Goal: Task Accomplishment & Management: Use online tool/utility

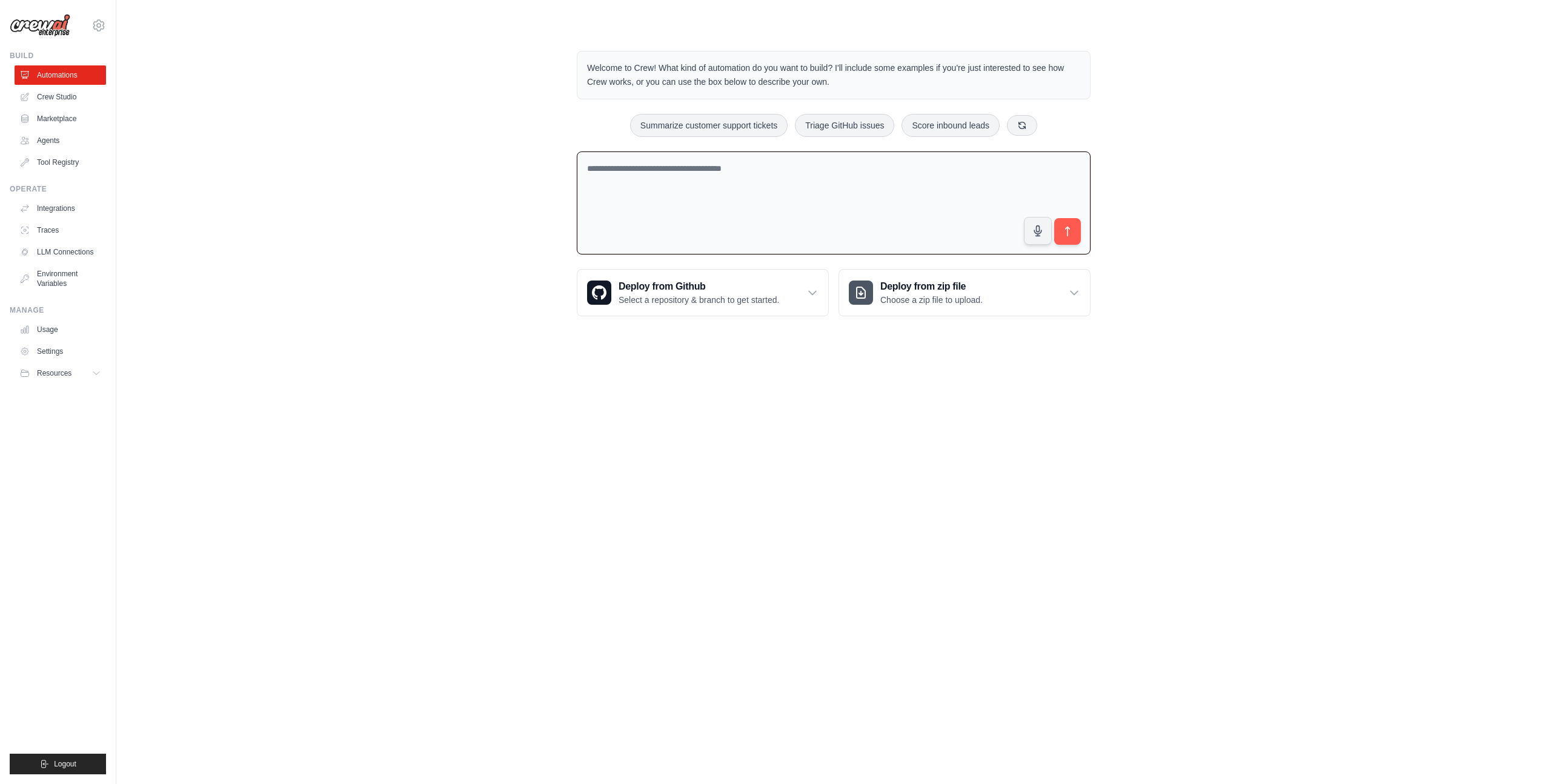
click at [687, 178] on textarea at bounding box center [833, 203] width 514 height 104
click at [720, 100] on div "**********" at bounding box center [834, 184] width 543 height 304
click at [720, 117] on button "Summarize customer support tickets" at bounding box center [709, 125] width 157 height 23
type textarea "**********"
click at [63, 99] on link "Crew Studio" at bounding box center [61, 96] width 91 height 19
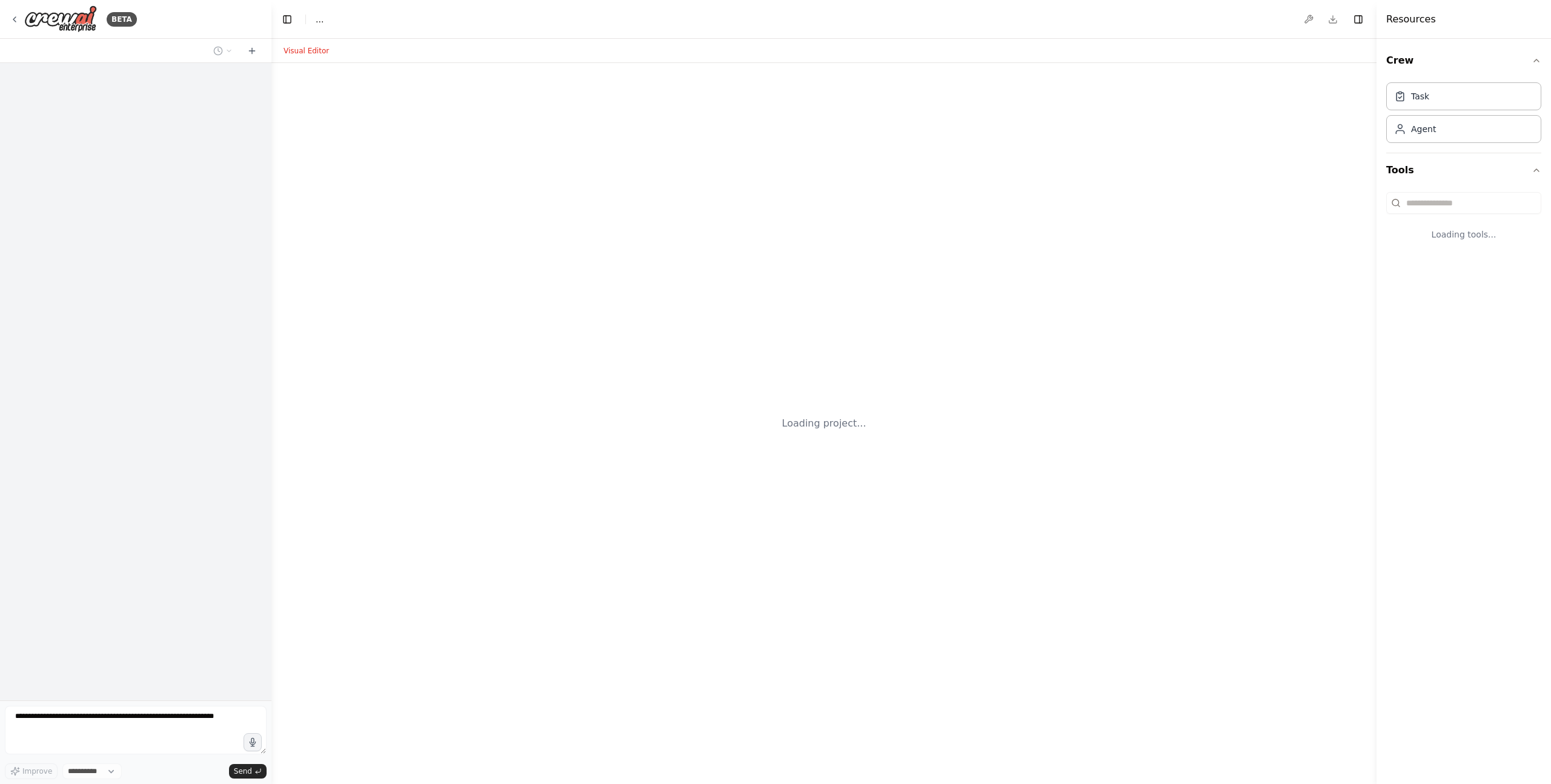
select select "****"
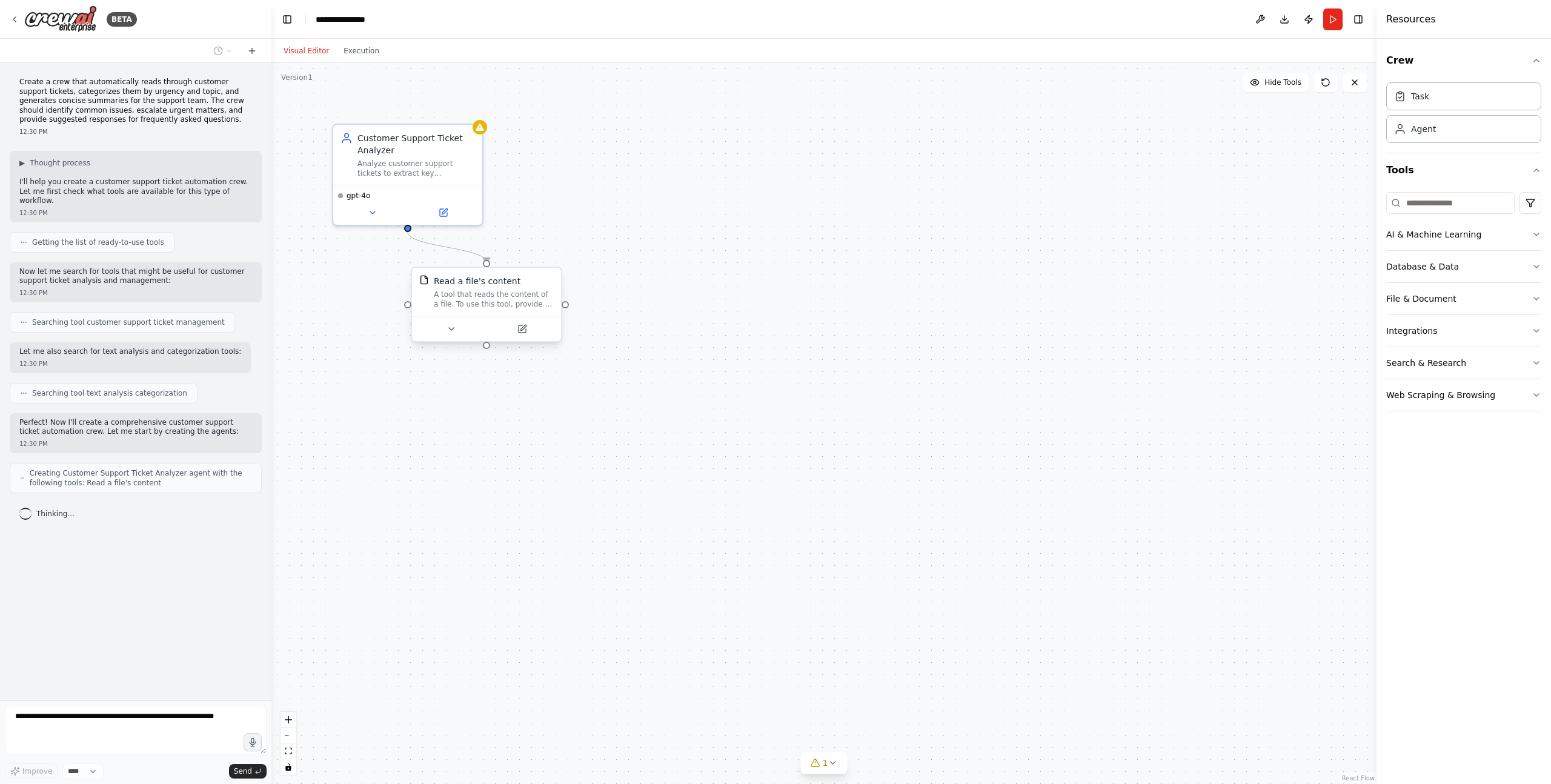
click at [474, 302] on div "A tool that reads the content of a file. To use this tool, provide a 'file_path…" at bounding box center [494, 299] width 120 height 19
click at [441, 147] on div "Customer Support Ticket Analyzer" at bounding box center [416, 142] width 117 height 24
click at [427, 161] on div "Analyze customer support tickets to extract key information, categorize by topi…" at bounding box center [416, 166] width 117 height 19
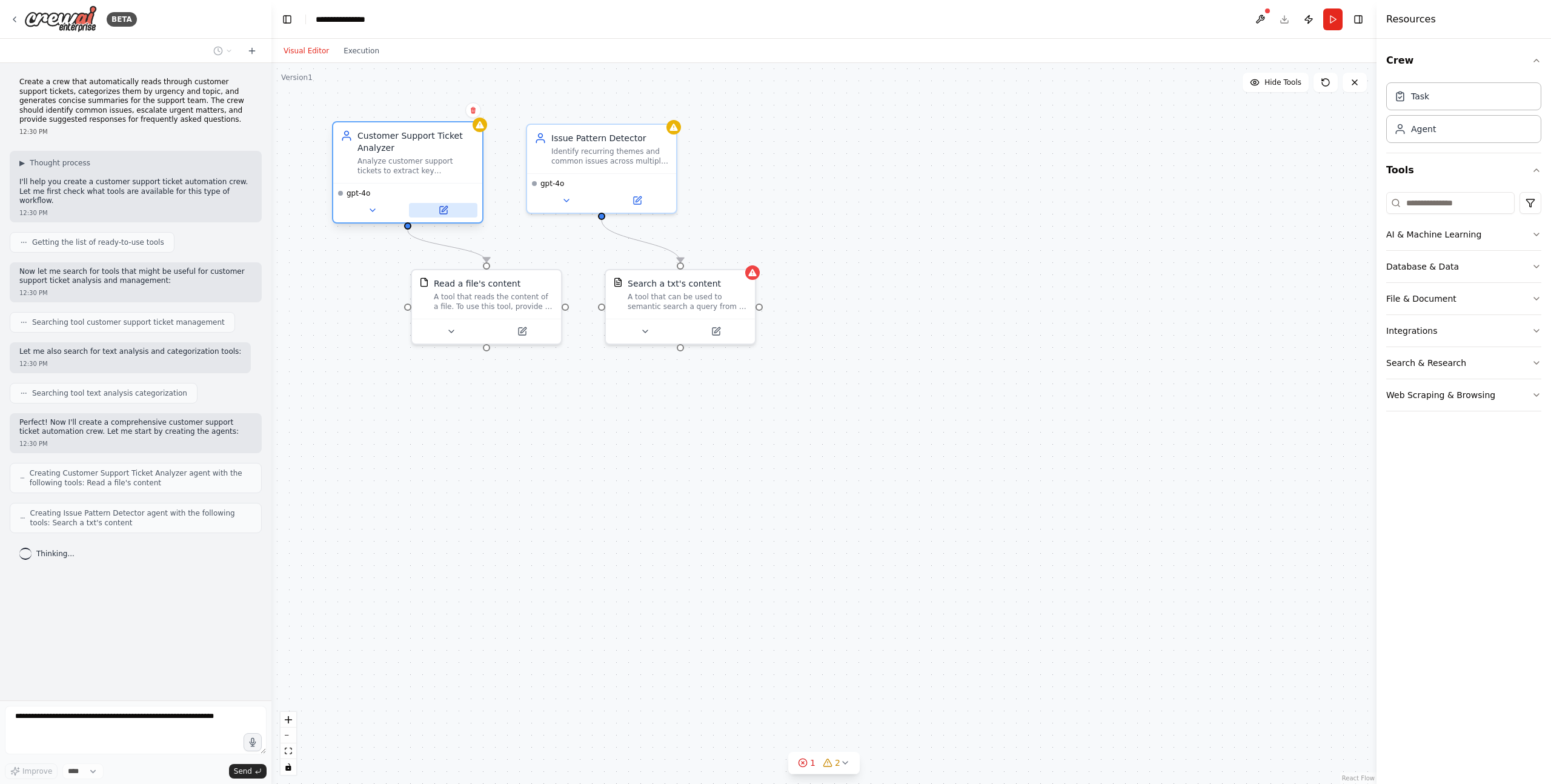
click at [442, 213] on icon at bounding box center [443, 210] width 7 height 7
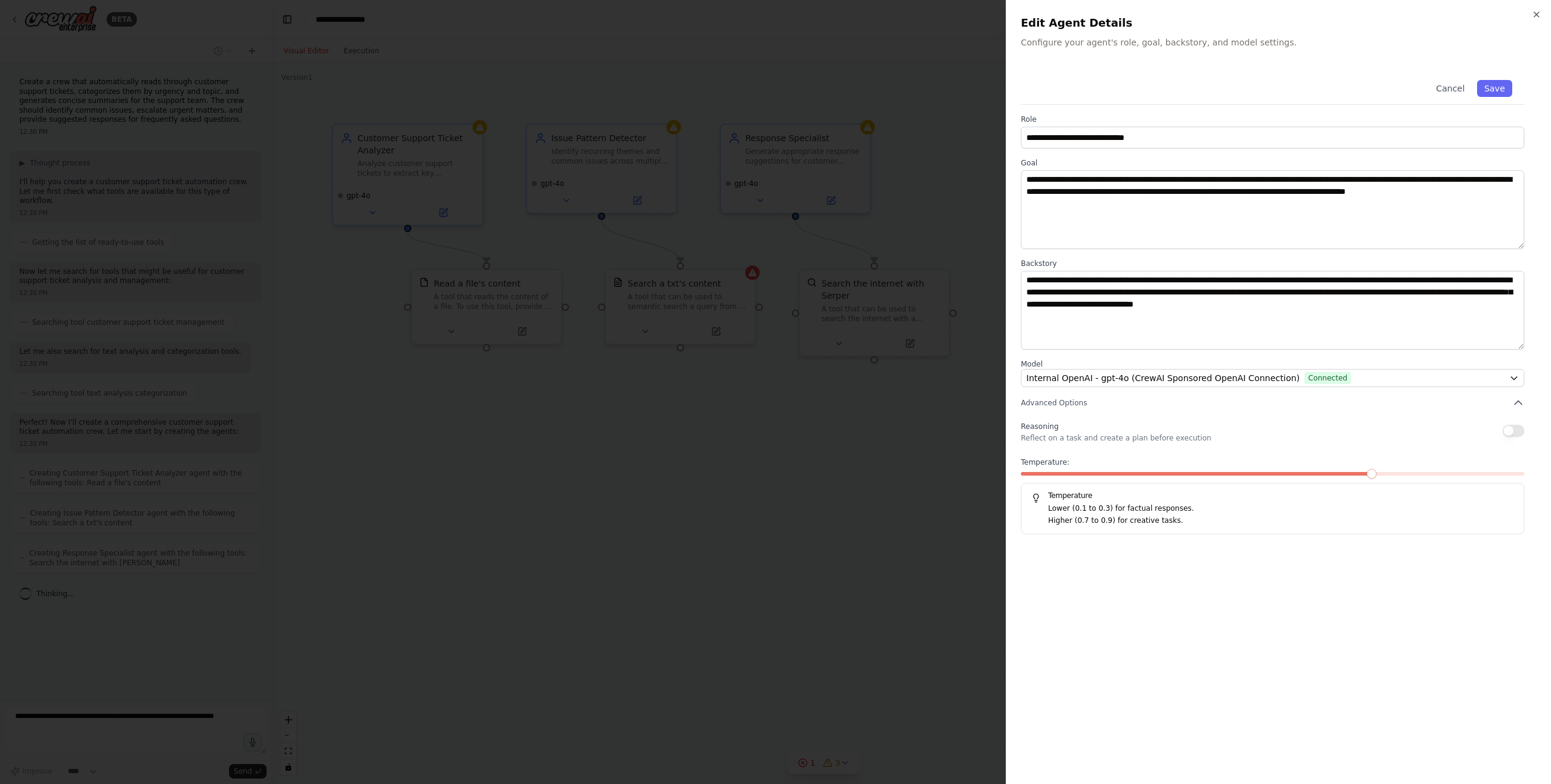
click at [963, 264] on div at bounding box center [776, 392] width 1551 height 784
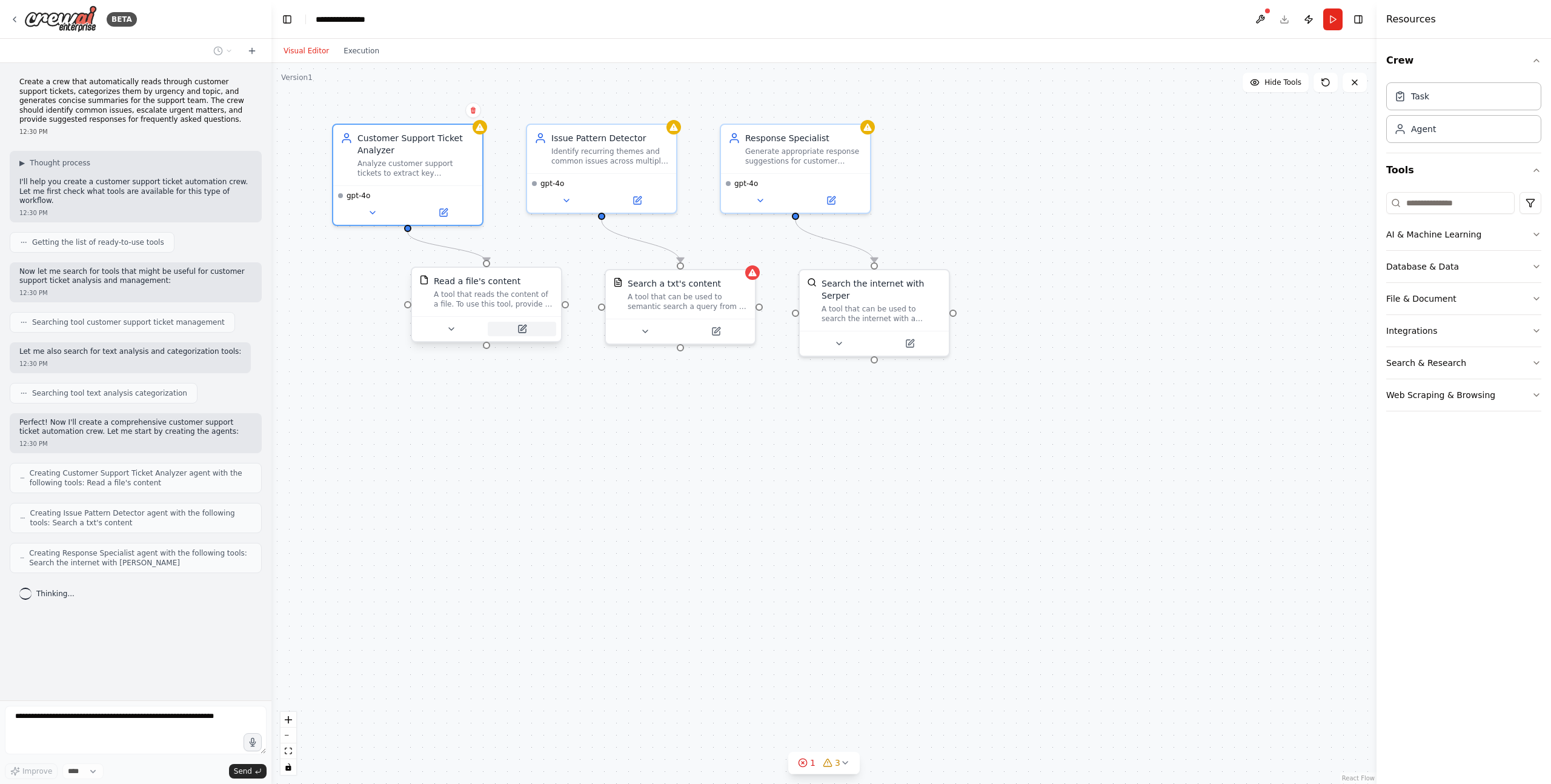
click at [513, 332] on button at bounding box center [522, 329] width 69 height 14
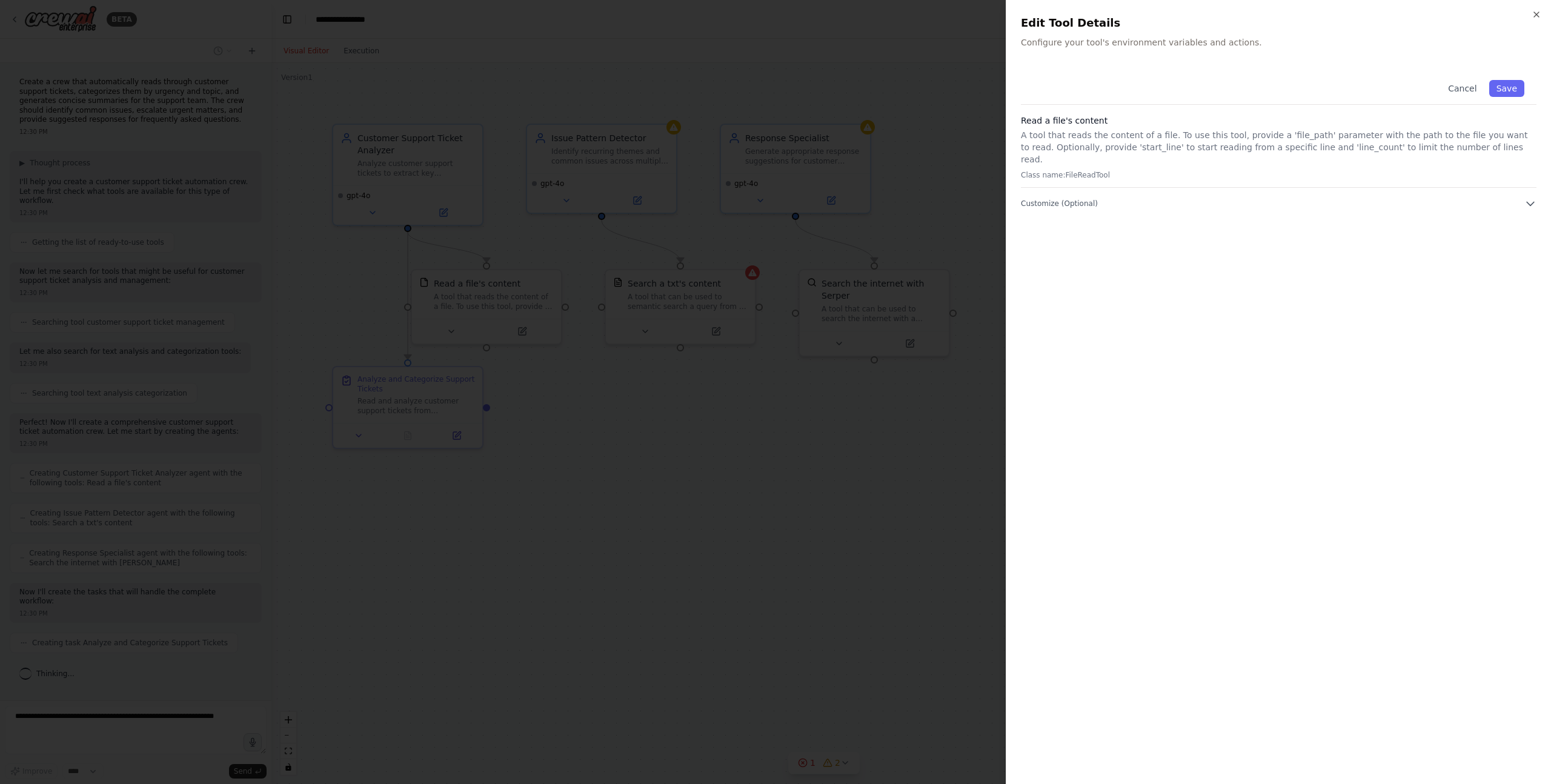
click at [705, 411] on div at bounding box center [776, 392] width 1551 height 784
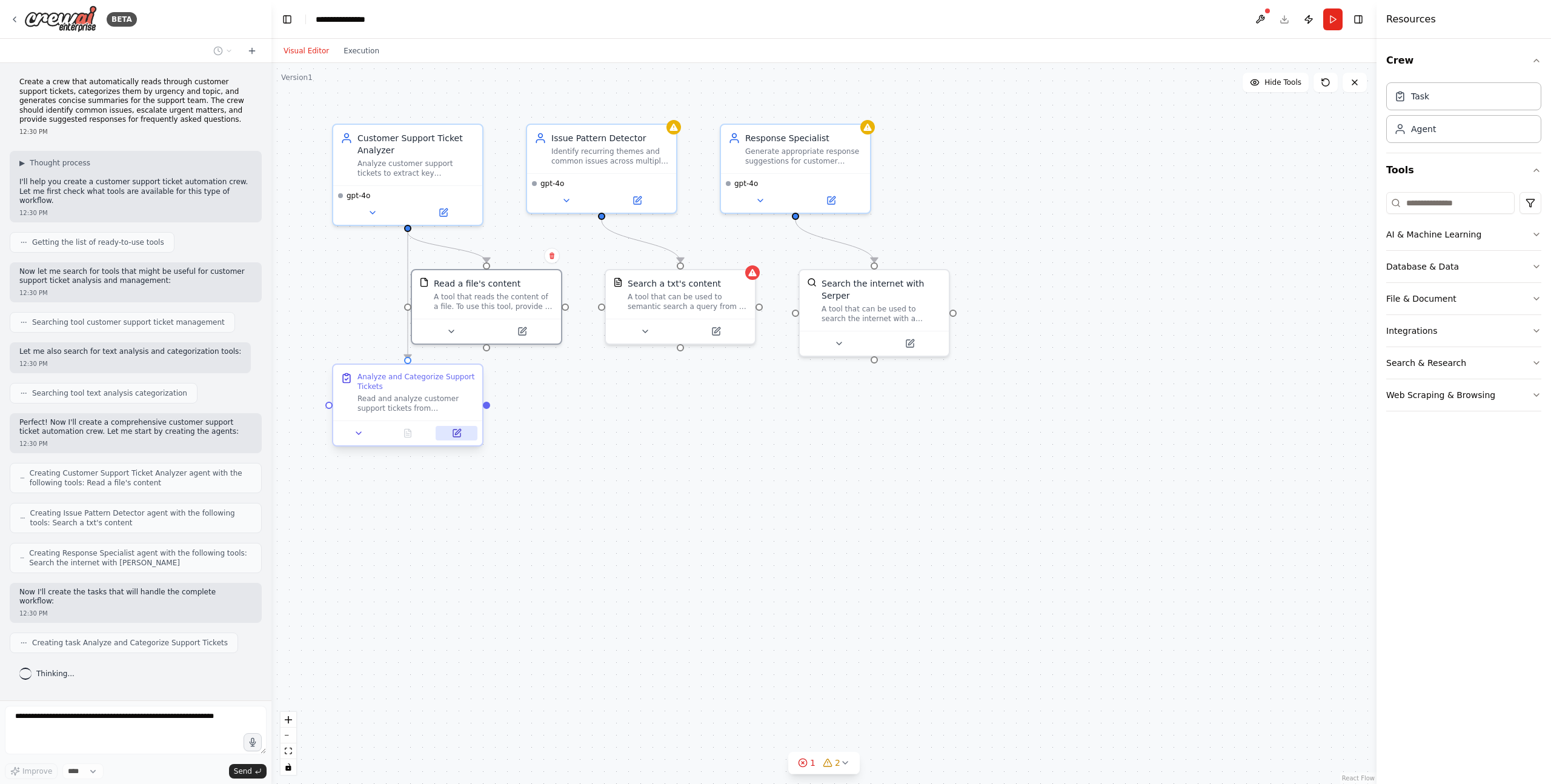
click at [455, 431] on icon at bounding box center [457, 433] width 7 height 7
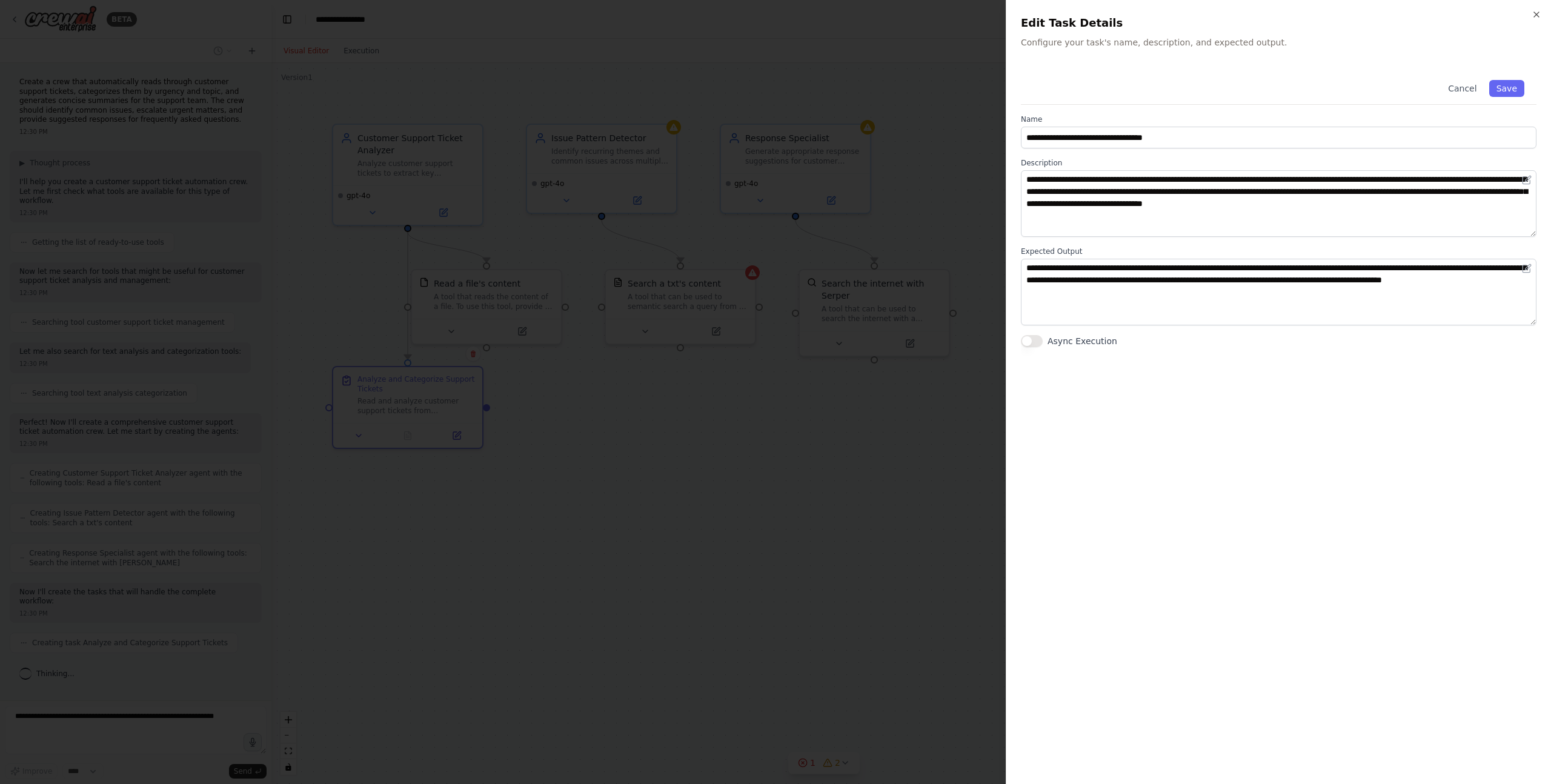
click at [547, 430] on div at bounding box center [776, 392] width 1551 height 784
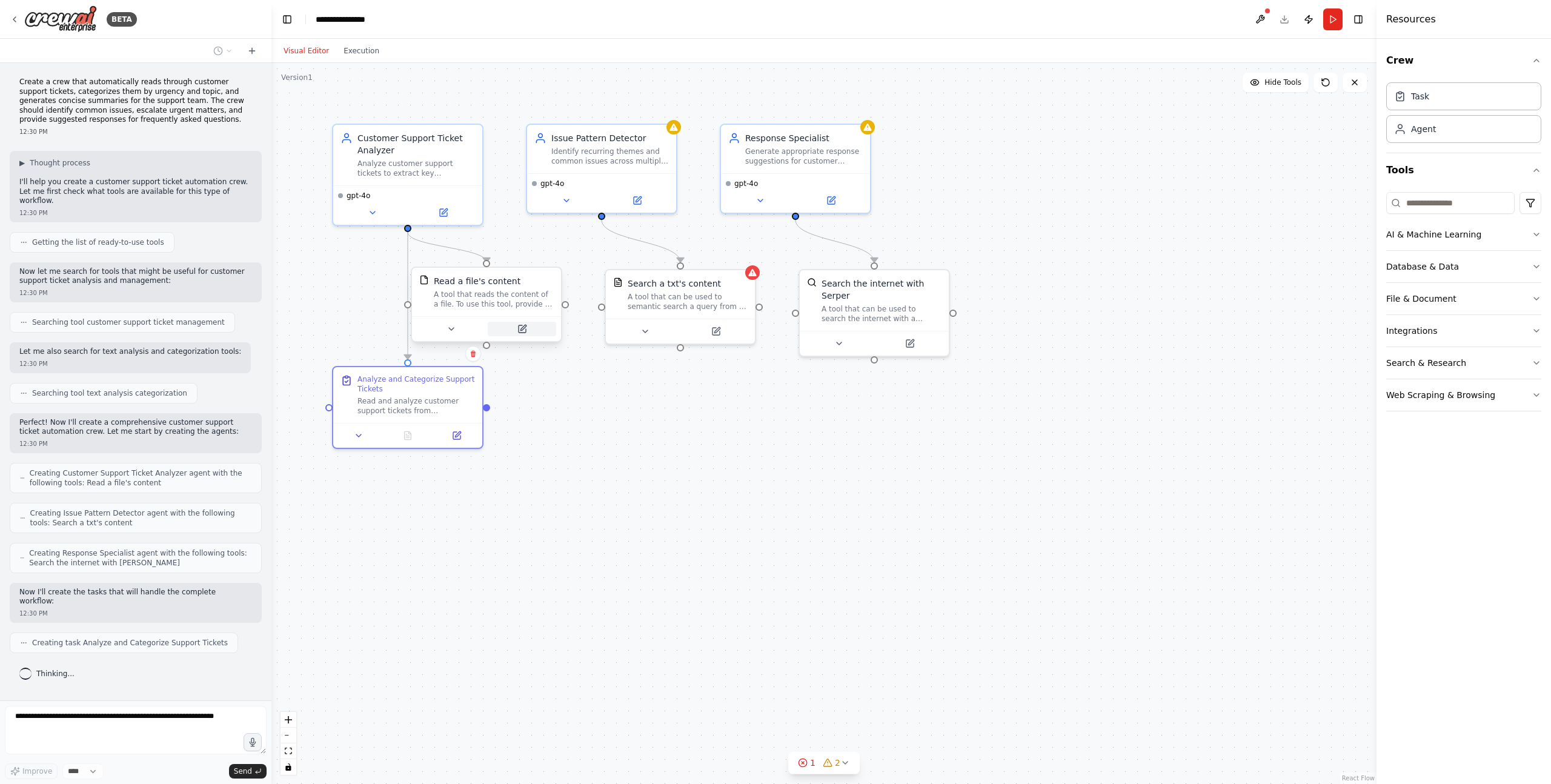
click at [522, 332] on icon at bounding box center [522, 329] width 7 height 7
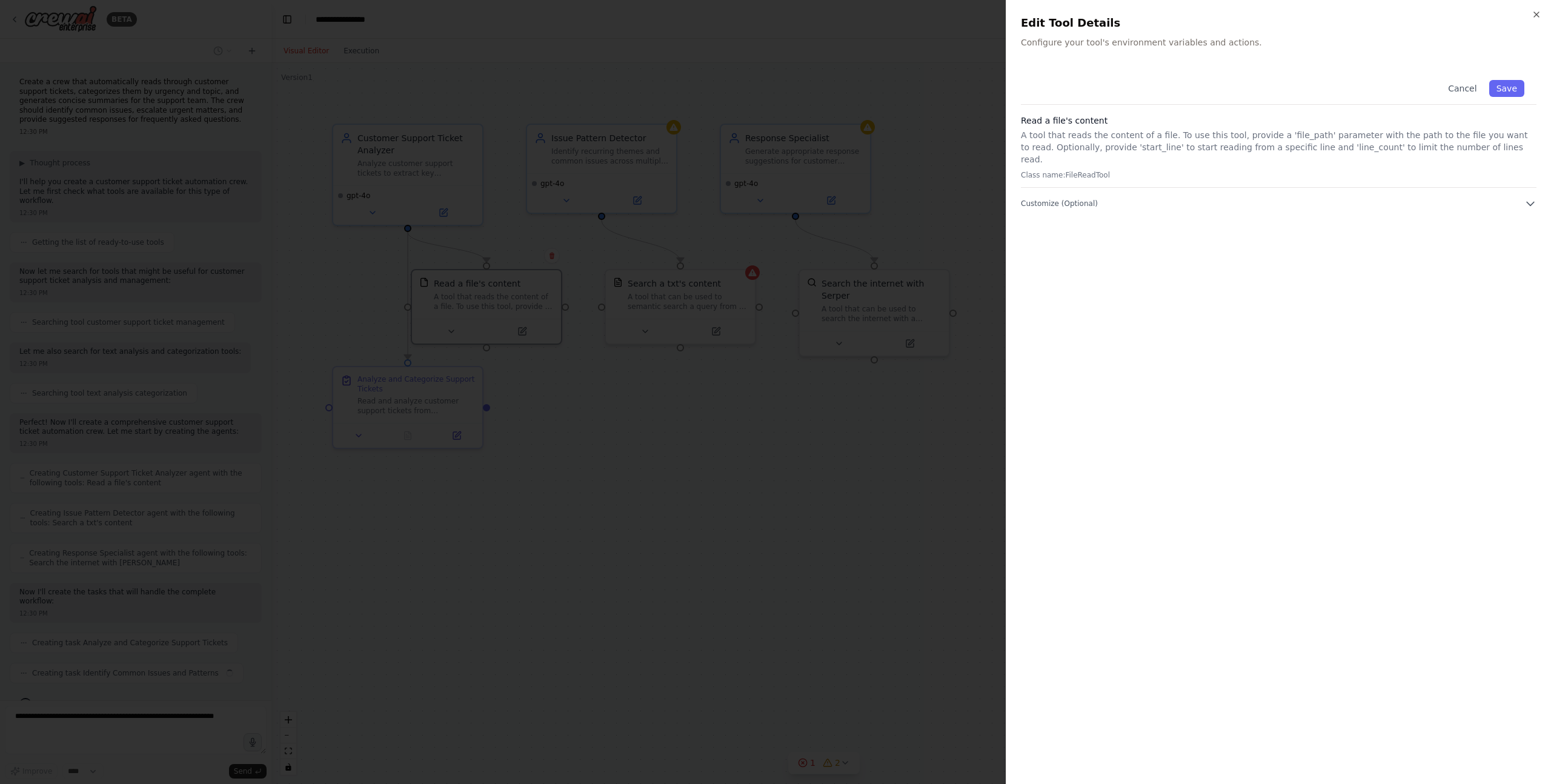
scroll to position [5, 0]
click at [679, 450] on div at bounding box center [776, 392] width 1551 height 784
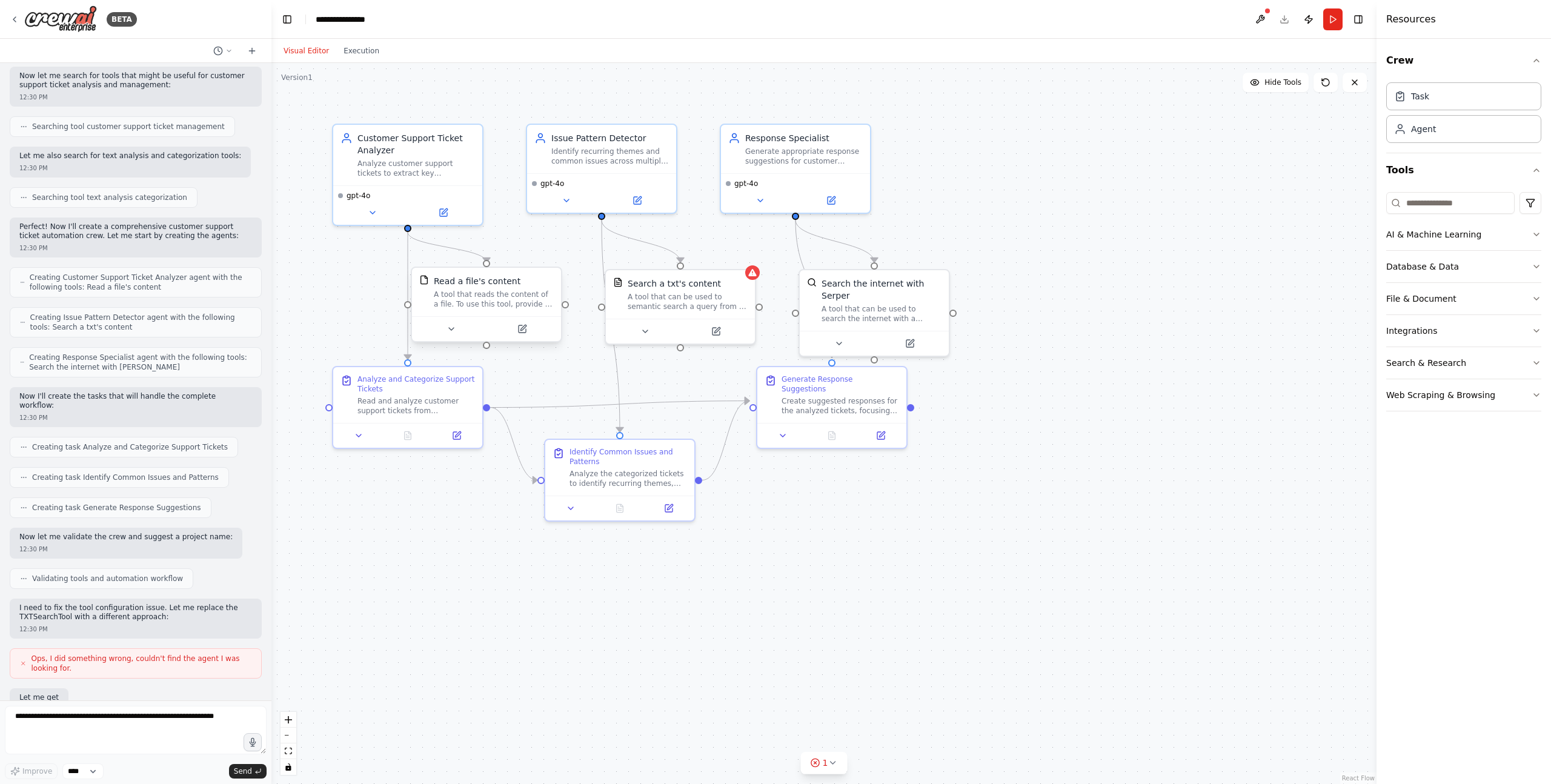
scroll to position [266, 0]
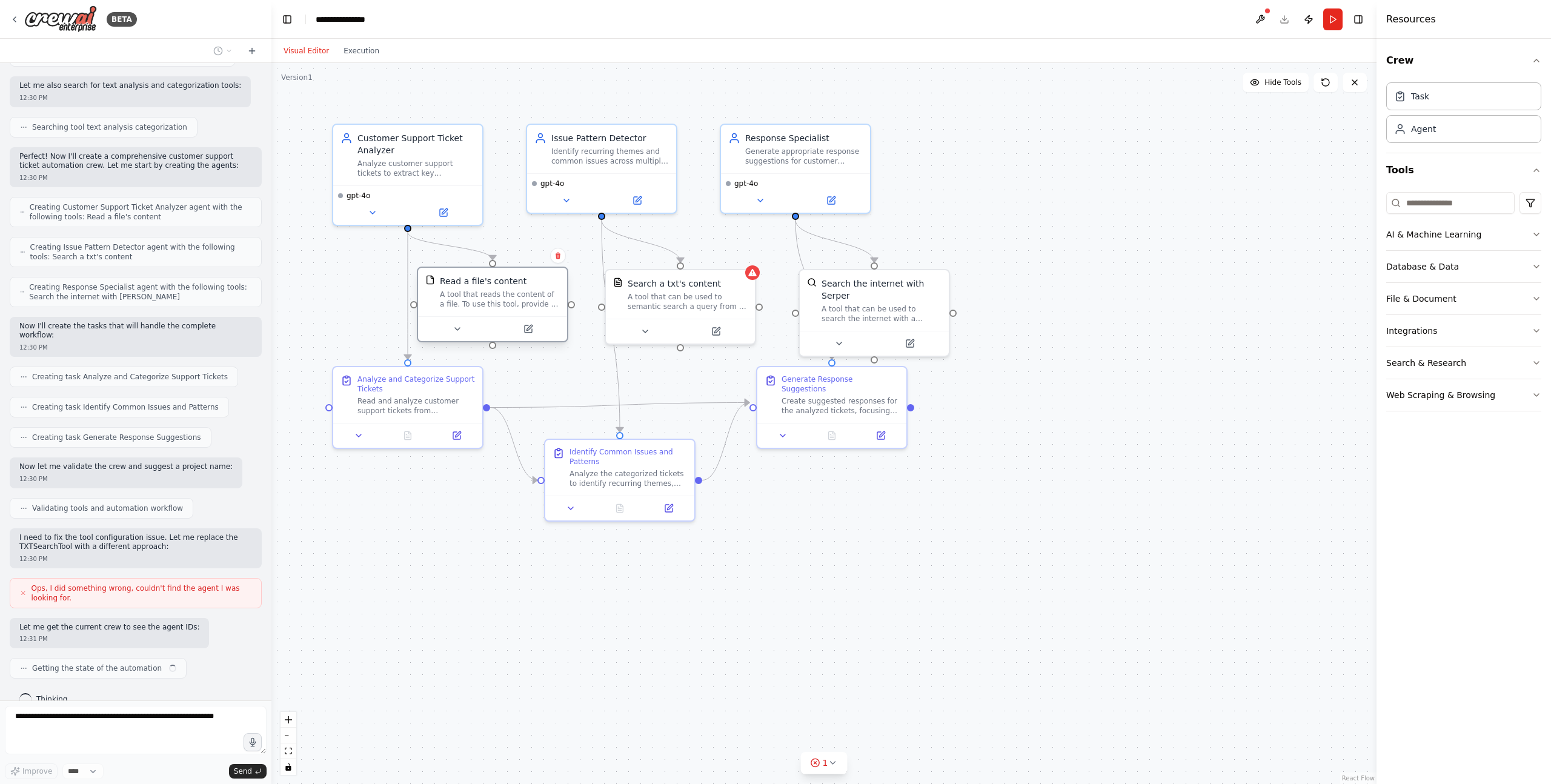
click at [497, 307] on div "A tool that reads the content of a file. To use this tool, provide a 'file_path…" at bounding box center [500, 299] width 120 height 19
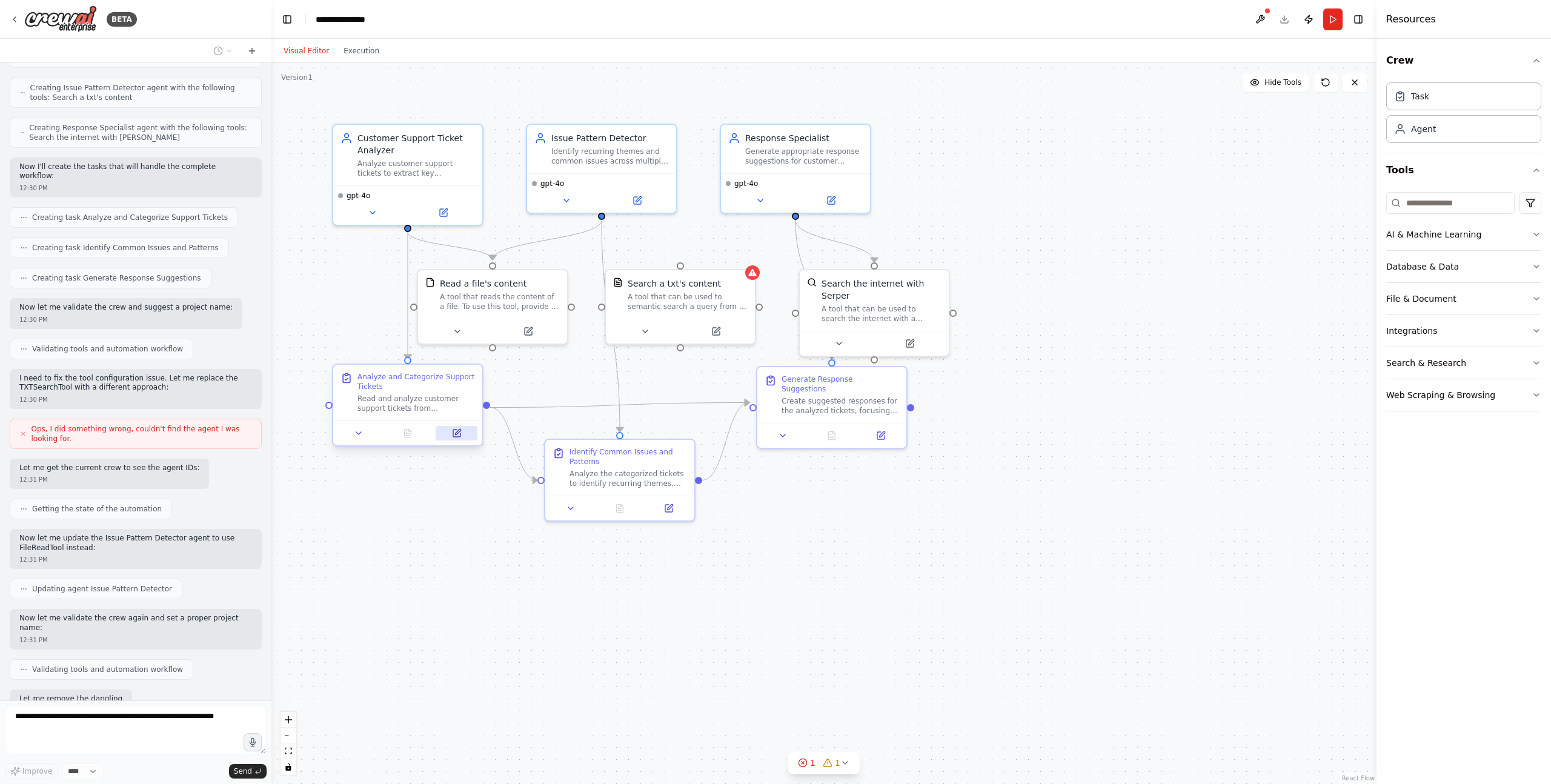
scroll to position [487, 0]
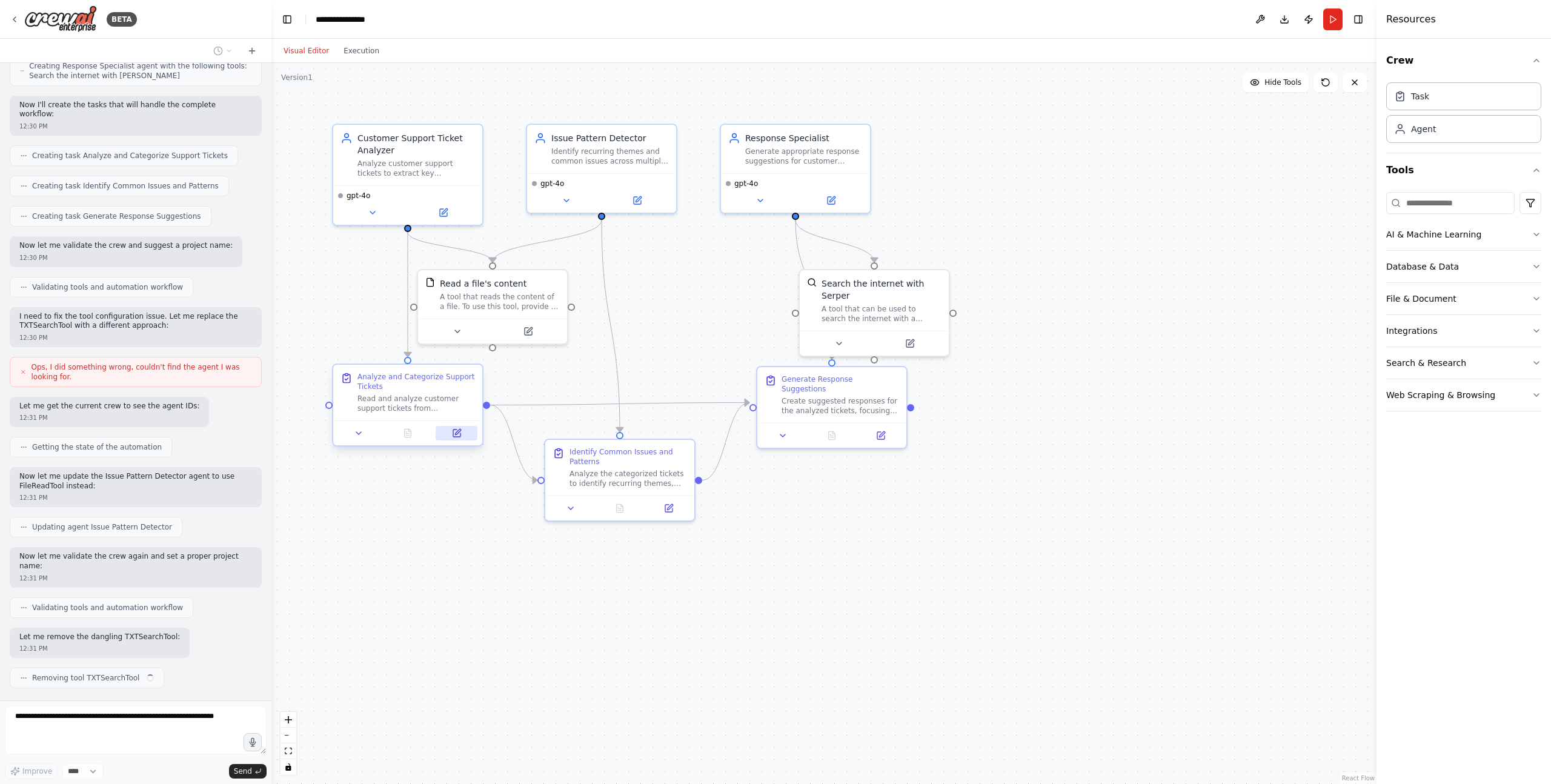
click at [452, 426] on button at bounding box center [456, 433] width 41 height 14
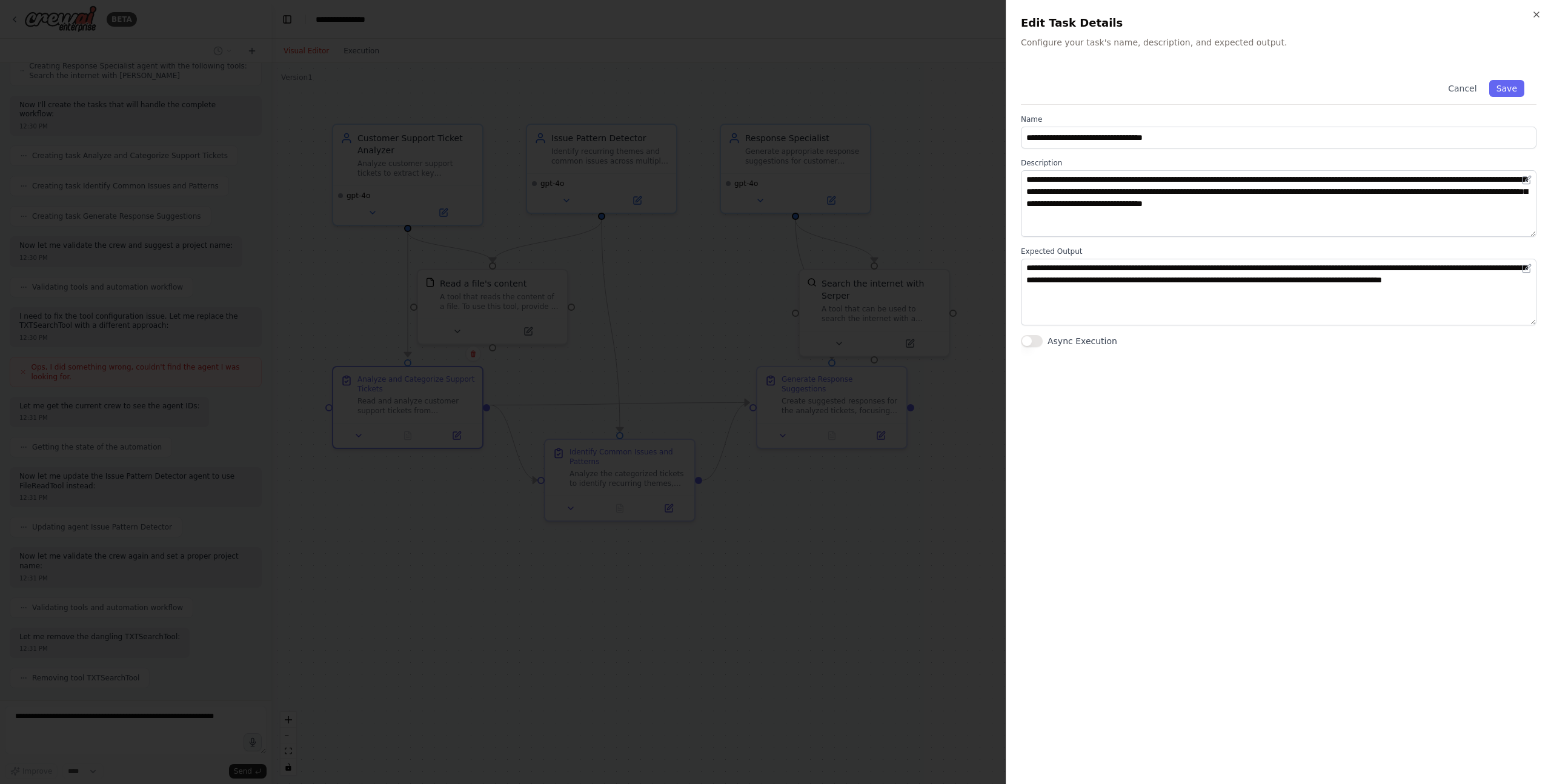
click at [447, 393] on div at bounding box center [776, 392] width 1551 height 784
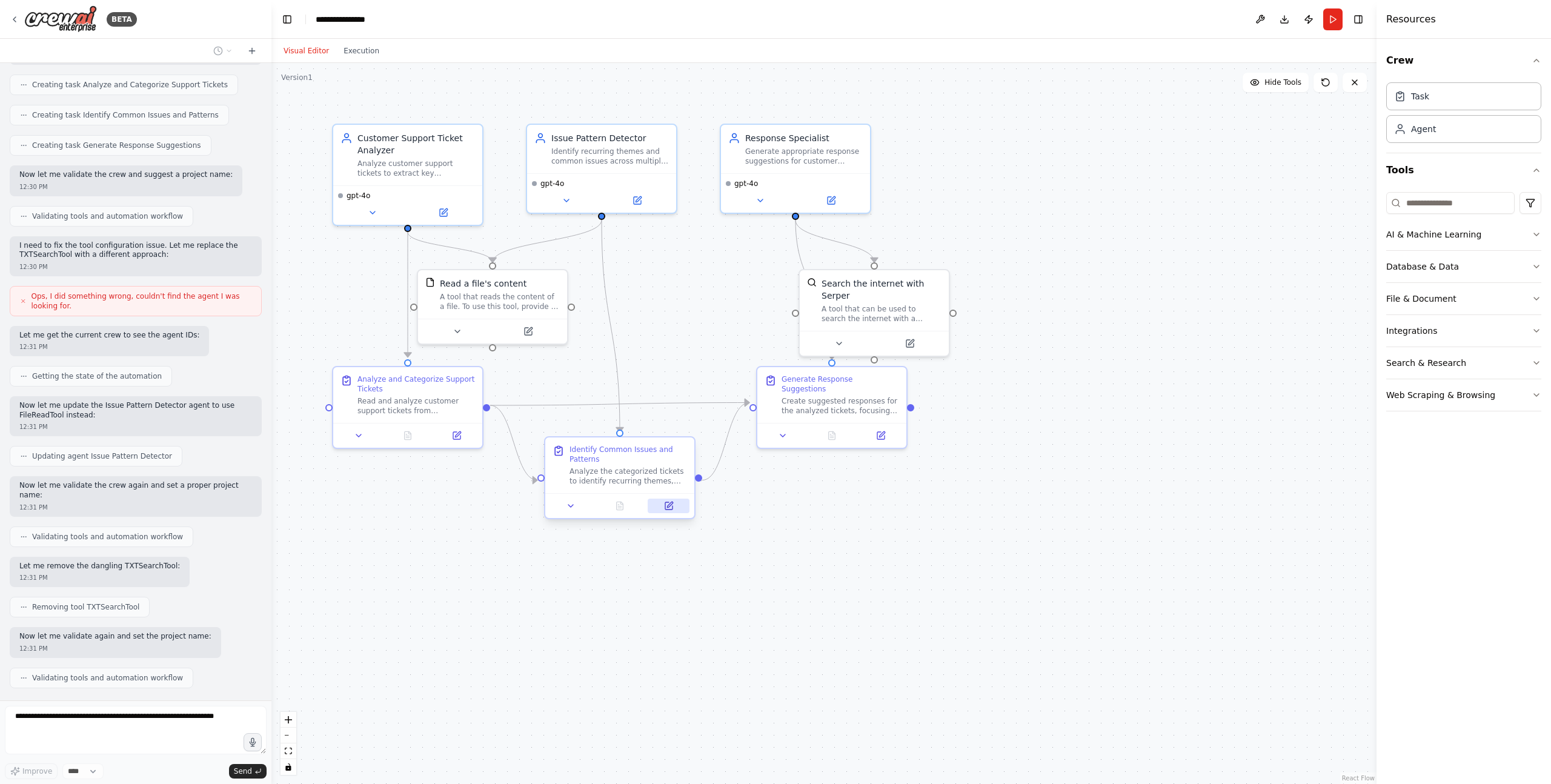
scroll to position [588, 0]
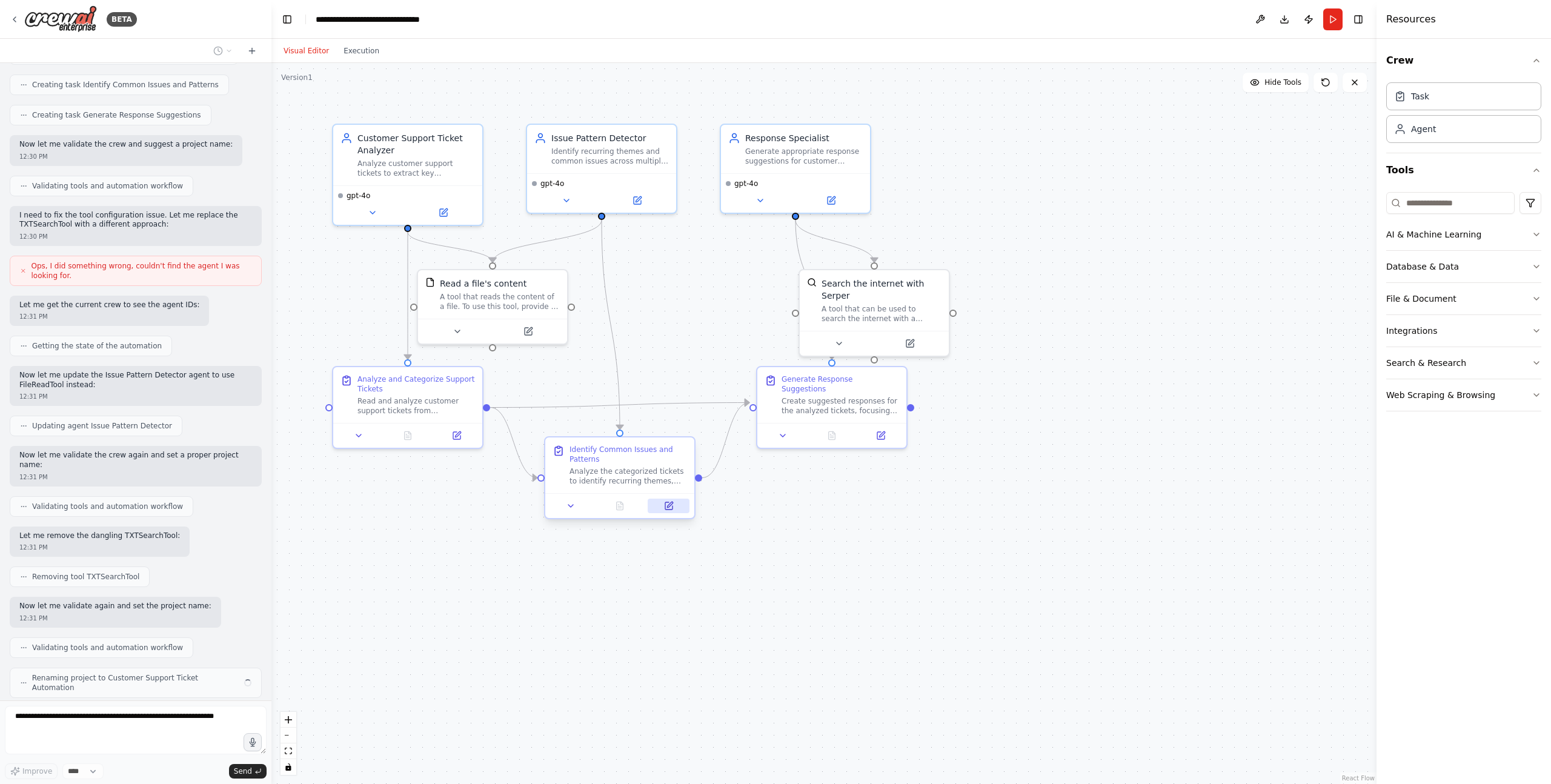
click at [675, 507] on button at bounding box center [668, 506] width 41 height 14
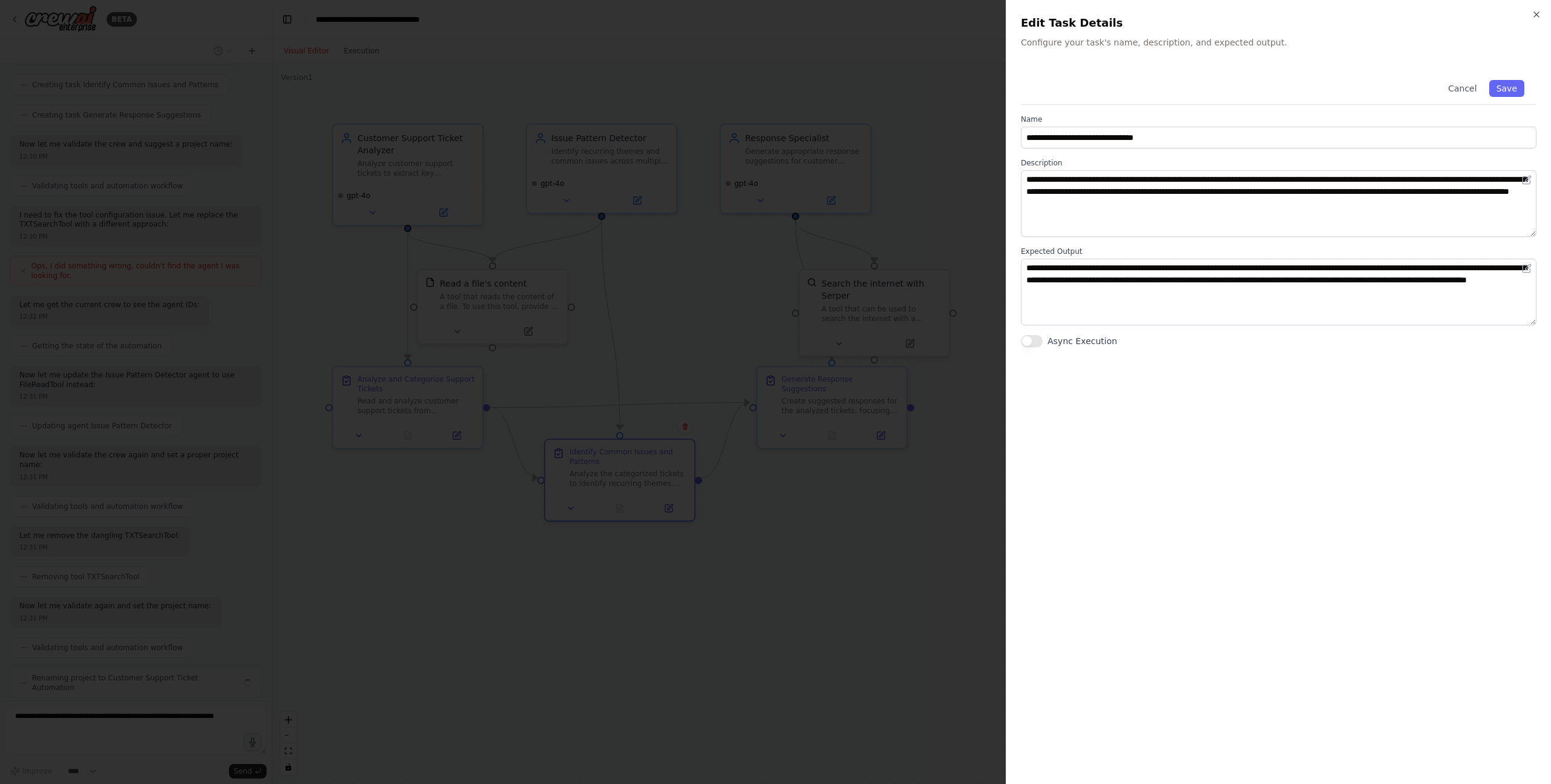
click at [728, 525] on div at bounding box center [776, 392] width 1551 height 784
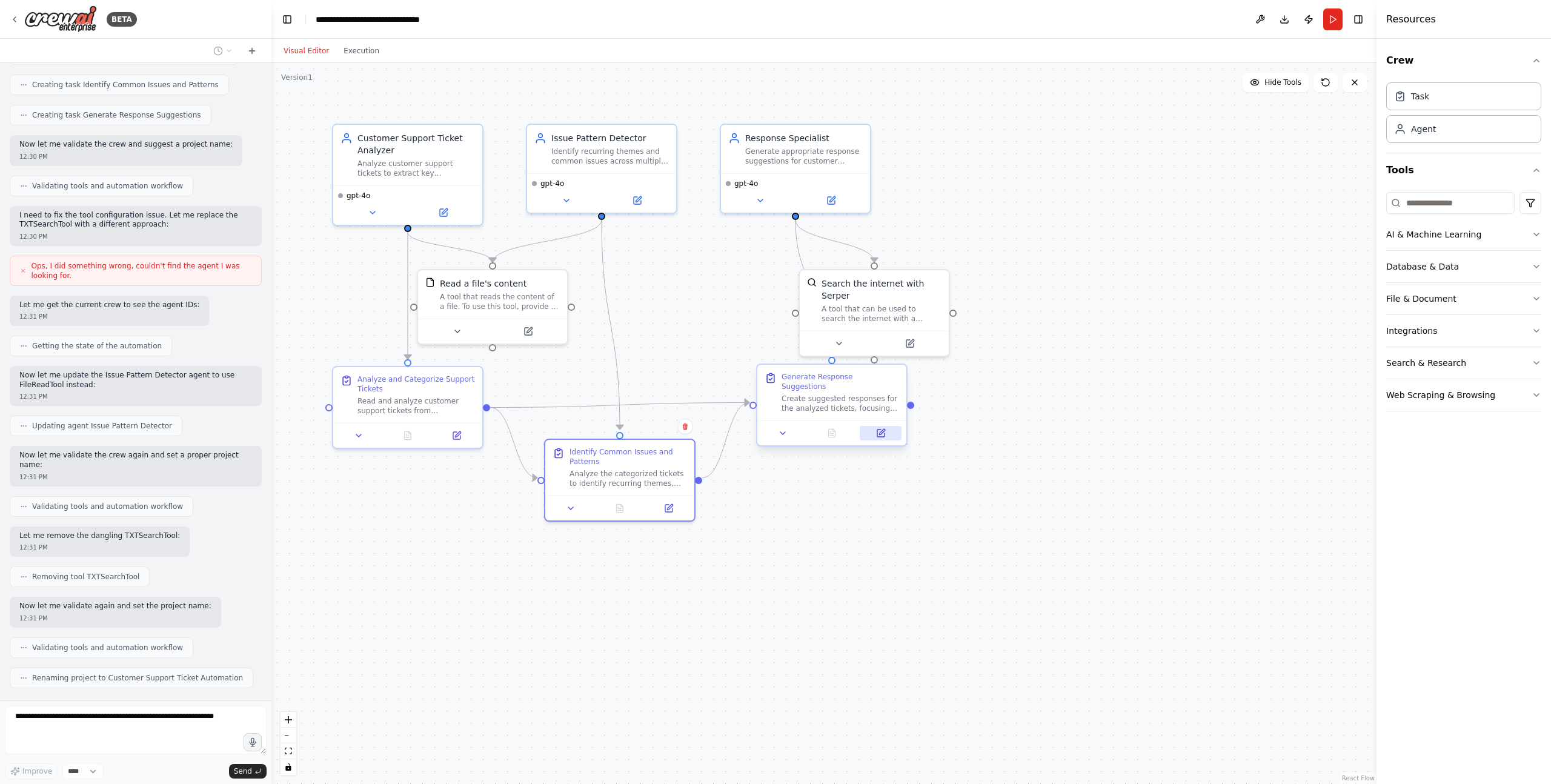
click at [885, 429] on icon at bounding box center [882, 432] width 6 height 6
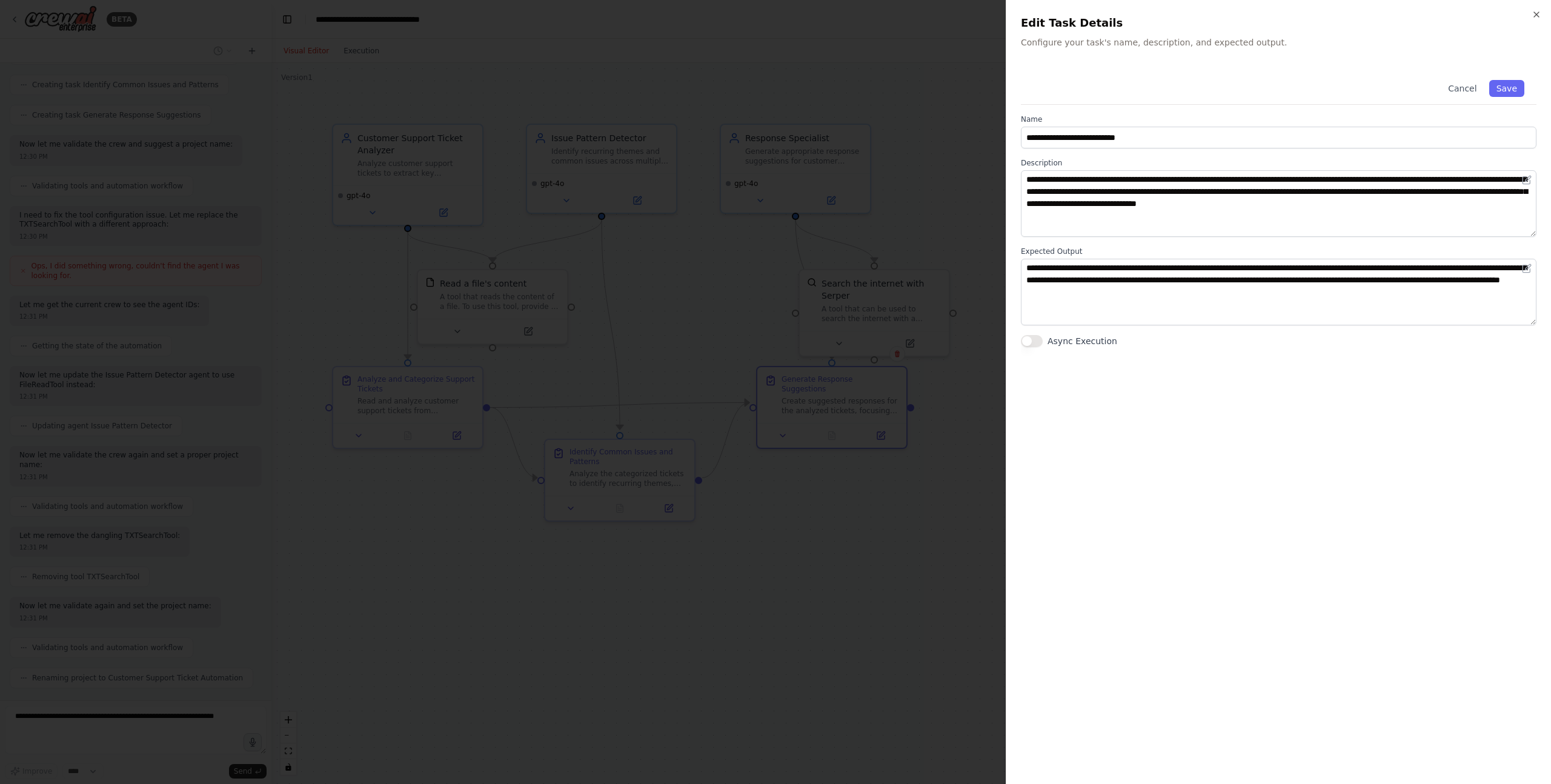
click at [861, 528] on div at bounding box center [776, 392] width 1551 height 784
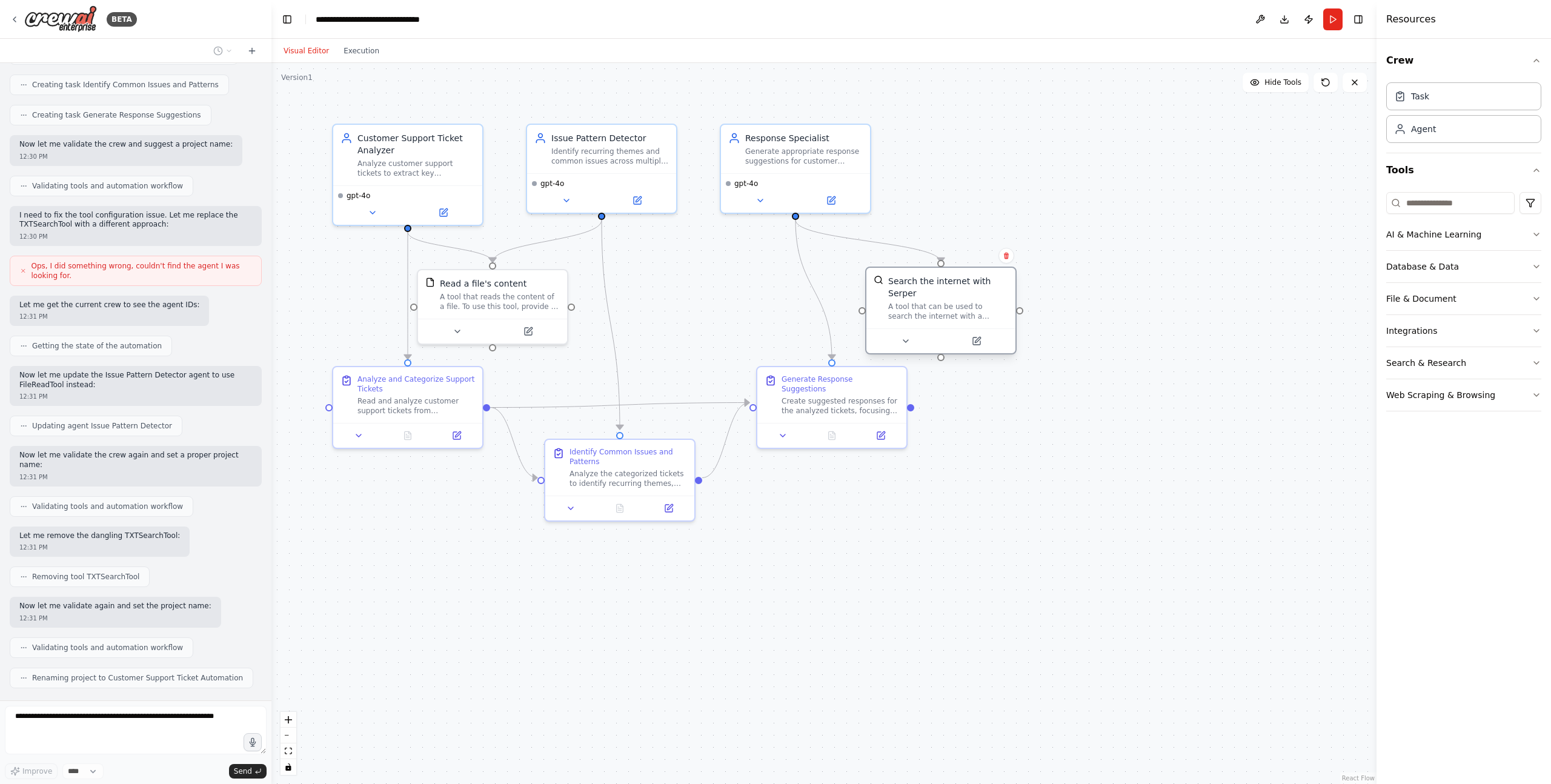
drag, startPoint x: 904, startPoint y: 298, endPoint x: 981, endPoint y: 298, distance: 77.0
click at [981, 298] on div "Search the internet with Serper" at bounding box center [948, 287] width 120 height 24
click at [520, 328] on button at bounding box center [528, 329] width 69 height 14
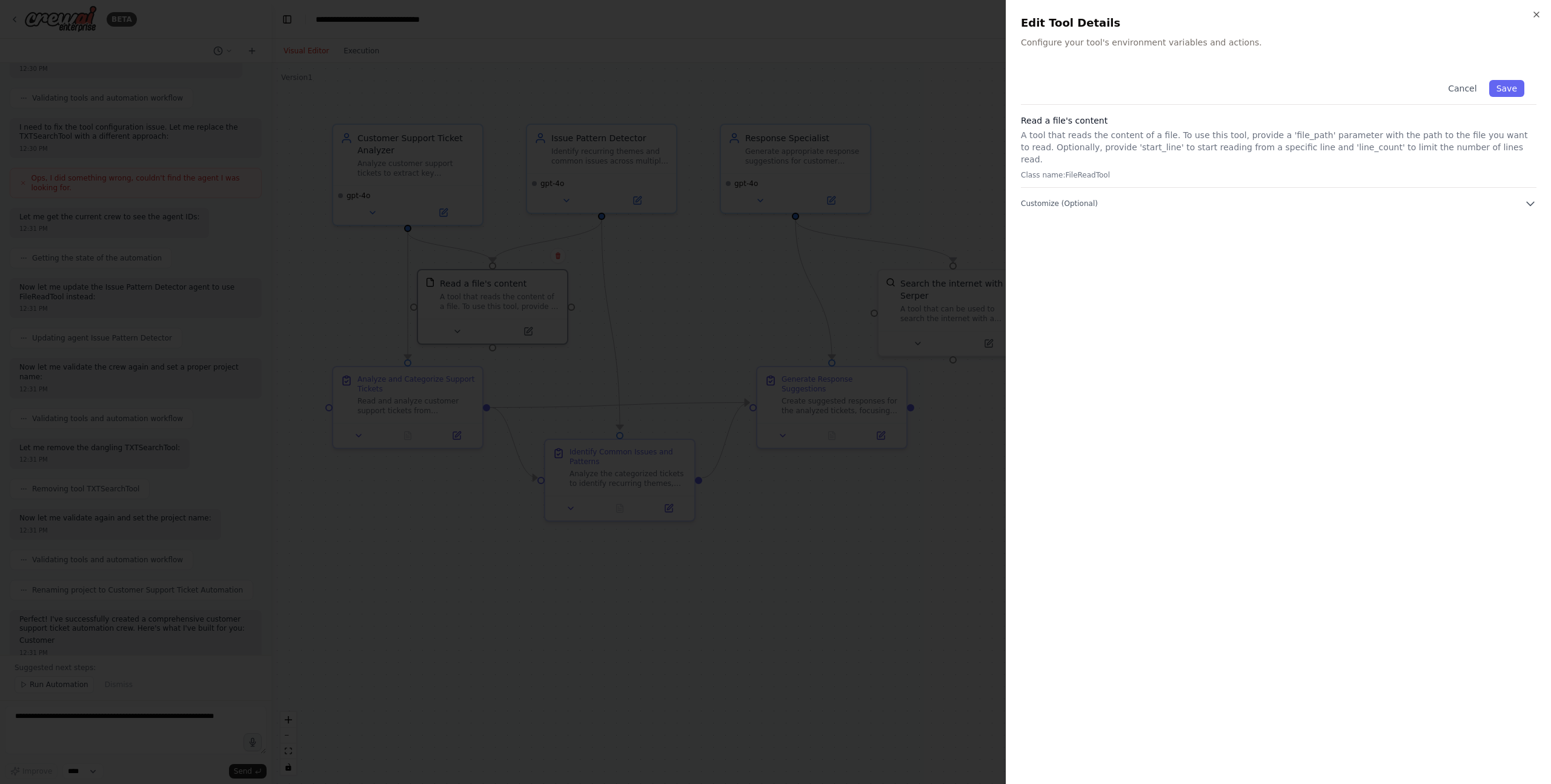
click at [646, 341] on div at bounding box center [776, 392] width 1551 height 784
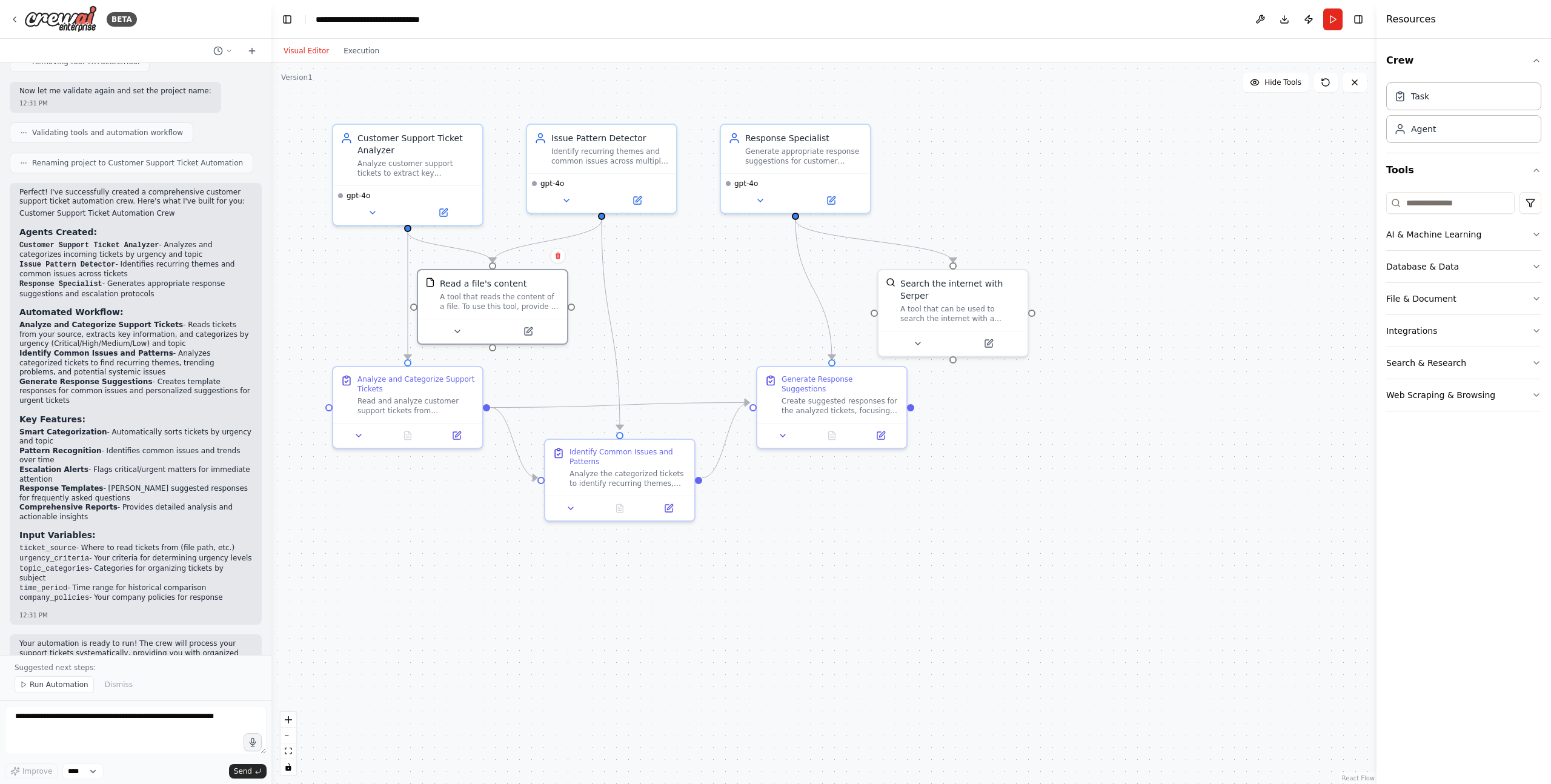
scroll to position [1113, 0]
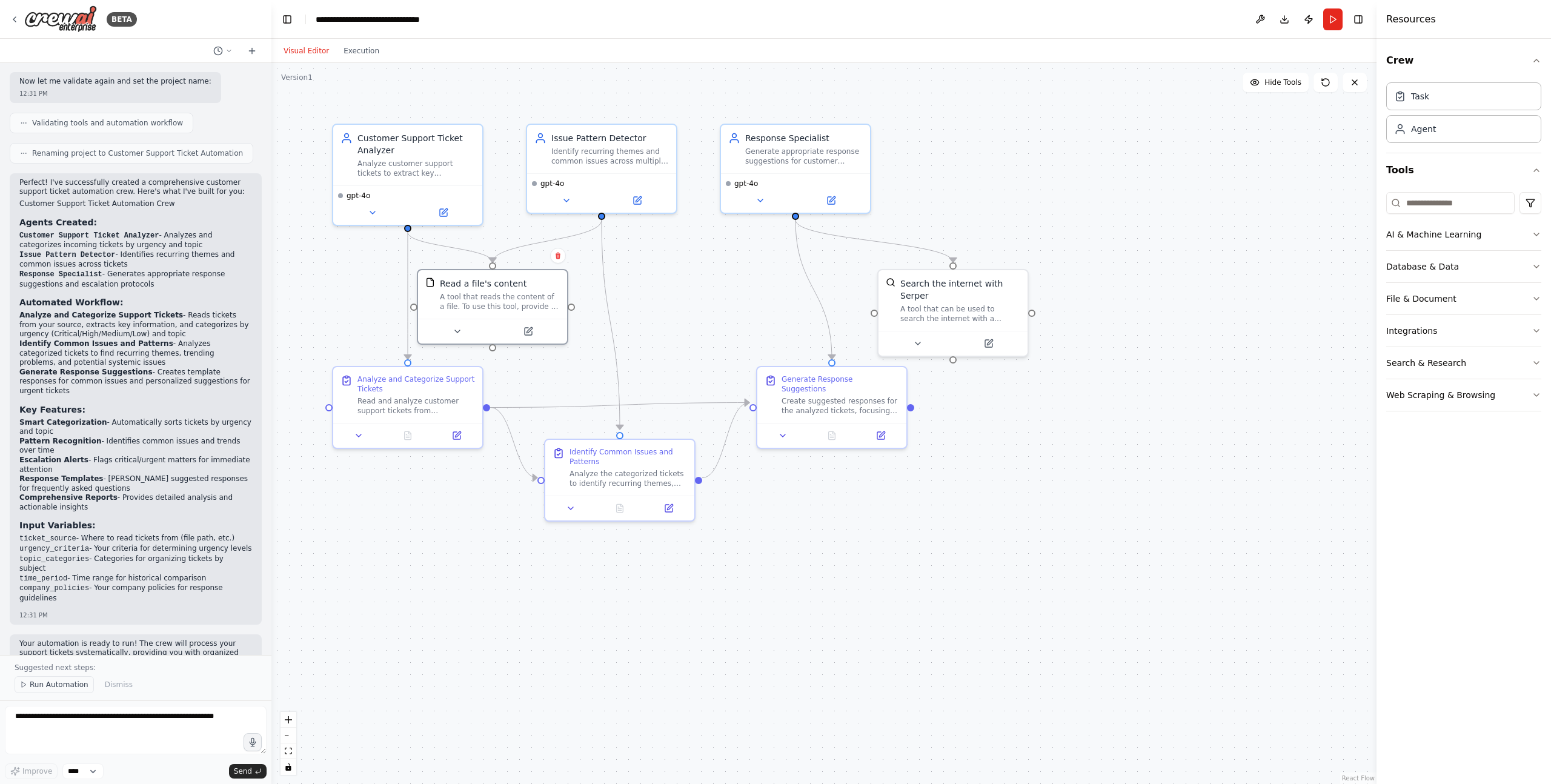
click at [56, 687] on span "Run Automation" at bounding box center [59, 685] width 59 height 10
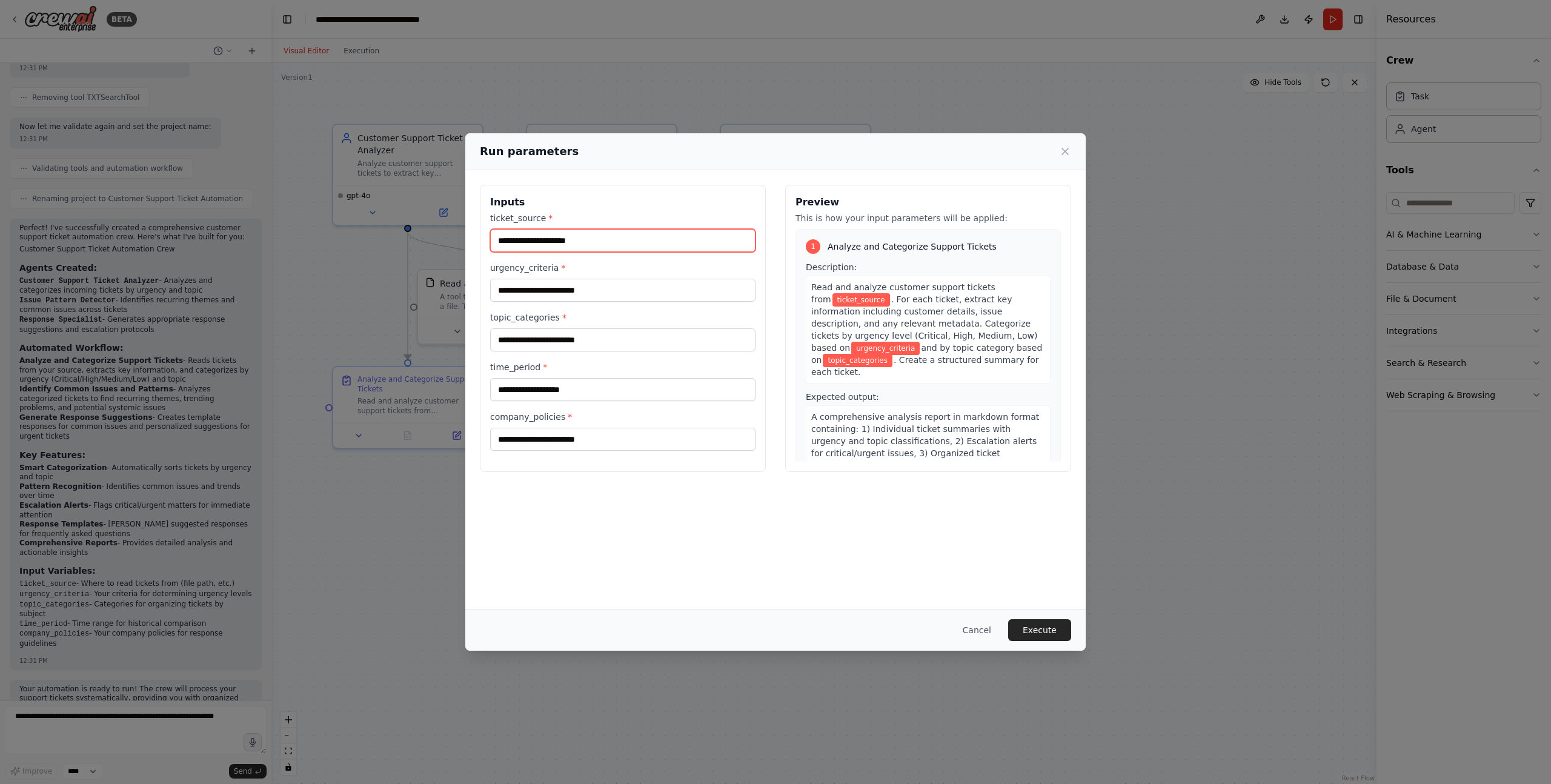
click at [543, 244] on input "ticket_source *" at bounding box center [623, 240] width 265 height 23
click at [595, 234] on input "ticket_source *" at bounding box center [623, 240] width 265 height 23
click at [396, 328] on div "Run parameters Inputs ticket_source * urgency_criteria * topic_categories * tim…" at bounding box center [776, 392] width 1551 height 784
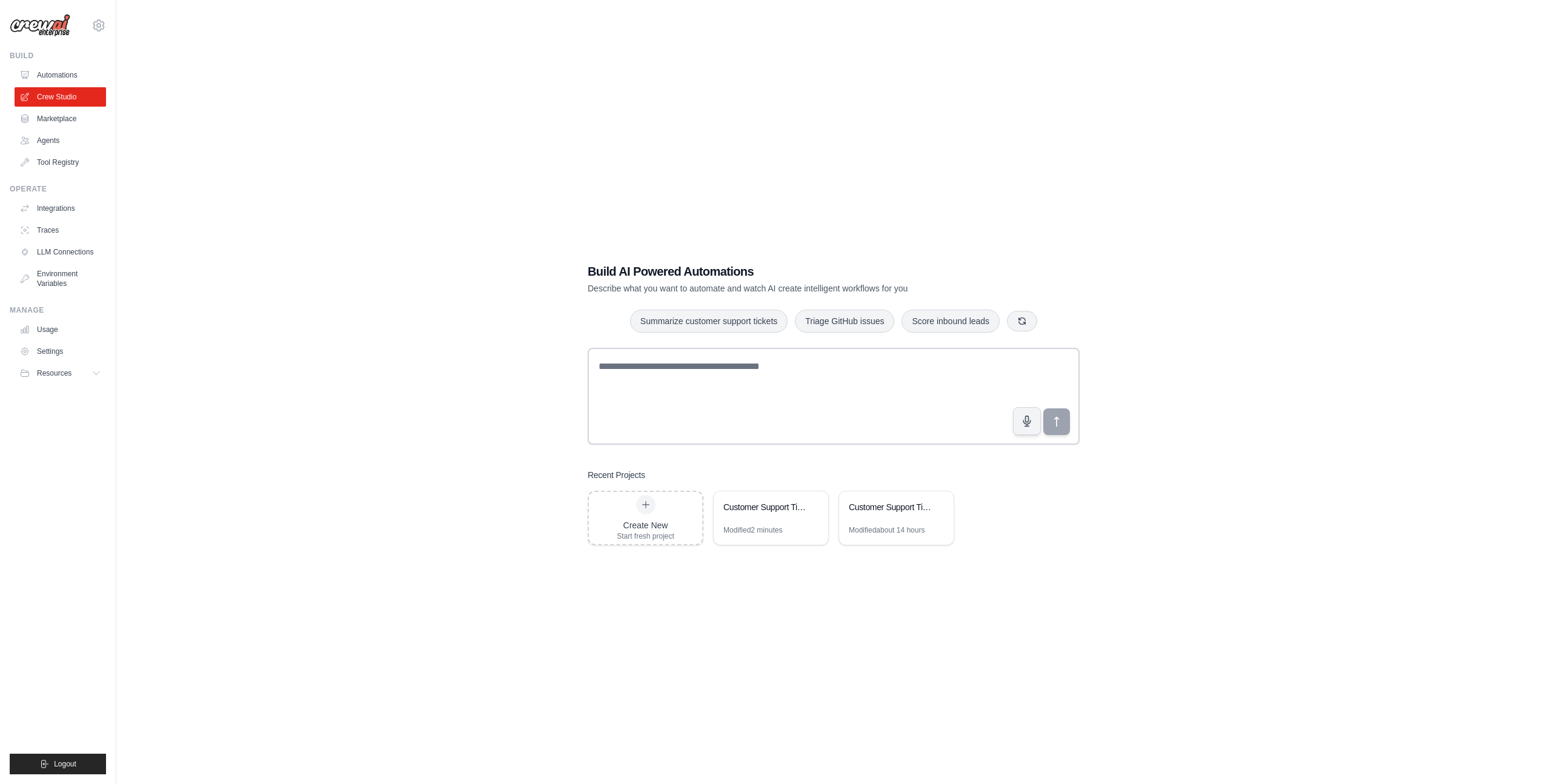
click at [63, 117] on link "Marketplace" at bounding box center [60, 119] width 91 height 19
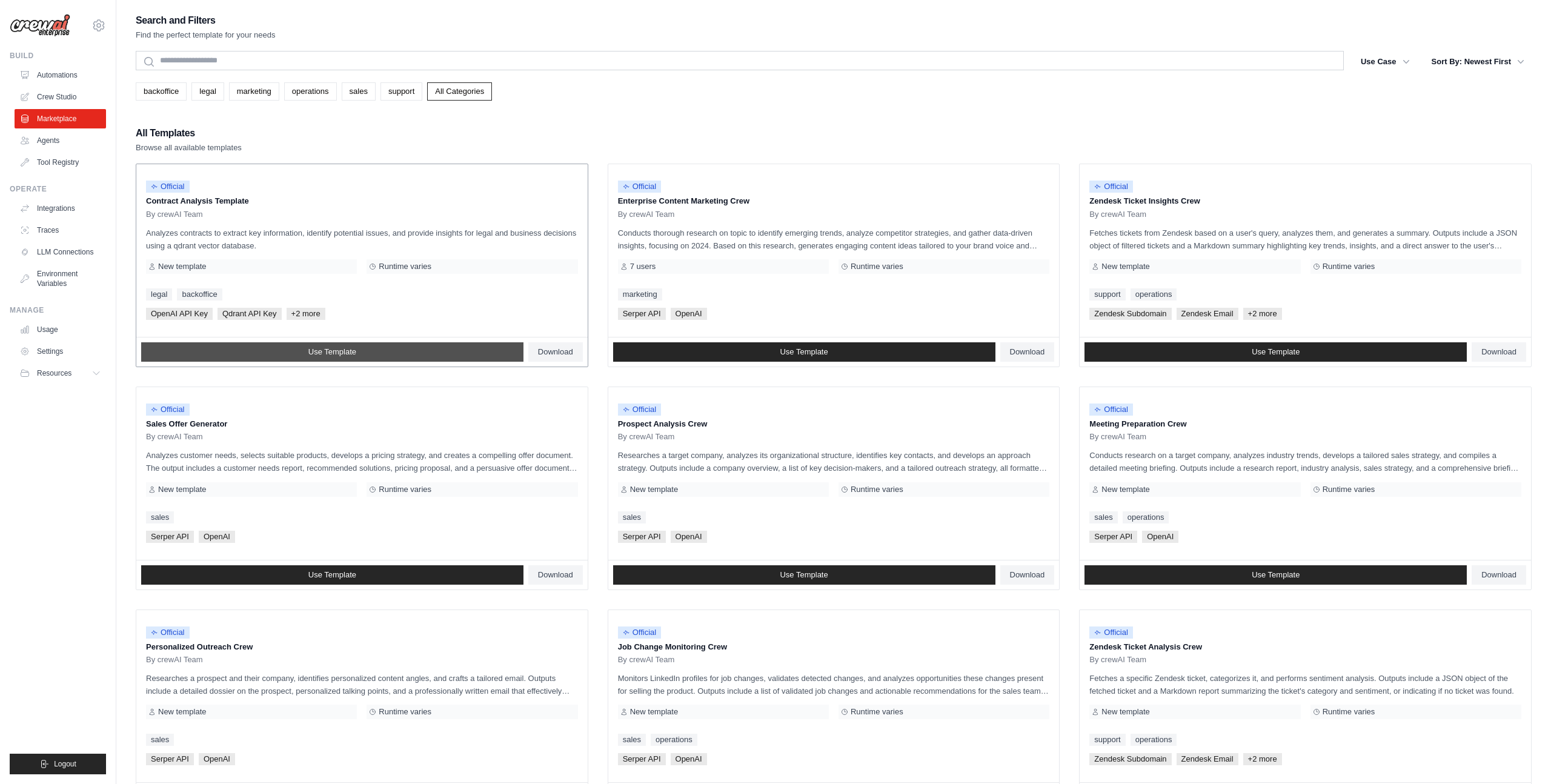
scroll to position [339, 0]
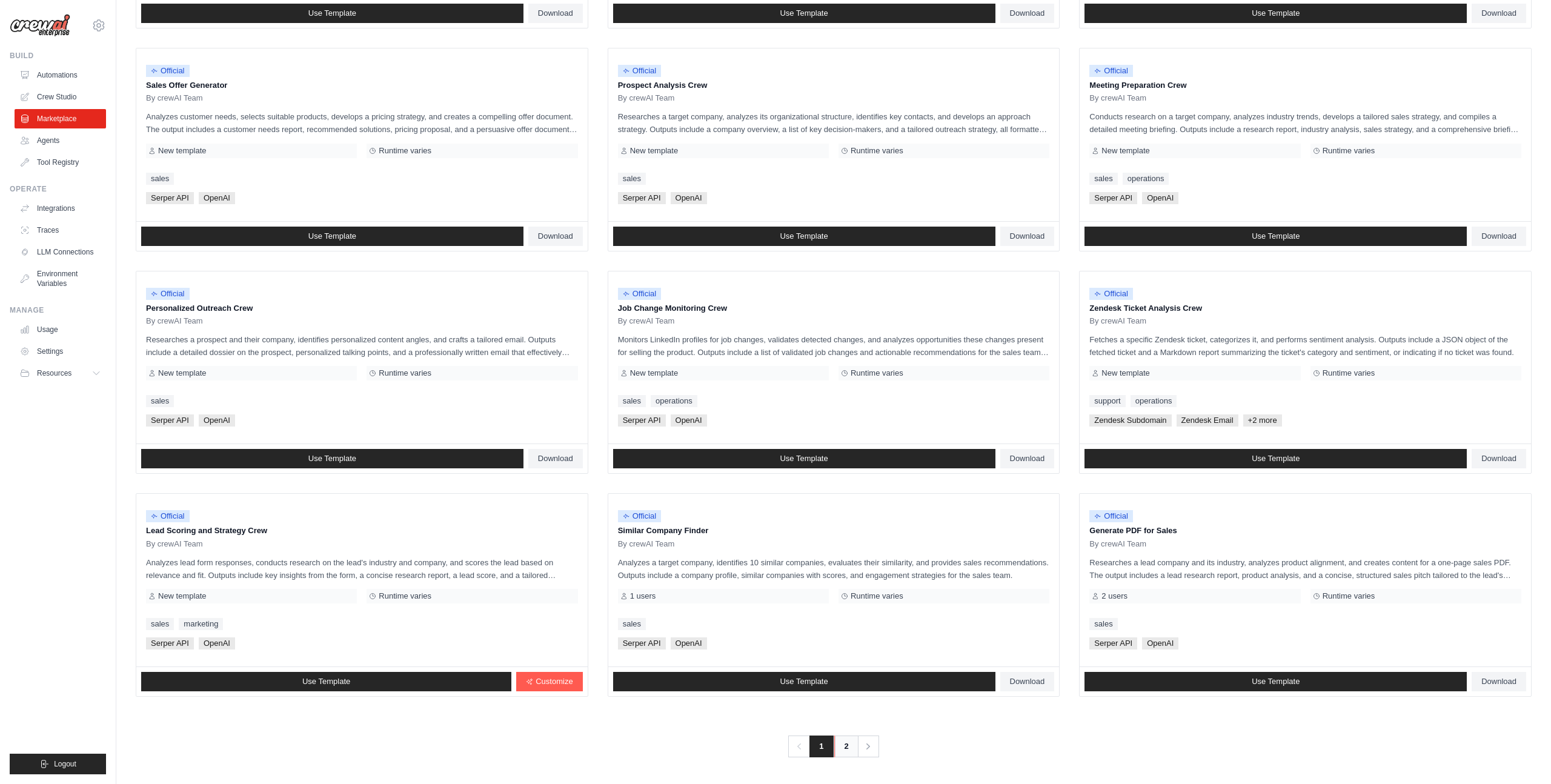
click at [849, 745] on link "2" at bounding box center [846, 746] width 24 height 22
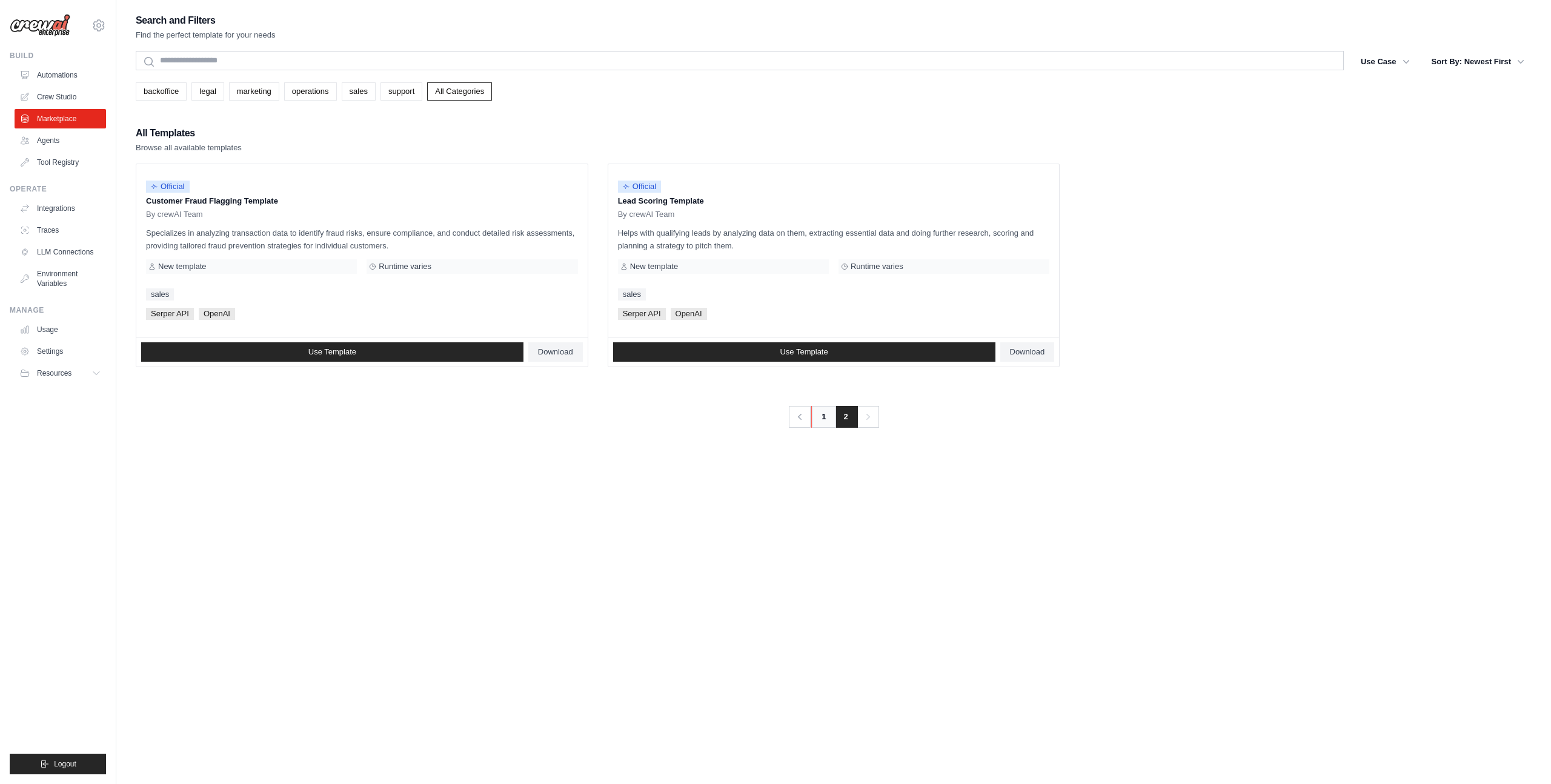
click at [820, 416] on link "1" at bounding box center [823, 417] width 24 height 22
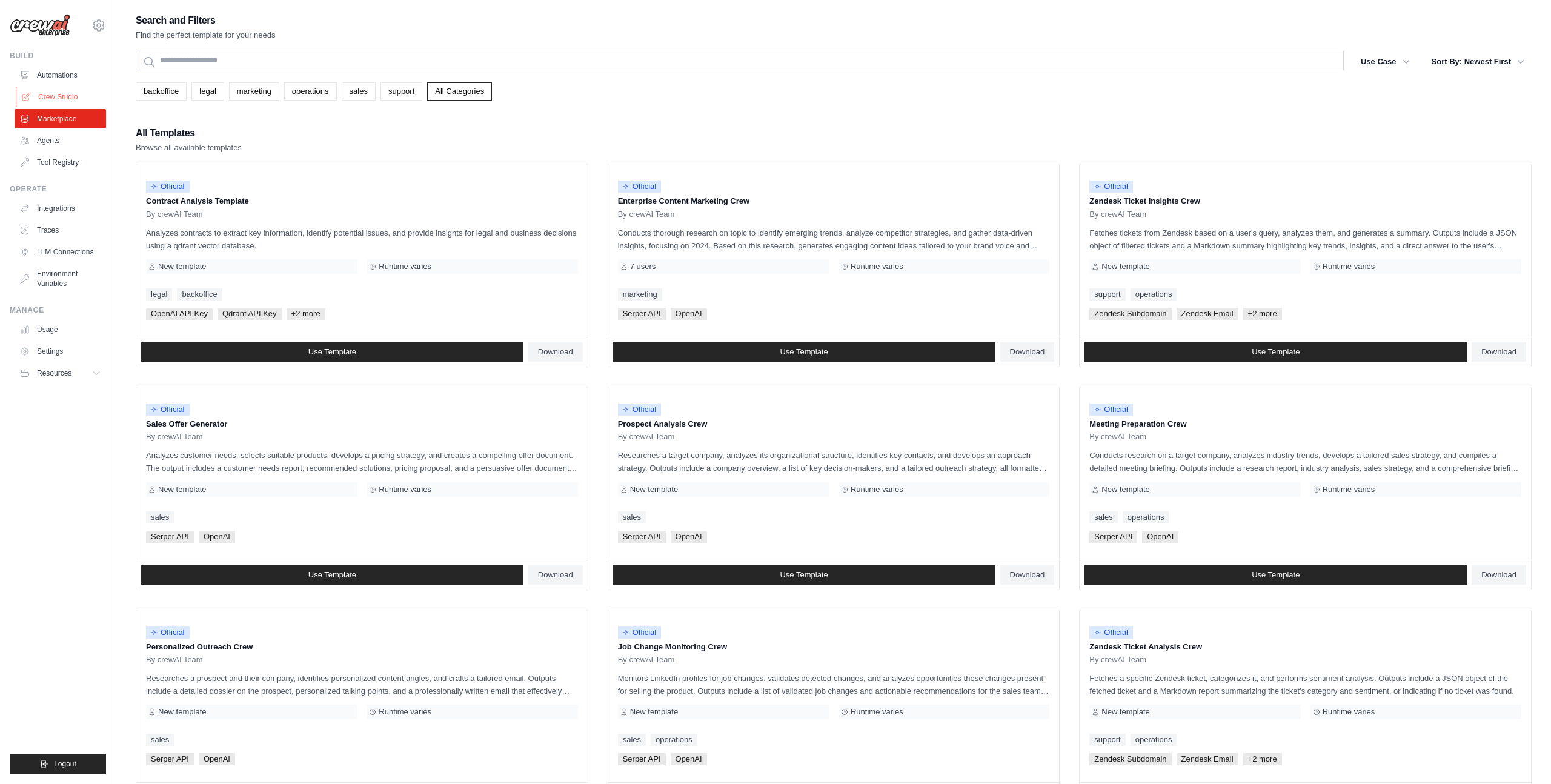
click at [58, 99] on link "Crew Studio" at bounding box center [61, 96] width 91 height 19
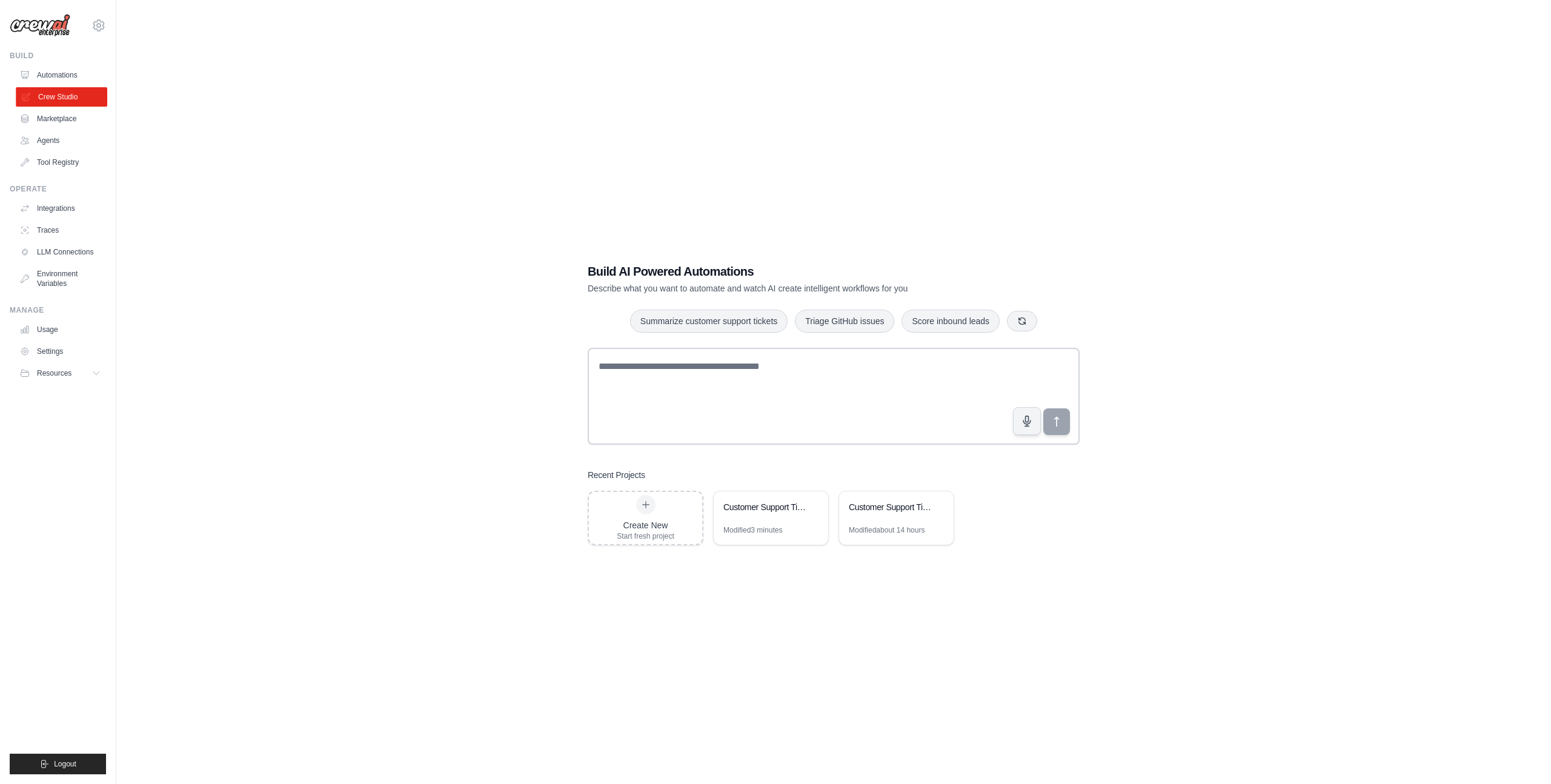
click at [75, 89] on link "Crew Studio" at bounding box center [61, 96] width 91 height 19
click at [69, 74] on link "Automations" at bounding box center [61, 75] width 91 height 19
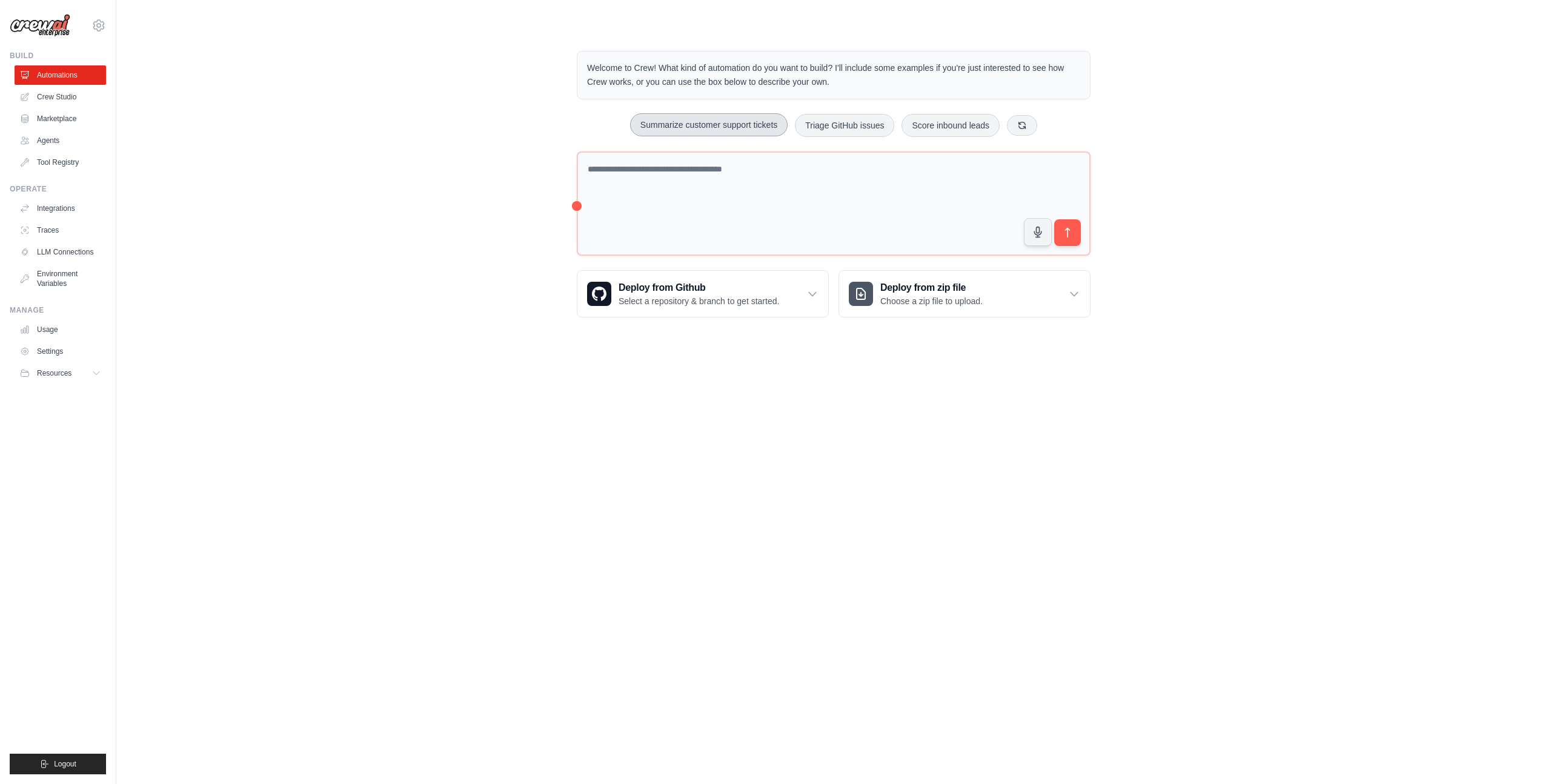
click at [740, 129] on button "Summarize customer support tickets" at bounding box center [709, 125] width 157 height 23
type textarea "**********"
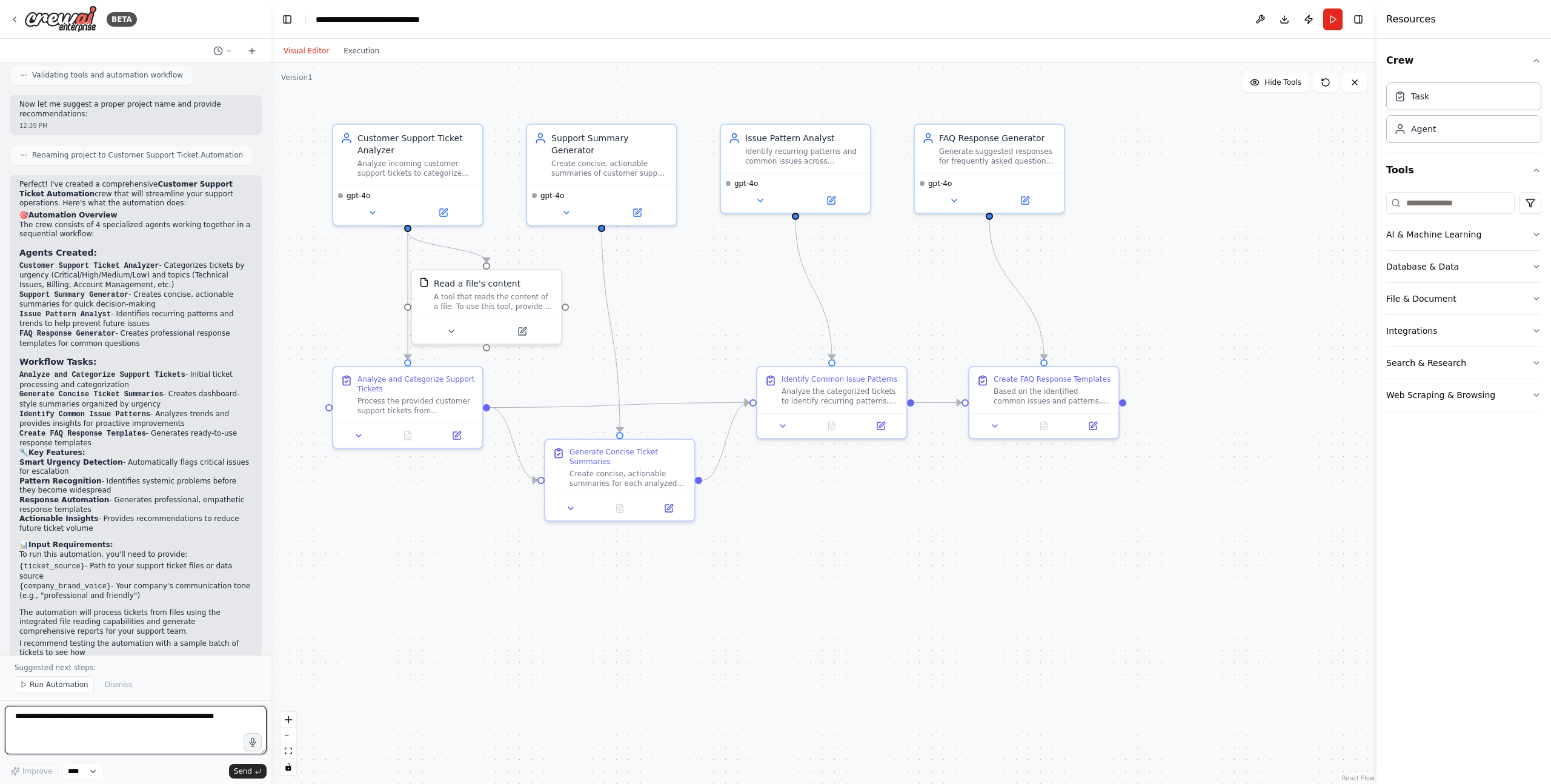
scroll to position [698, 0]
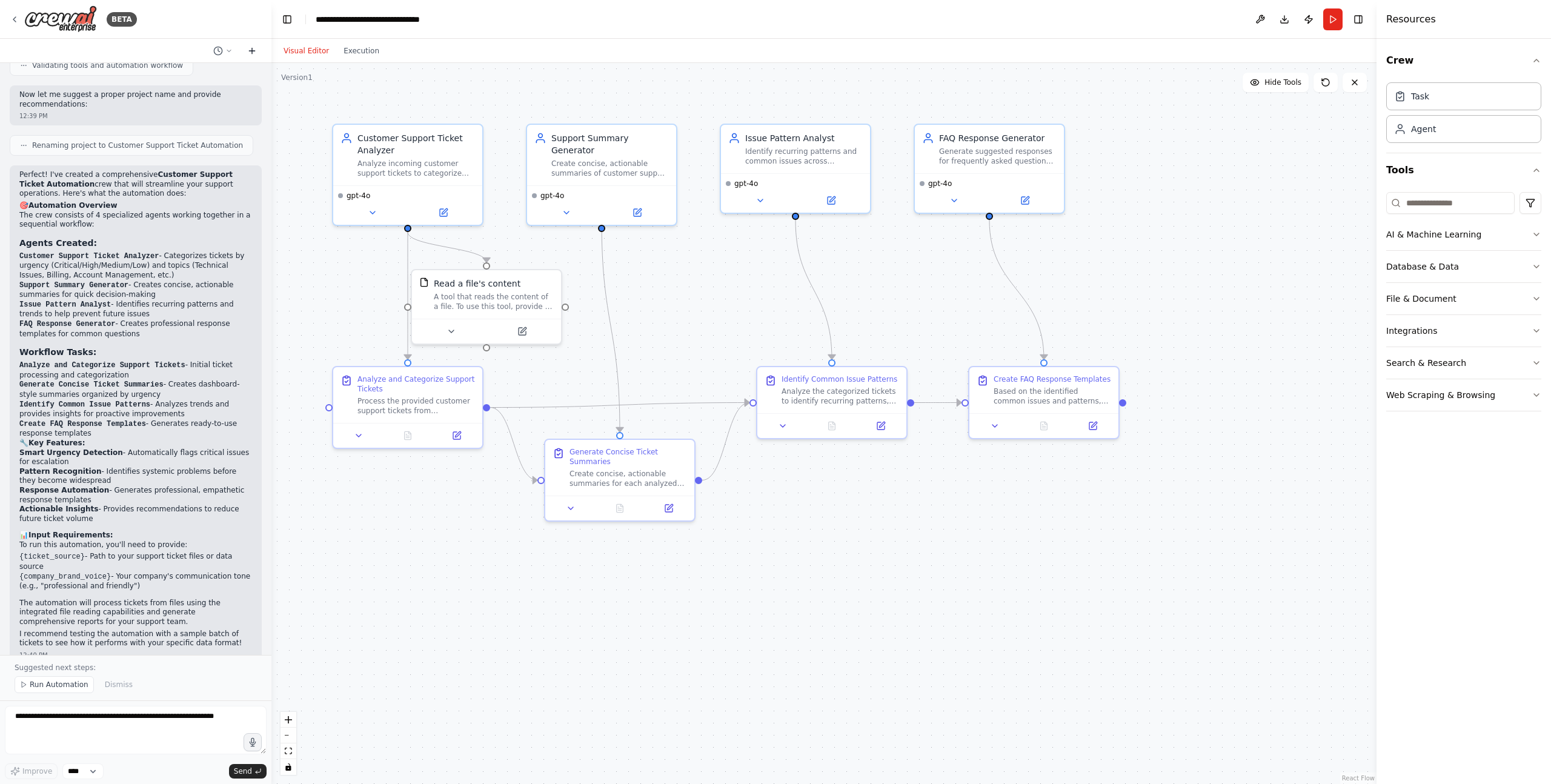
click at [247, 50] on icon at bounding box center [252, 51] width 10 height 10
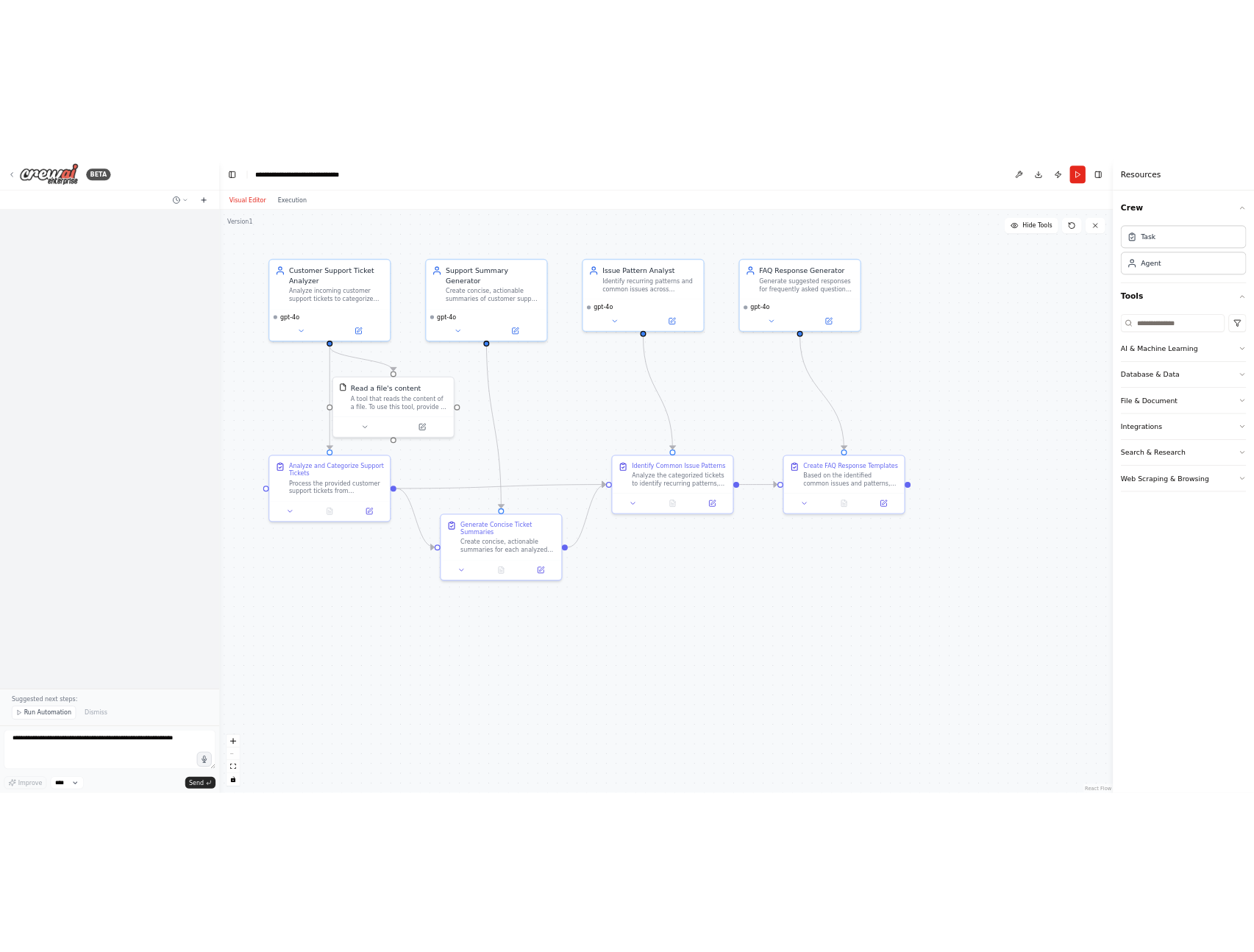
scroll to position [0, 0]
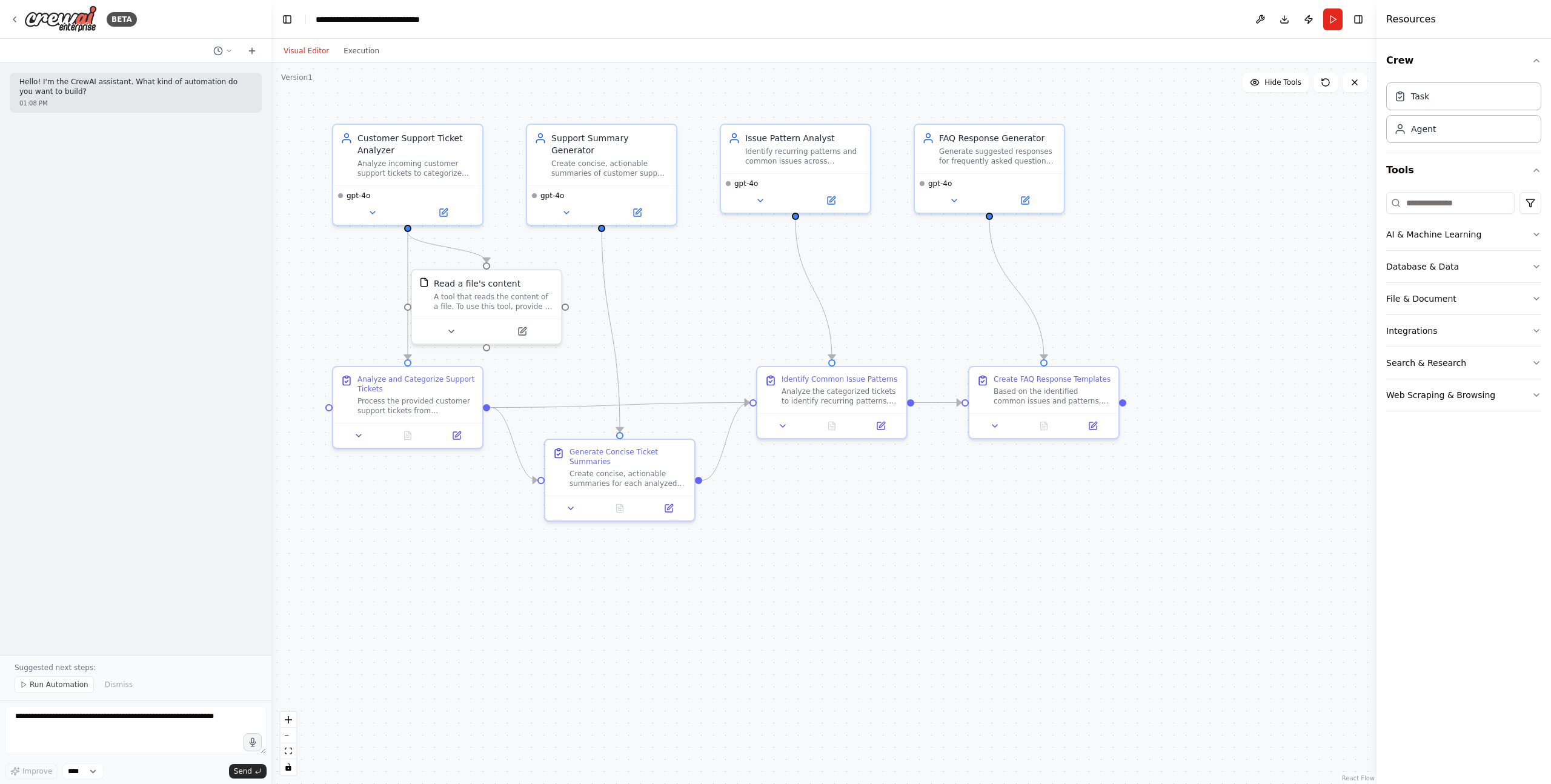
click at [1242, 272] on div ".deletable-edge-delete-btn { width: 20px; height: 20px; border: 0px solid #ffff…" at bounding box center [824, 423] width 1105 height 721
click at [1426, 129] on div "Agent" at bounding box center [1423, 128] width 25 height 12
drag, startPoint x: 1211, startPoint y: 249, endPoint x: 1200, endPoint y: 149, distance: 100.6
click at [1200, 149] on div "Role of the agent" at bounding box center [1216, 147] width 117 height 12
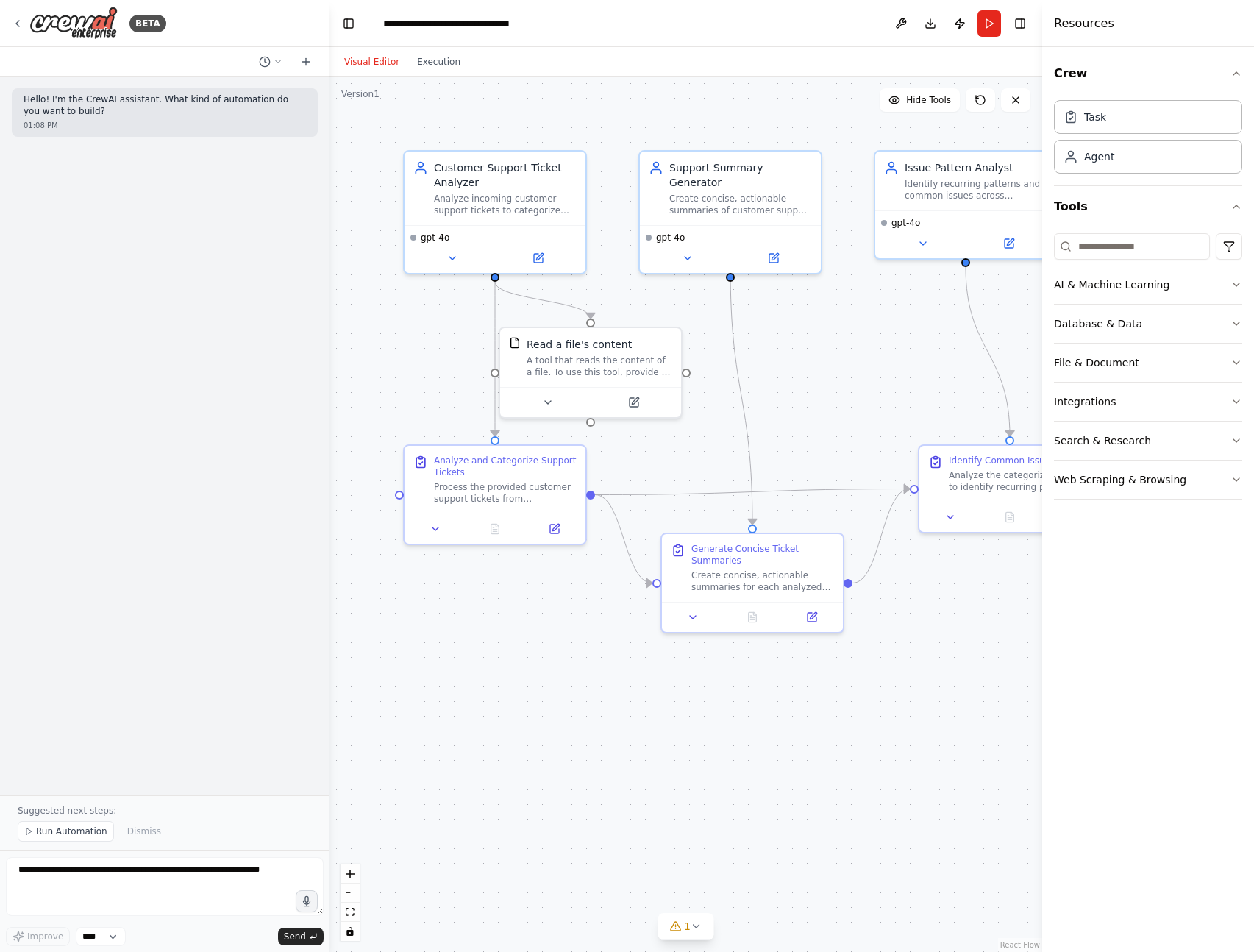
click at [424, 417] on div ".deletable-edge-delete-btn { width: 20px; height: 20px; border: 0px solid #ffff…" at bounding box center [686, 514] width 712 height 876
click at [77, 23] on img at bounding box center [74, 23] width 89 height 33
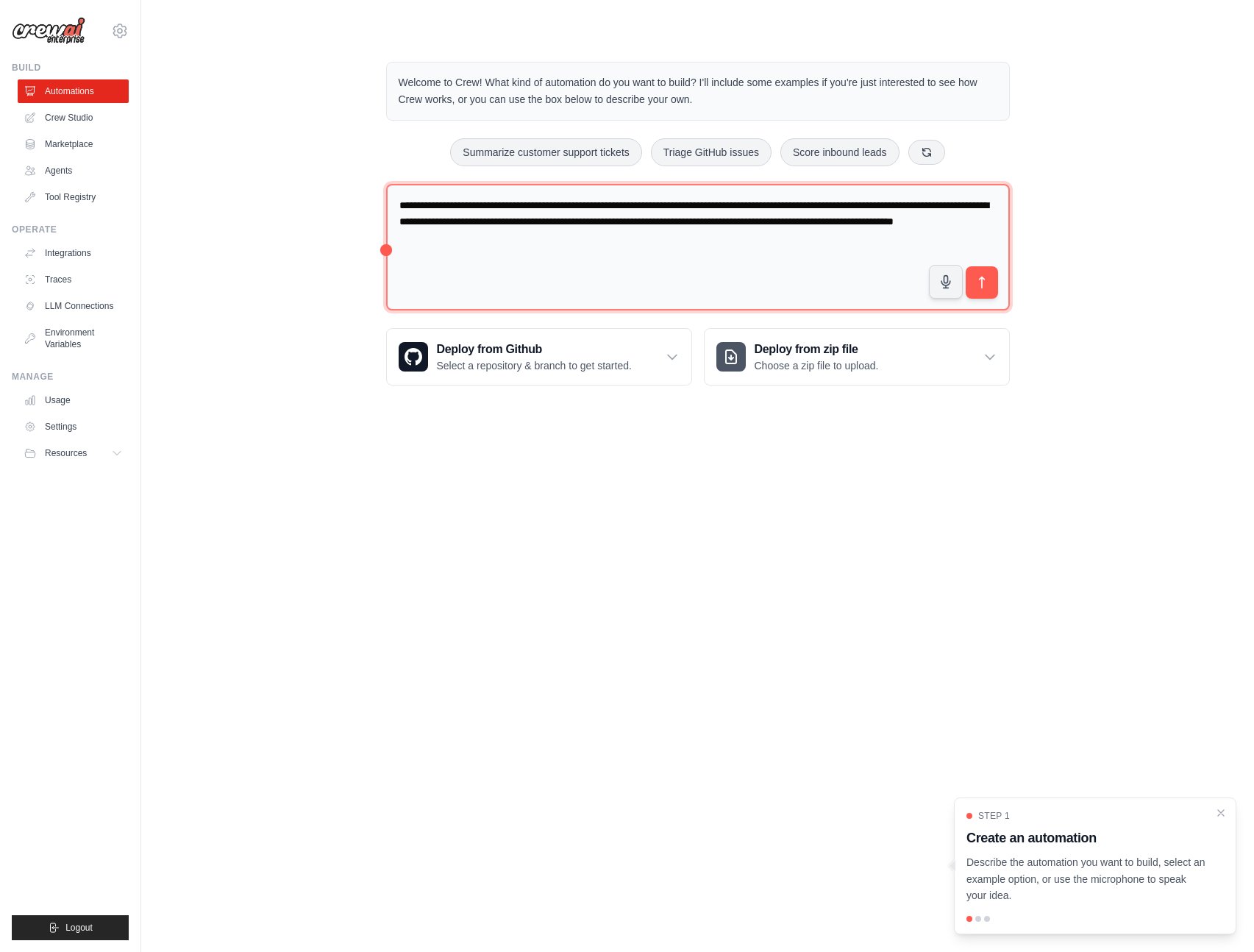
click at [756, 262] on textarea "**********" at bounding box center [698, 247] width 624 height 128
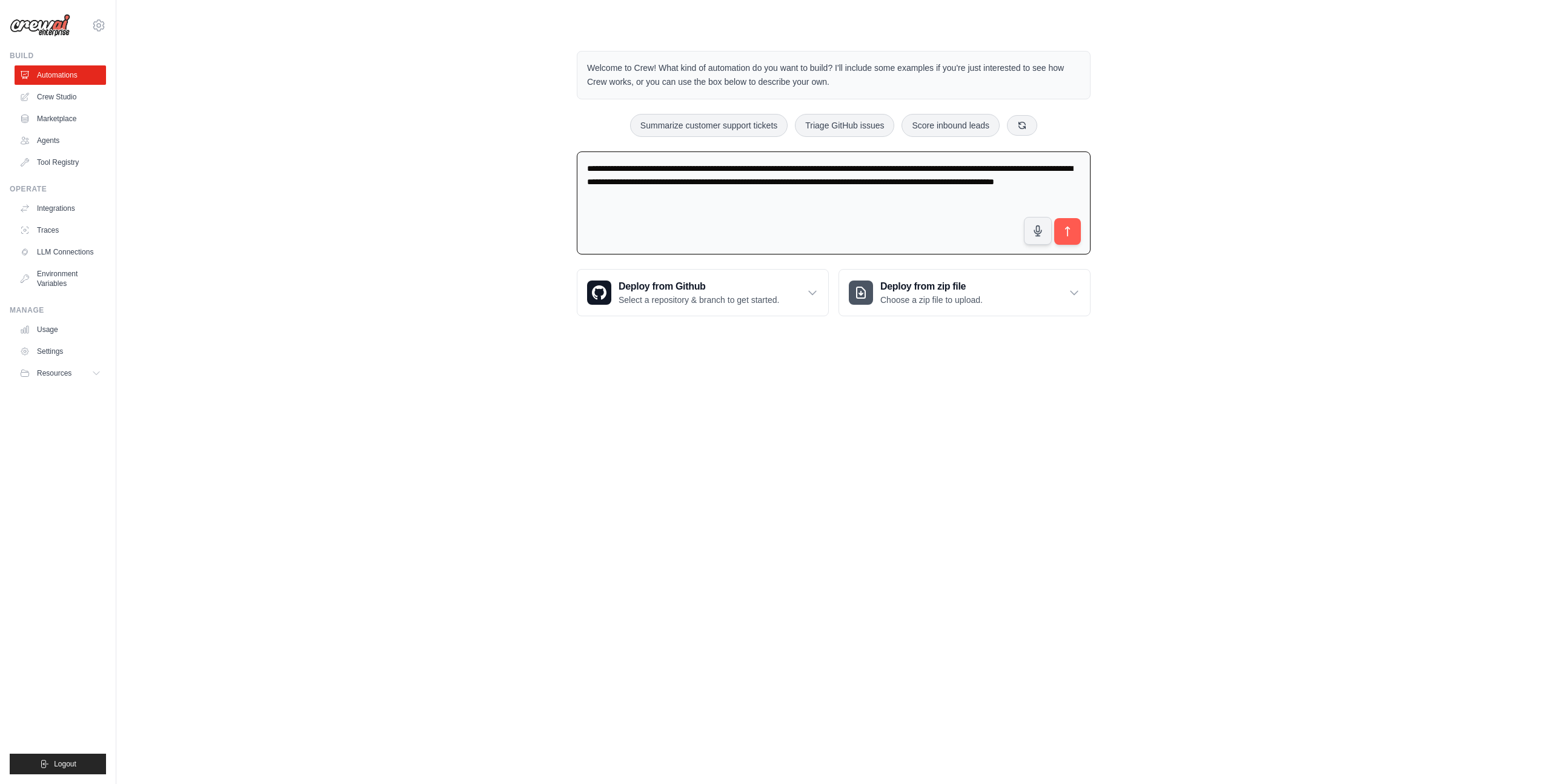
click at [101, 16] on div "sylviane.zhao@gmail.com Settings" at bounding box center [58, 19] width 96 height 39
click at [101, 40] on div "sylviane.zhao@gmail.com Settings Build Automations Crew Studio Marketplace" at bounding box center [58, 392] width 117 height 784
click at [101, 24] on icon at bounding box center [99, 25] width 14 height 14
click at [100, 81] on link "Settings" at bounding box center [99, 81] width 106 height 22
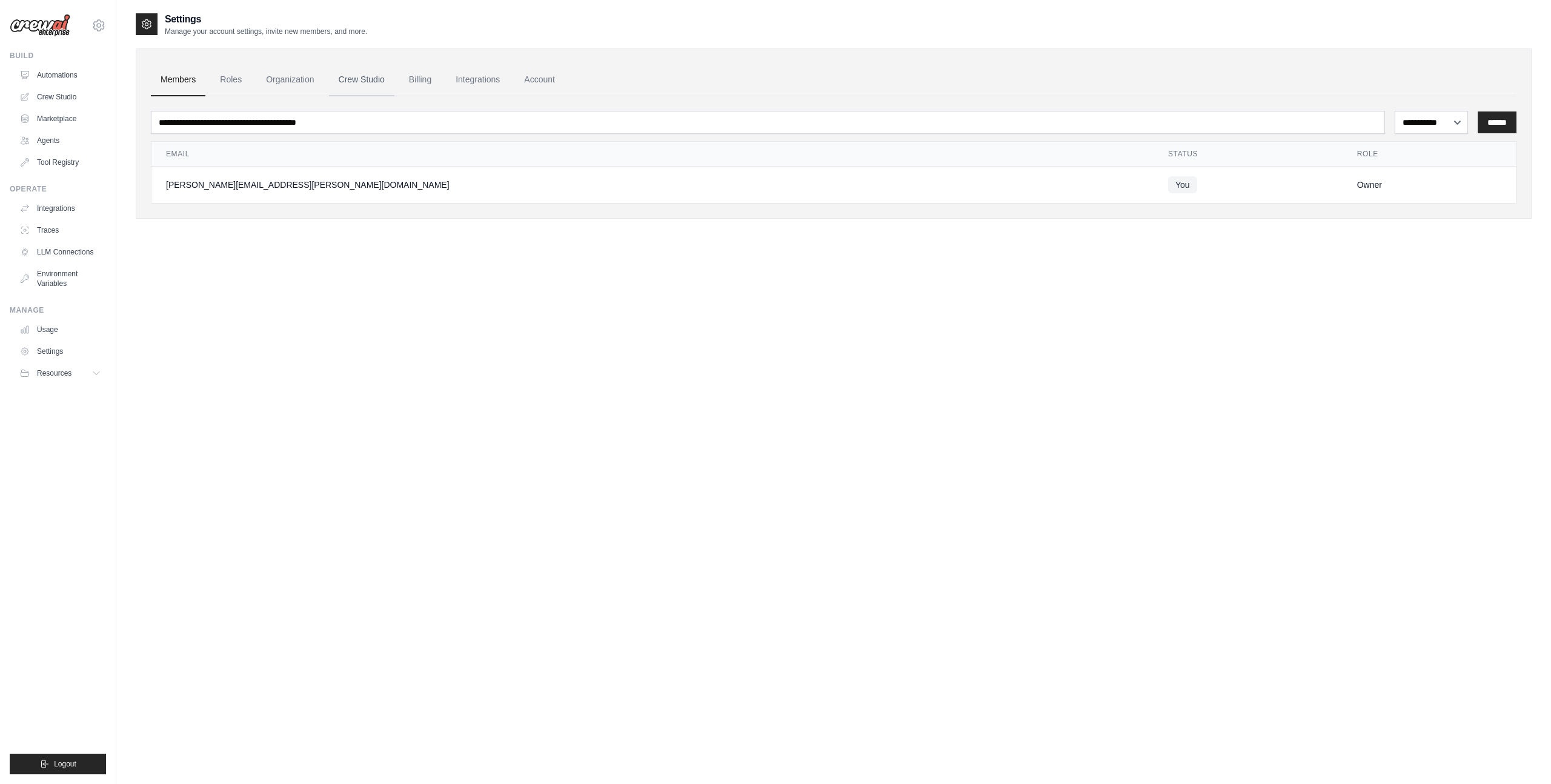
click at [380, 76] on link "Crew Studio" at bounding box center [362, 80] width 66 height 33
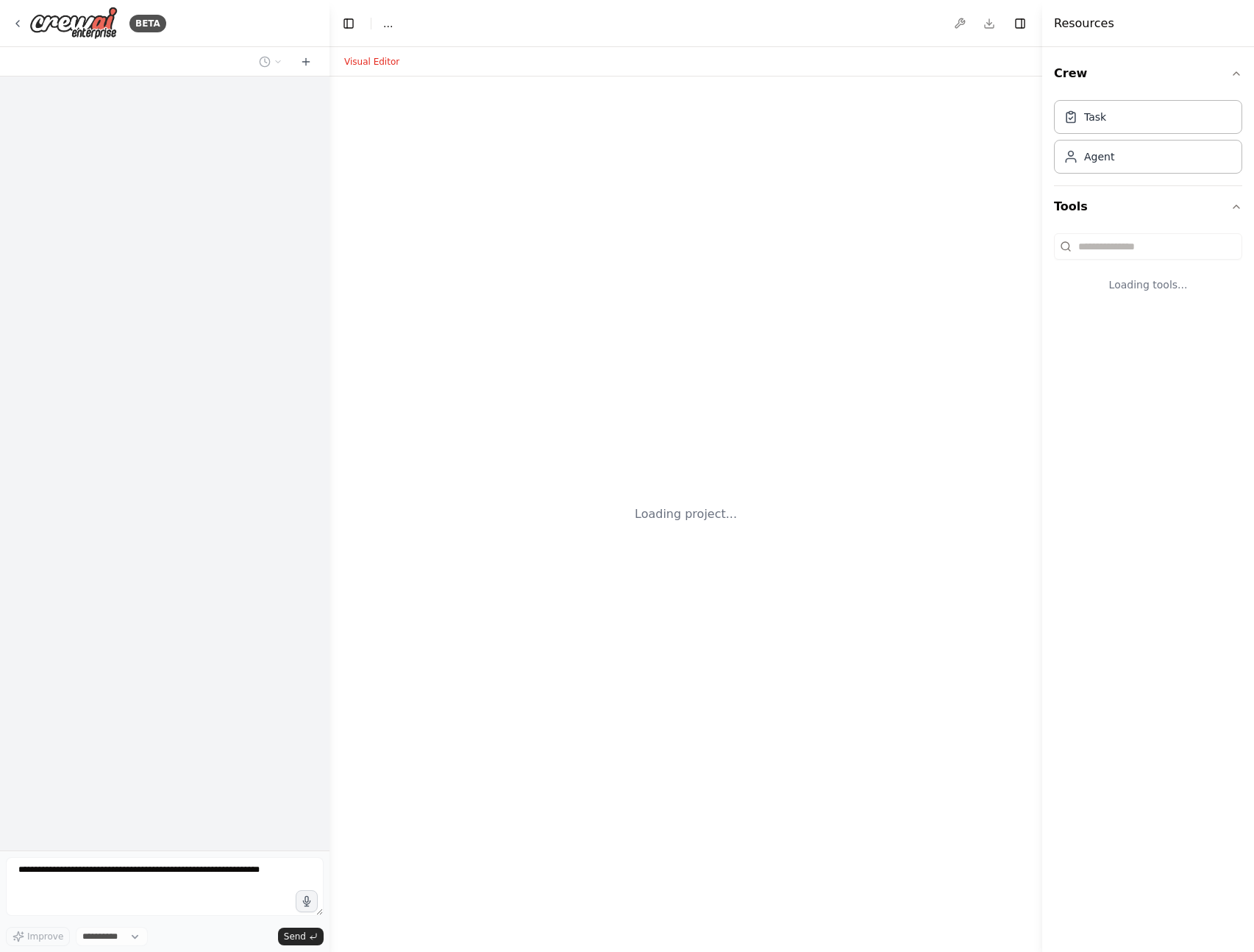
select select "****"
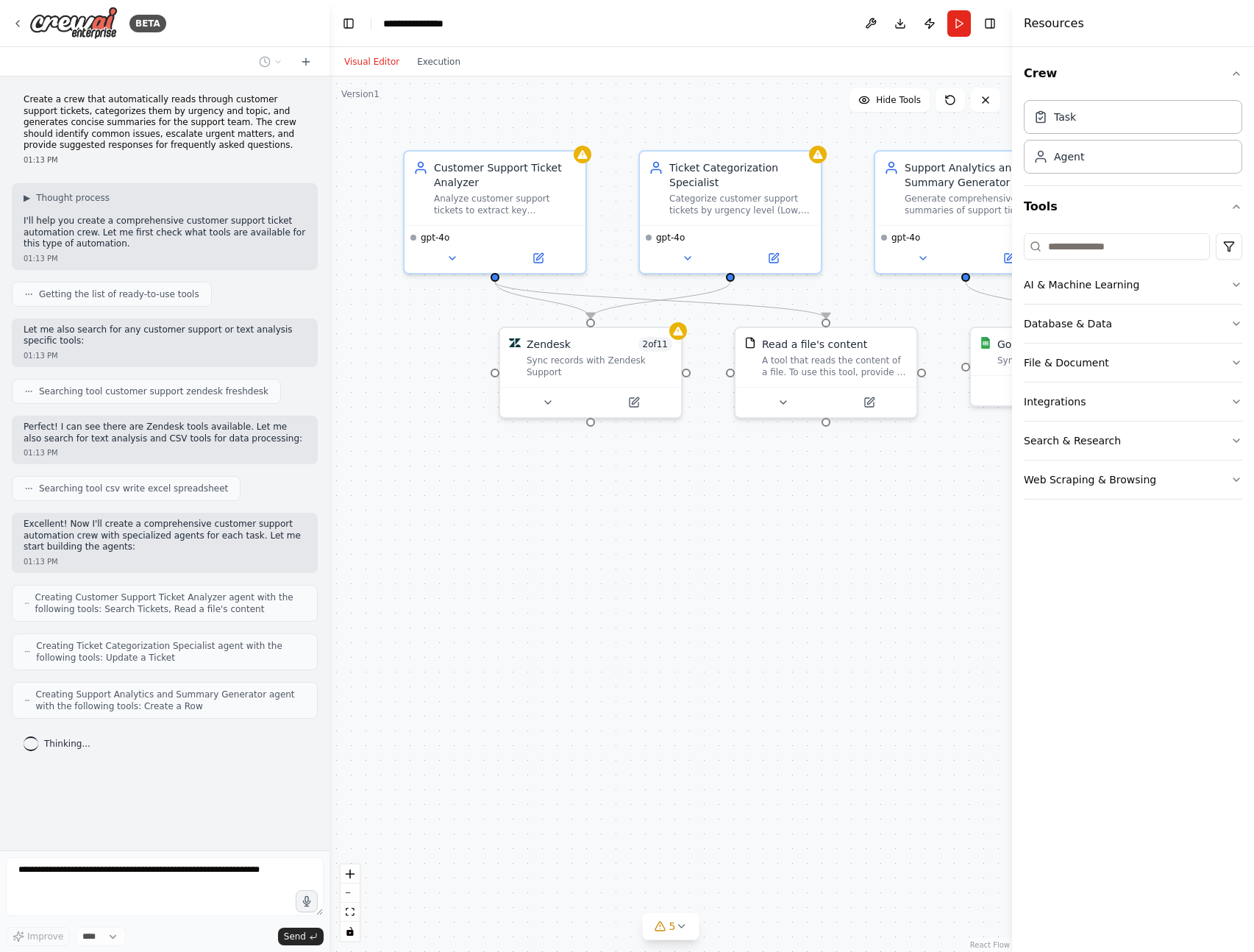
drag, startPoint x: 1044, startPoint y: 296, endPoint x: 1018, endPoint y: 306, distance: 27.9
click at [1018, 306] on div at bounding box center [1014, 476] width 6 height 952
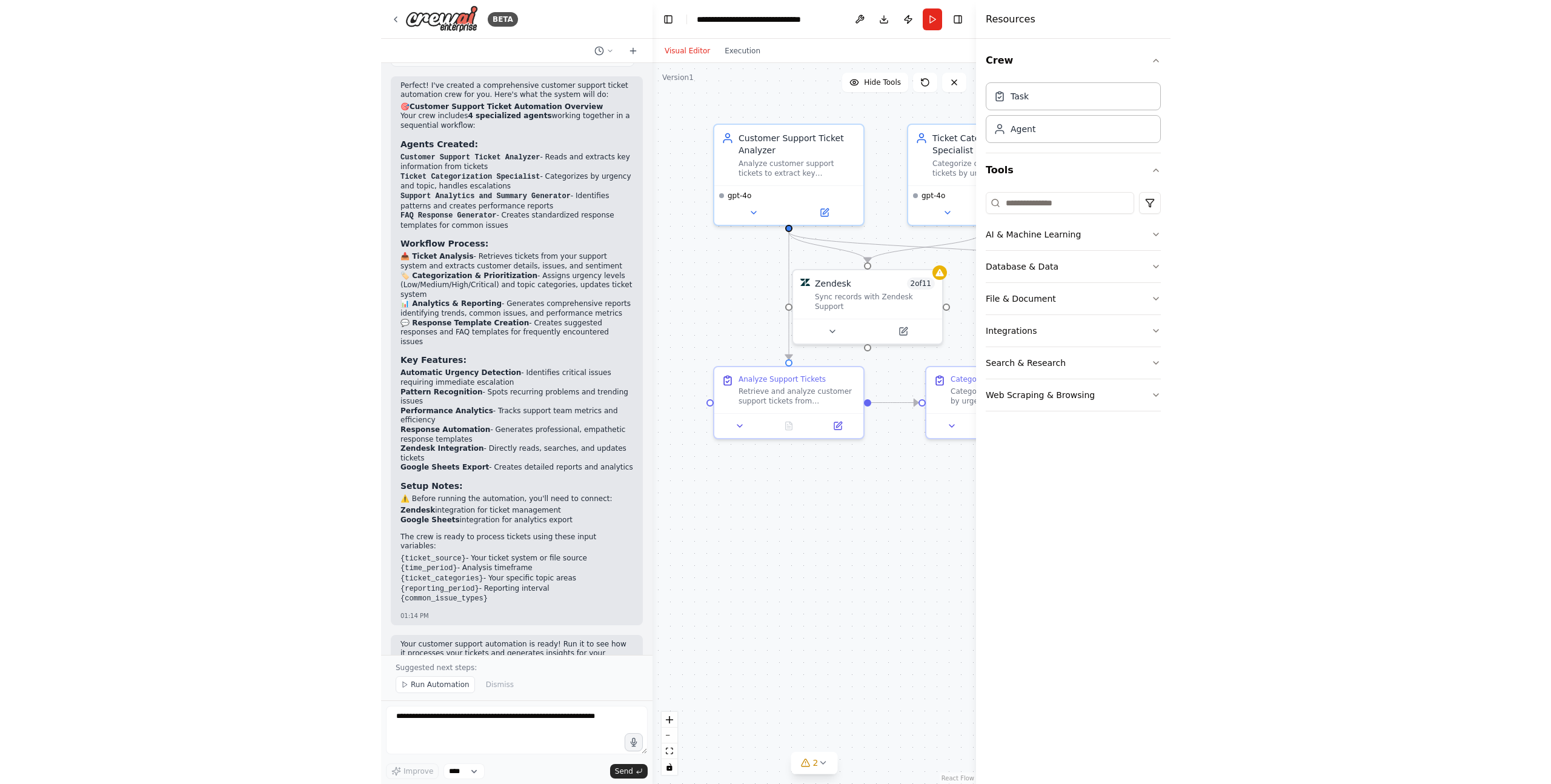
scroll to position [848, 0]
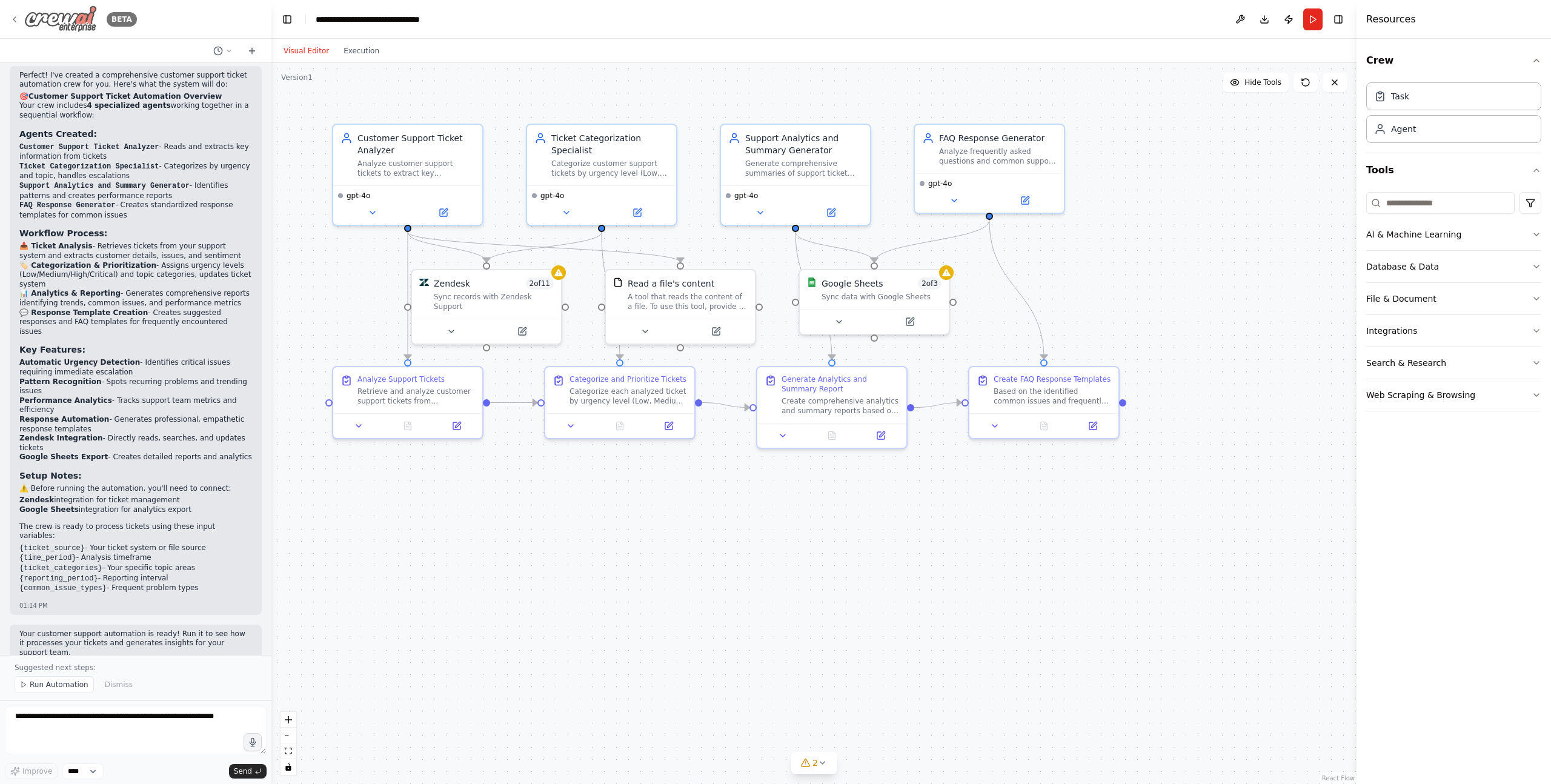
click at [14, 24] on div "BETA" at bounding box center [74, 19] width 127 height 27
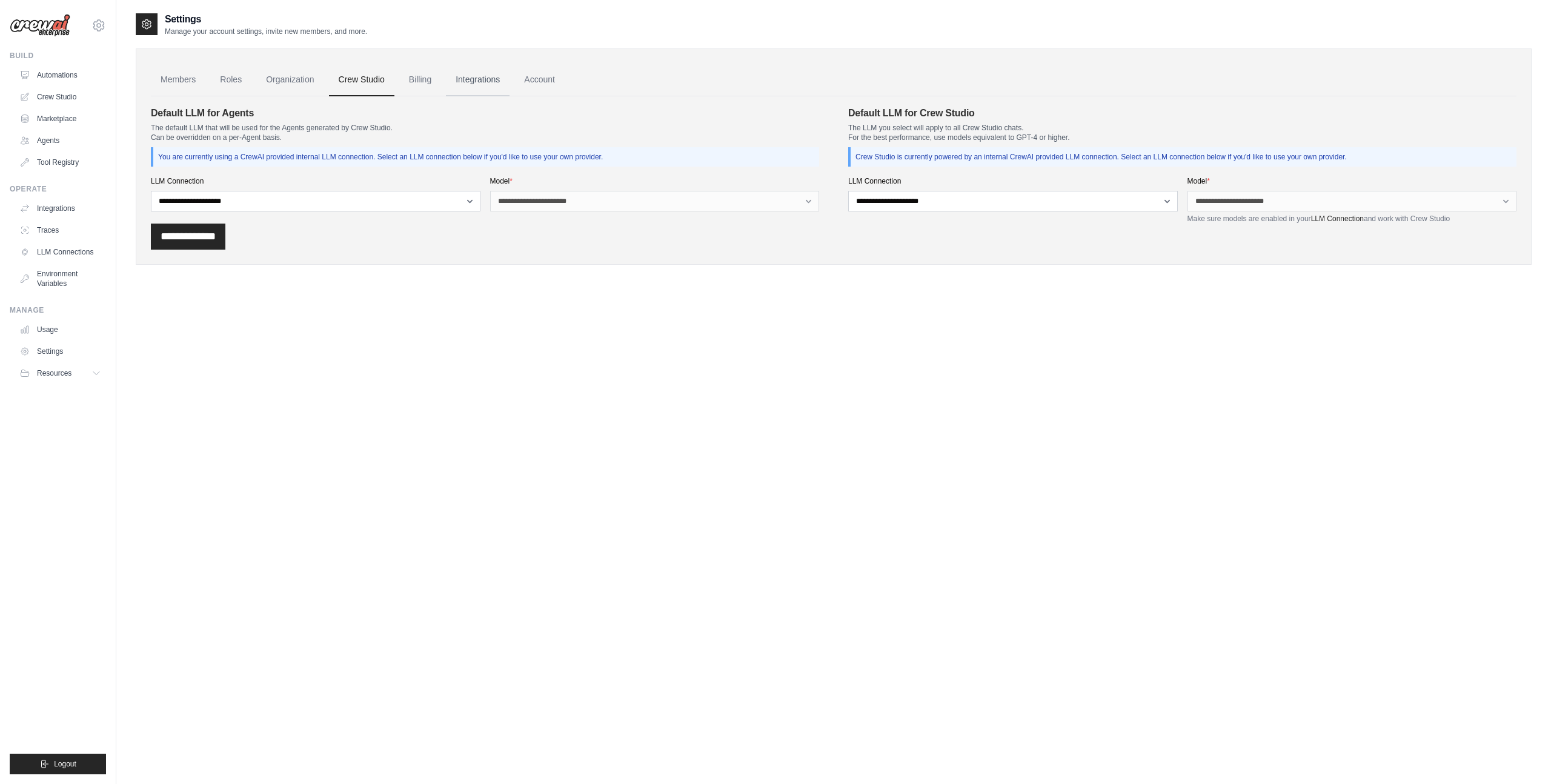
click at [463, 84] on link "Integrations" at bounding box center [477, 80] width 64 height 33
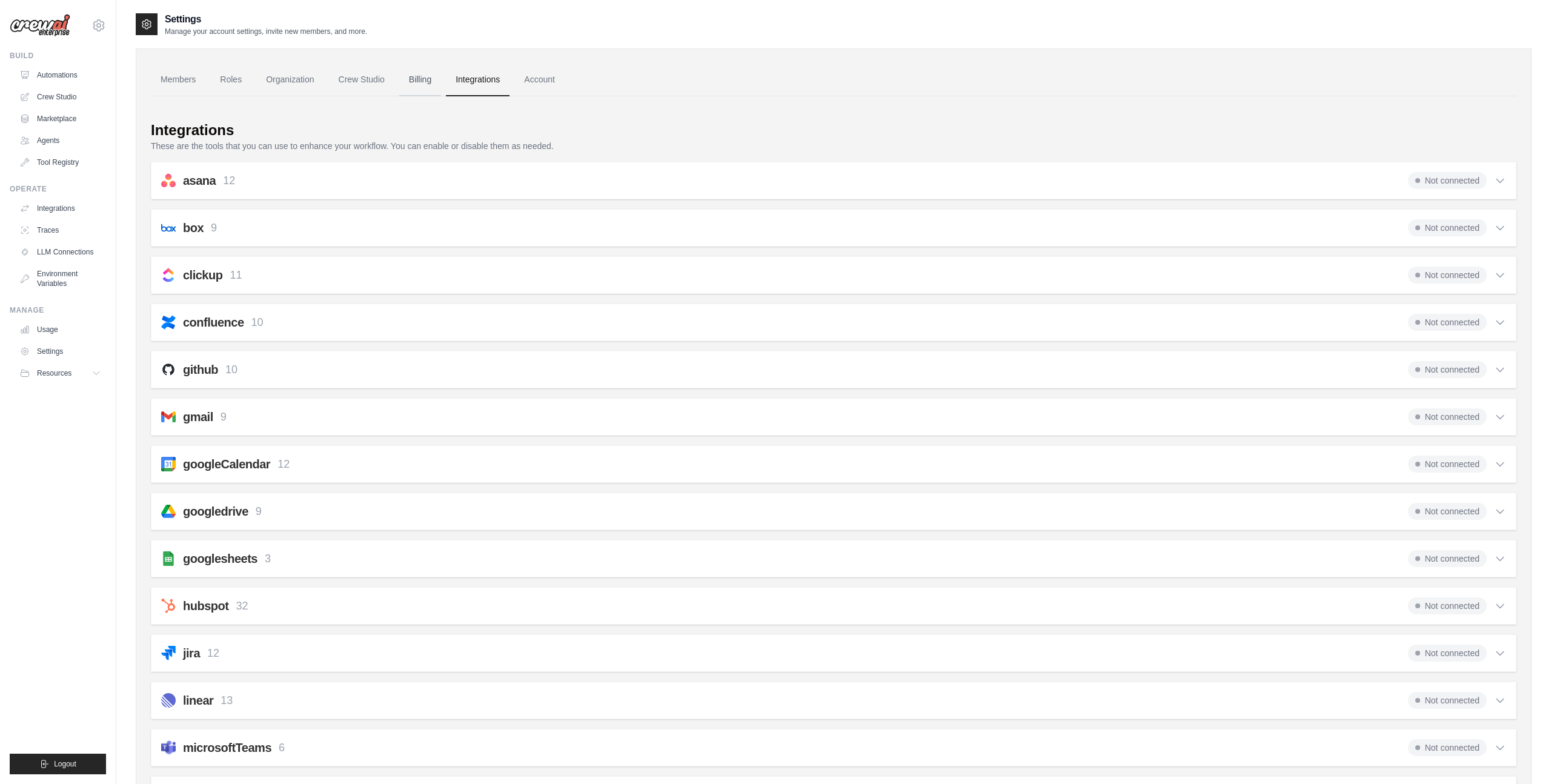
click at [417, 78] on link "Billing" at bounding box center [420, 80] width 41 height 33
click at [292, 84] on link "Organization" at bounding box center [290, 80] width 67 height 33
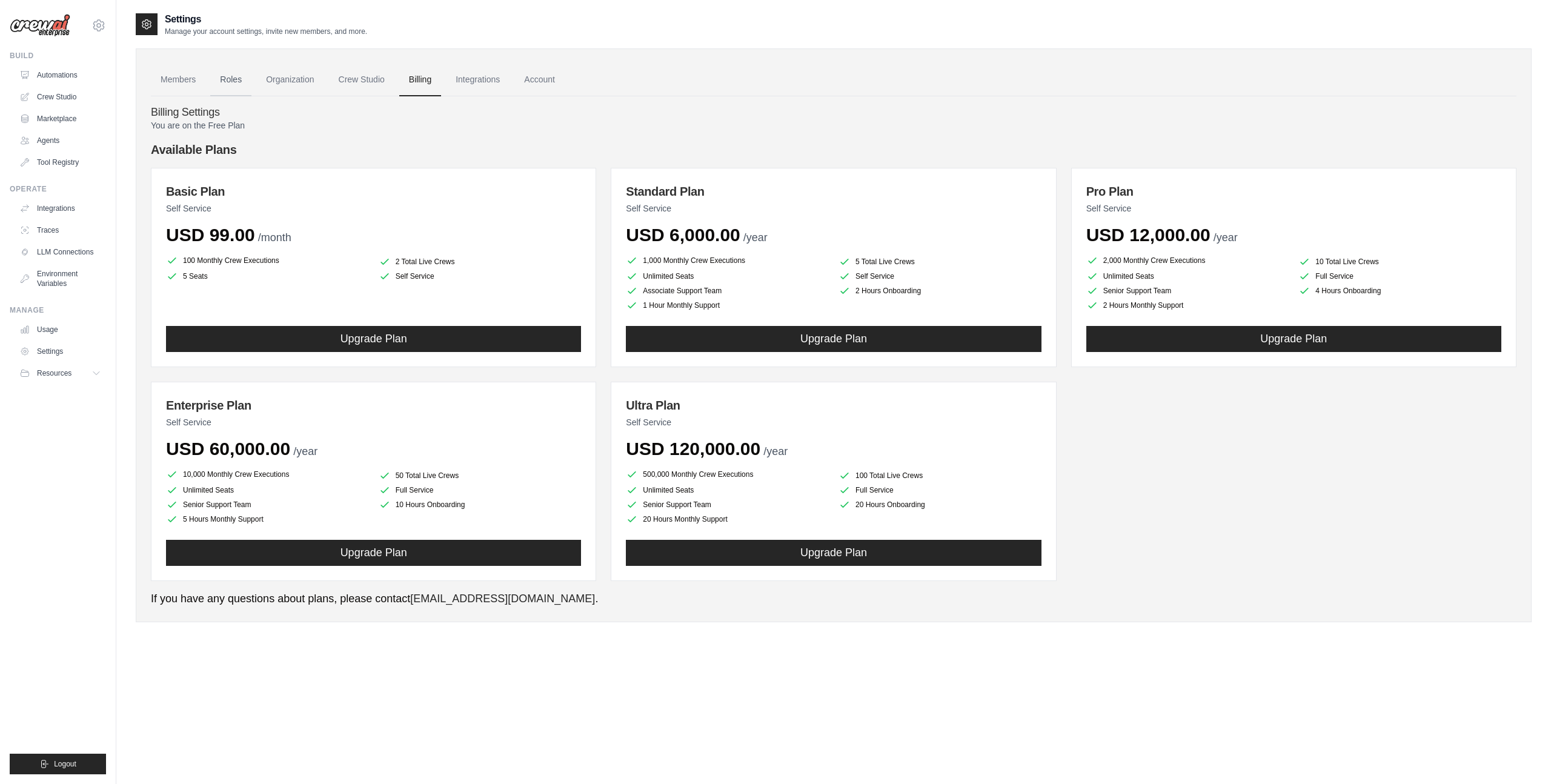
click at [233, 78] on link "Roles" at bounding box center [231, 80] width 41 height 33
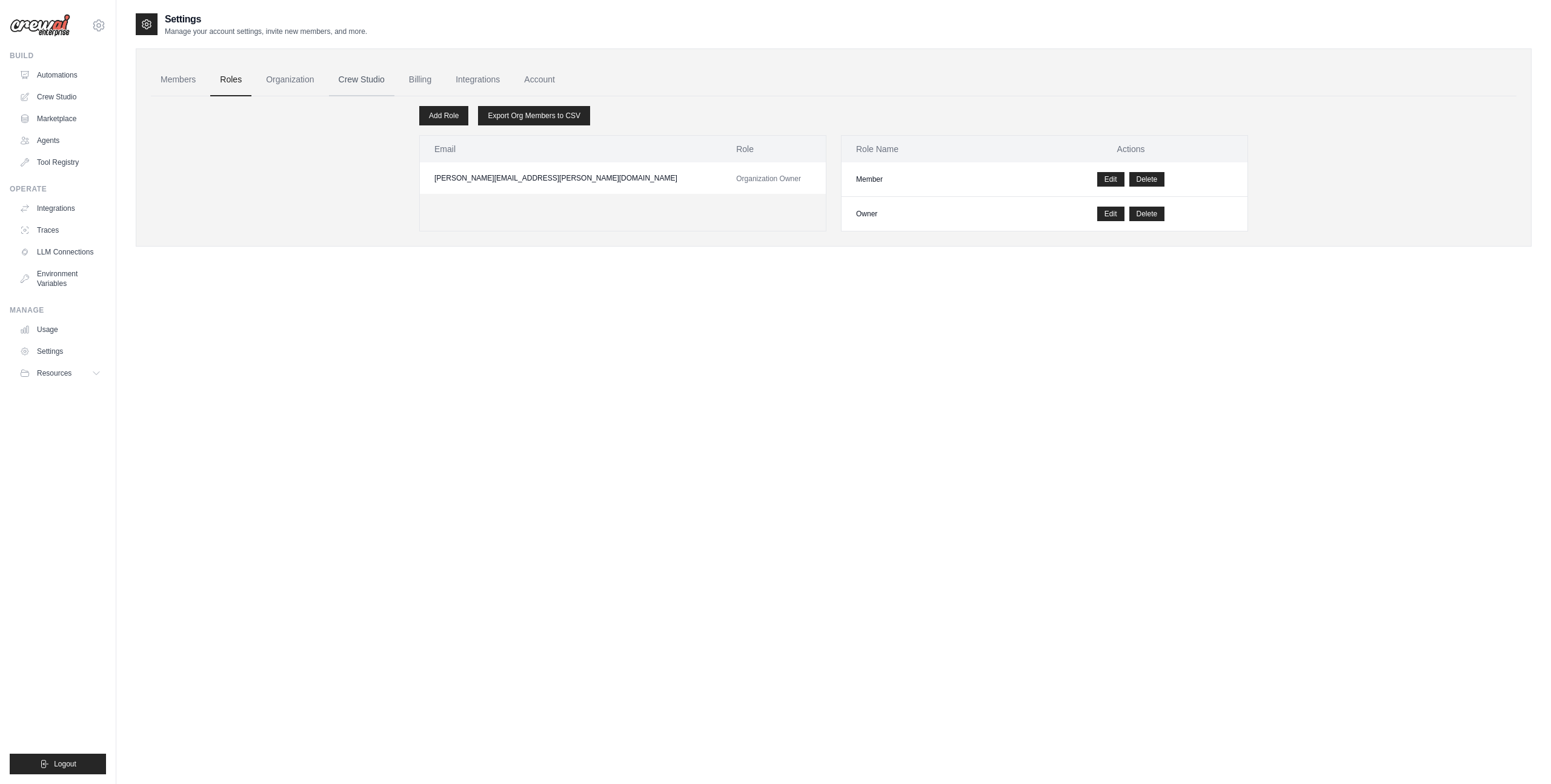
click at [363, 86] on link "Crew Studio" at bounding box center [362, 80] width 66 height 33
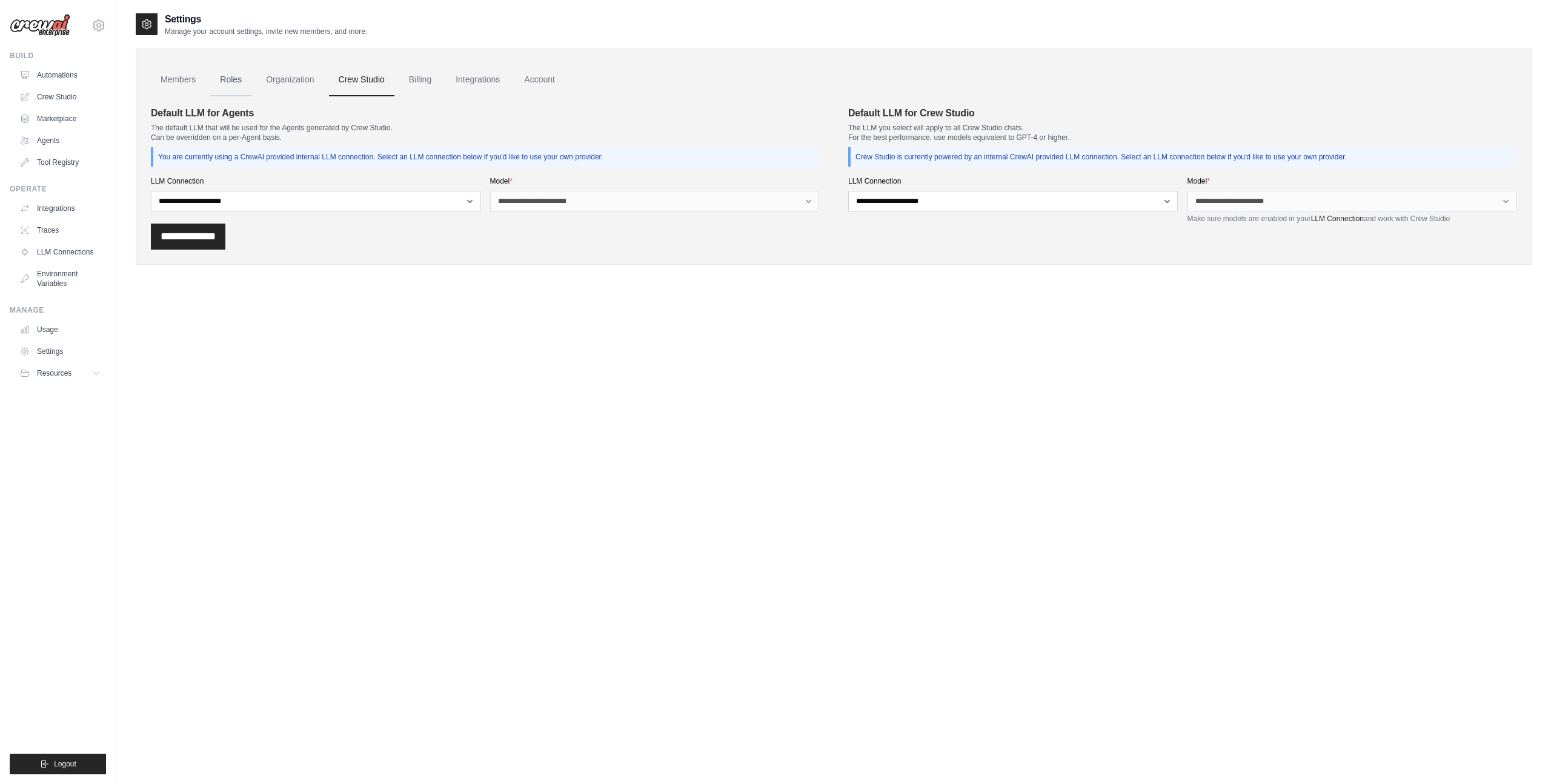
click at [232, 82] on link "Roles" at bounding box center [231, 80] width 41 height 33
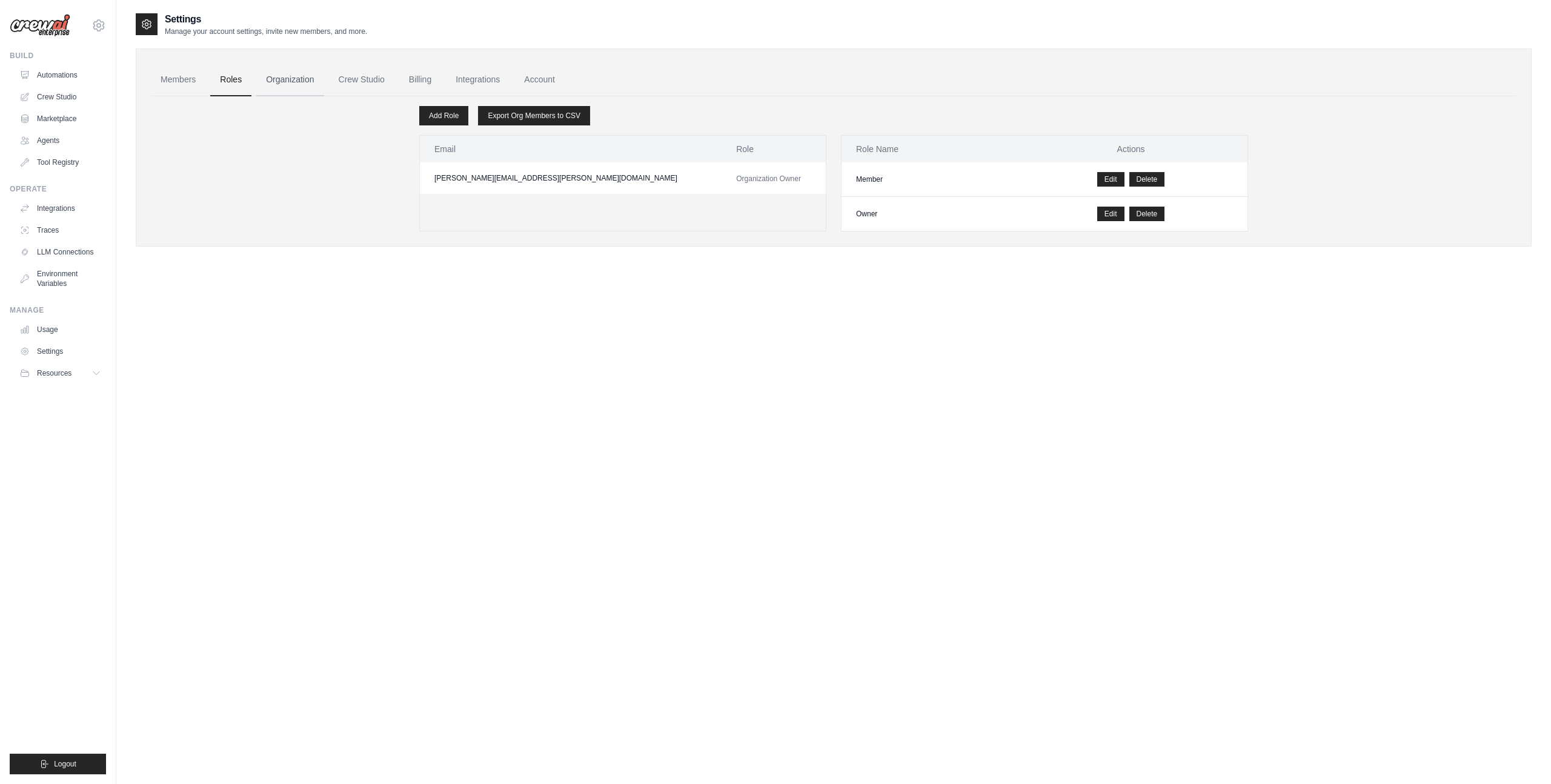
click at [282, 84] on link "Organization" at bounding box center [290, 80] width 67 height 33
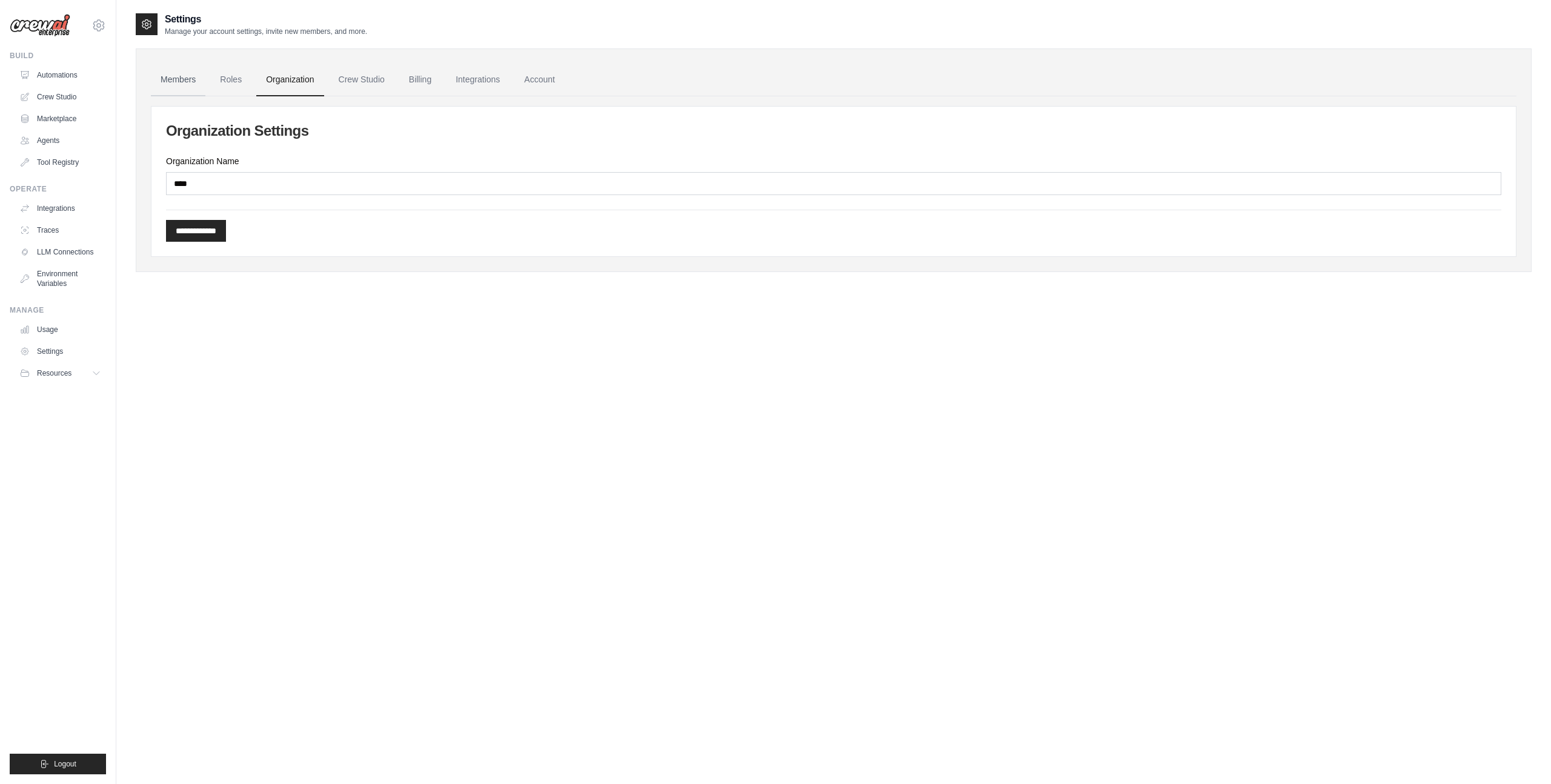
click at [192, 84] on link "Members" at bounding box center [178, 80] width 54 height 33
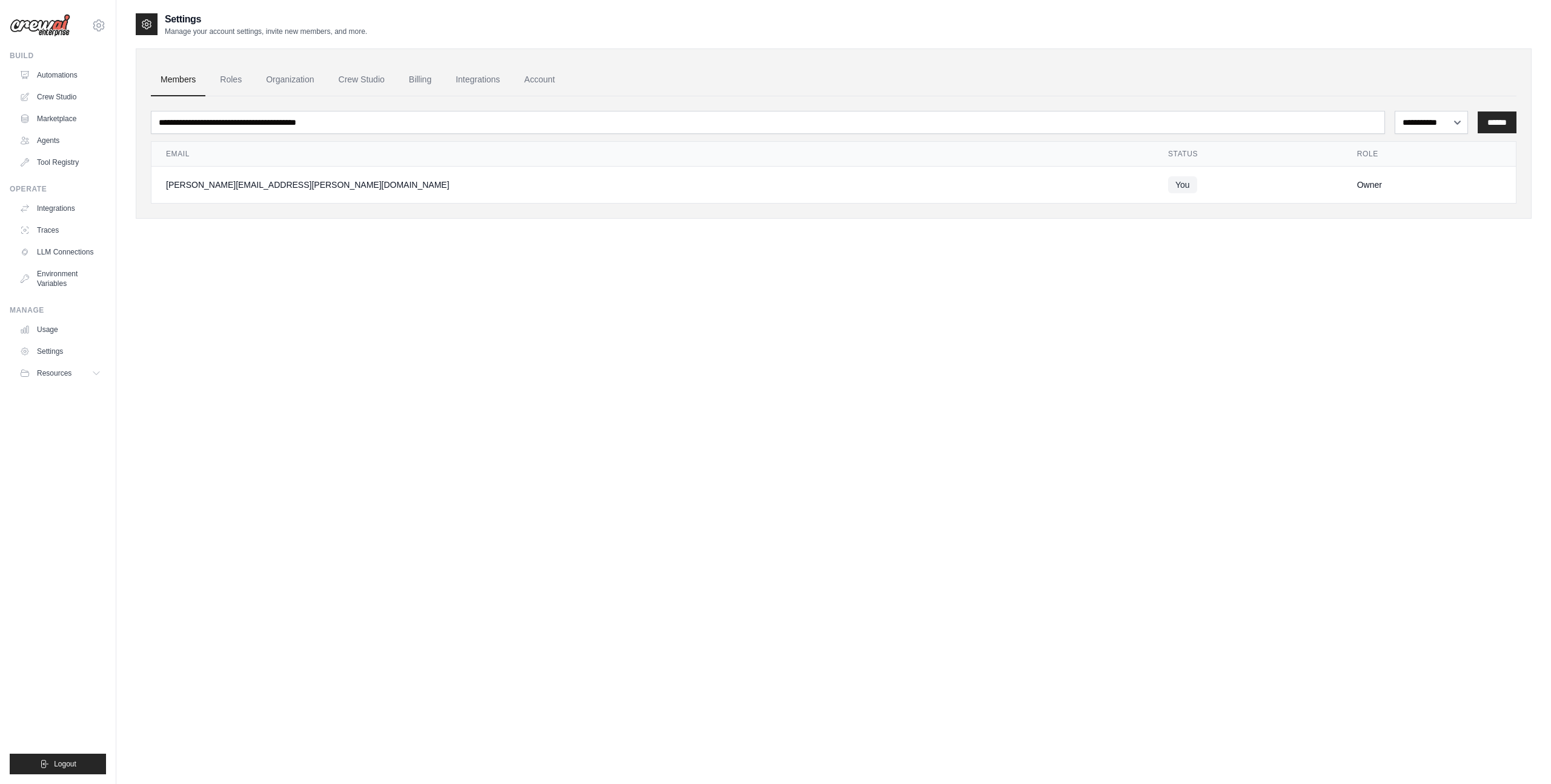
click at [283, 86] on link "Organization" at bounding box center [290, 80] width 67 height 33
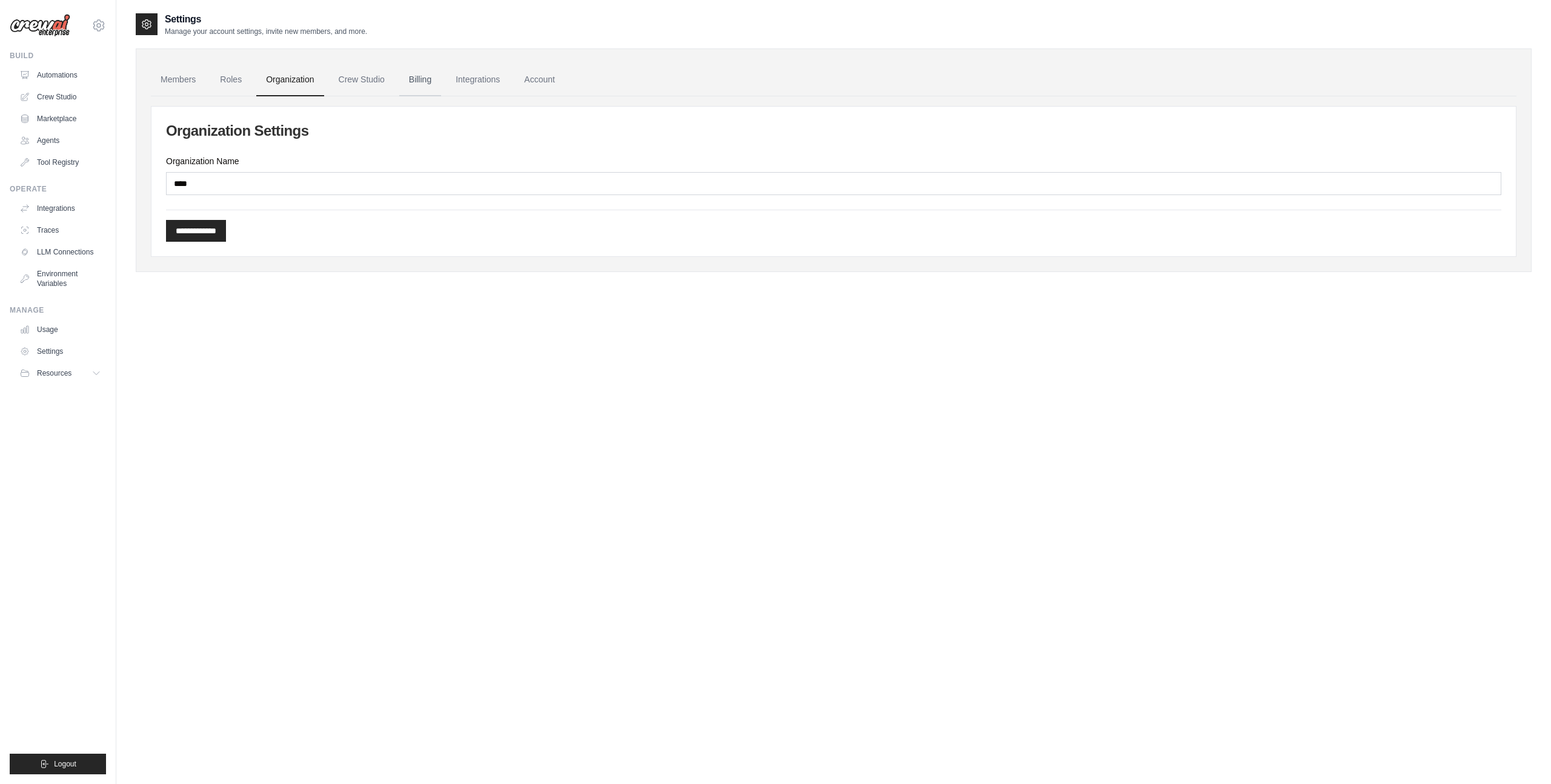
click at [427, 81] on link "Billing" at bounding box center [420, 80] width 41 height 33
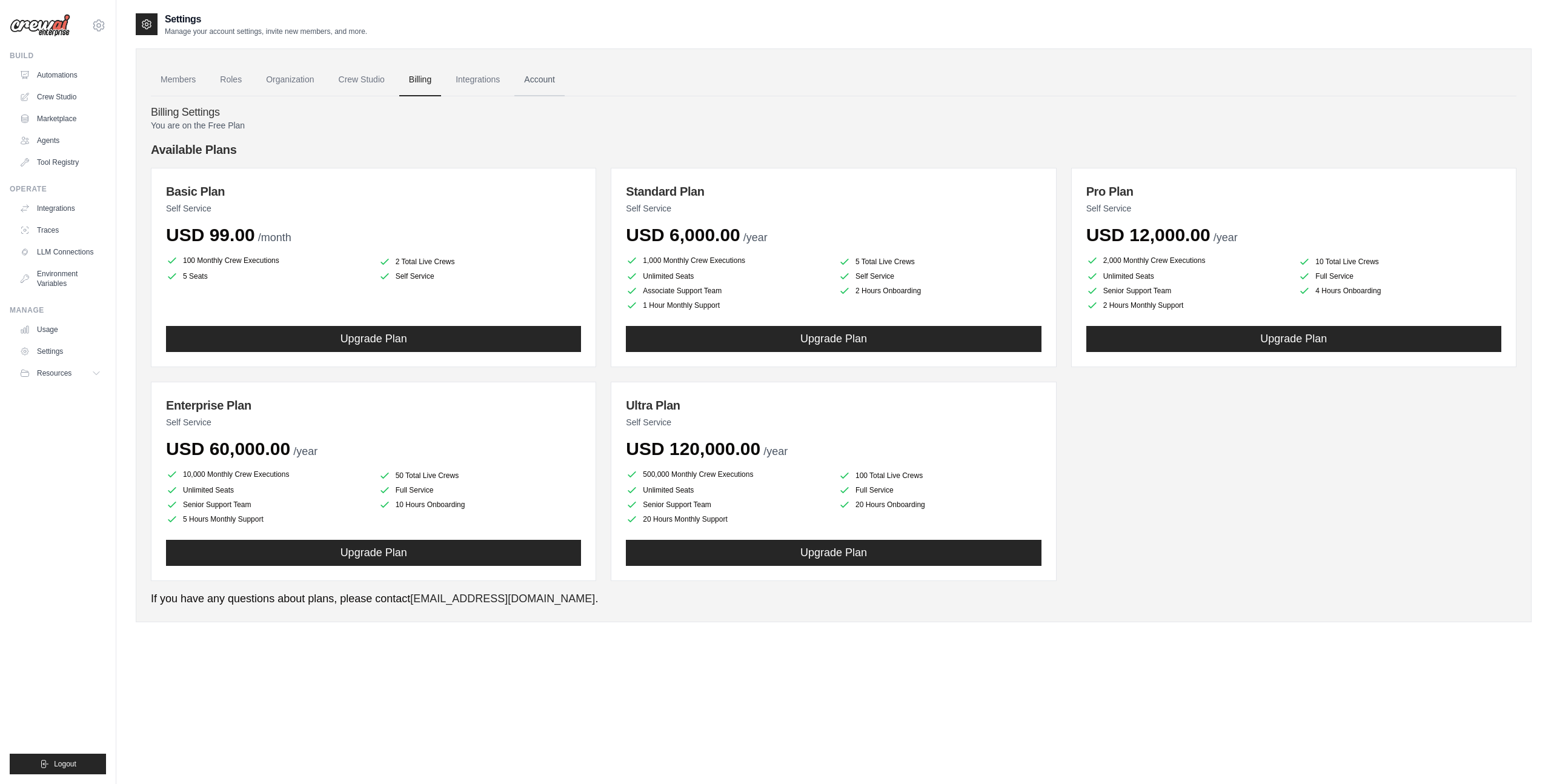
click at [537, 81] on link "Account" at bounding box center [540, 80] width 50 height 33
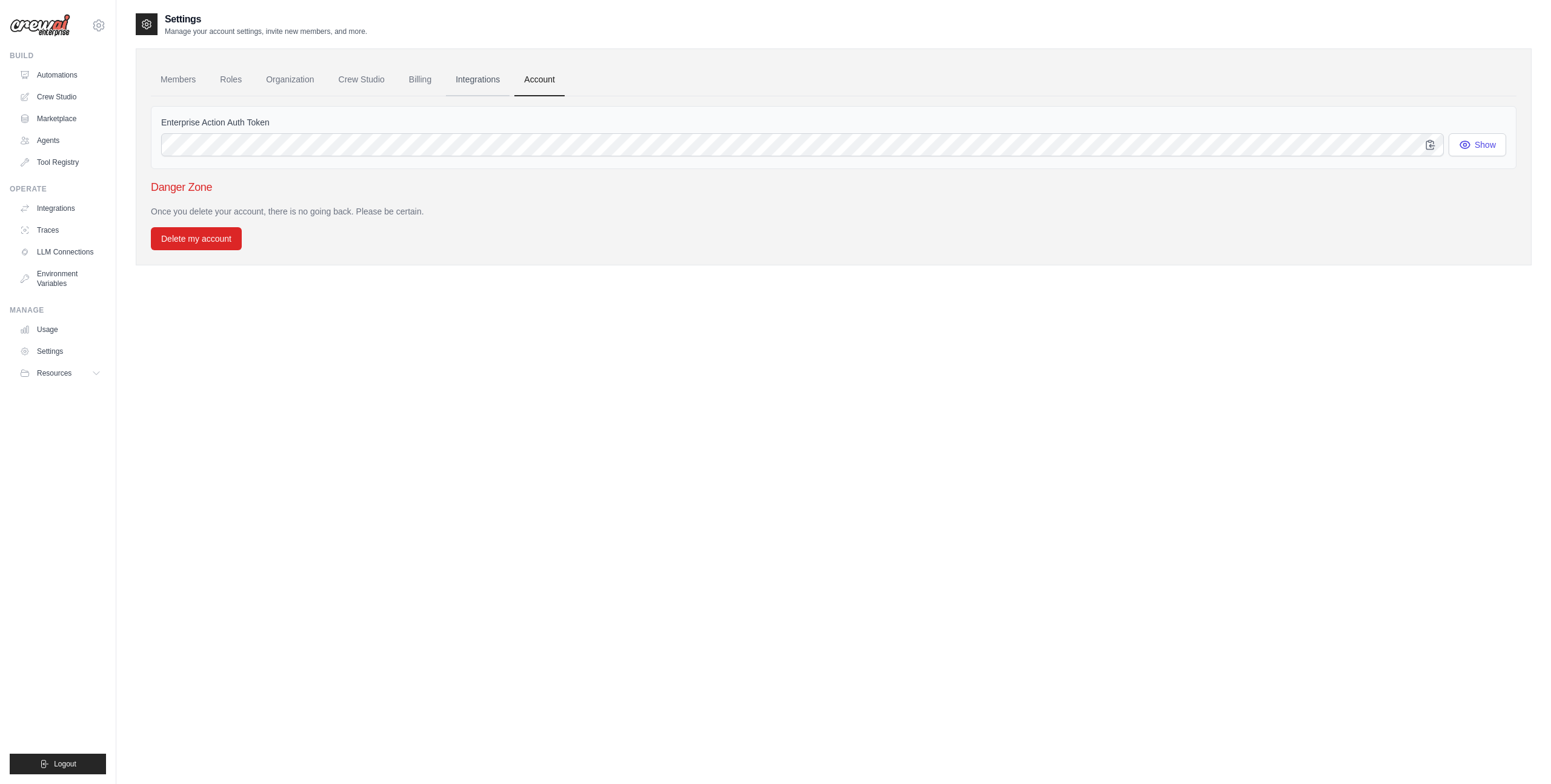
click at [495, 83] on link "Integrations" at bounding box center [477, 80] width 64 height 33
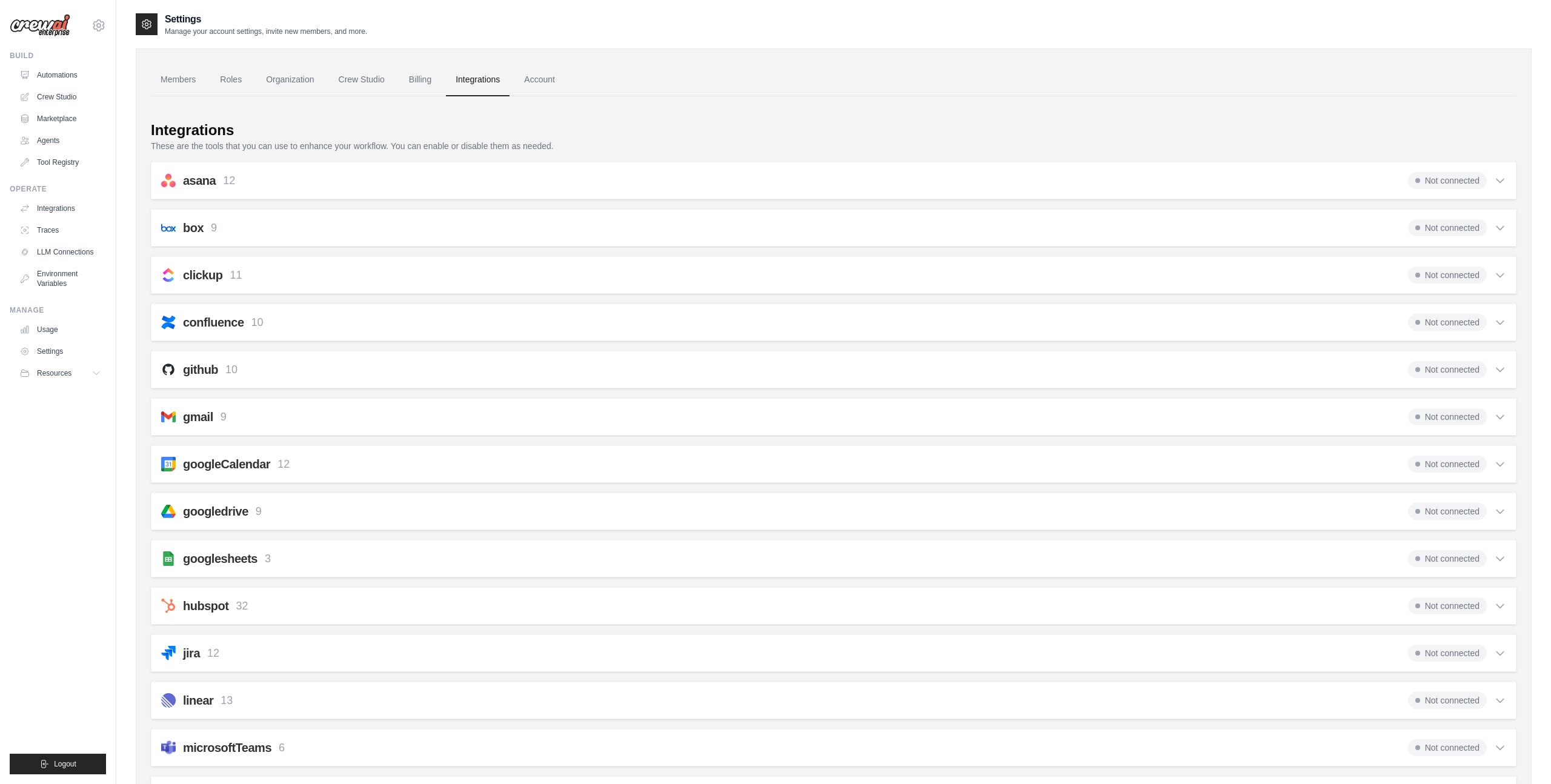
click at [480, 86] on link "Integrations" at bounding box center [477, 80] width 64 height 33
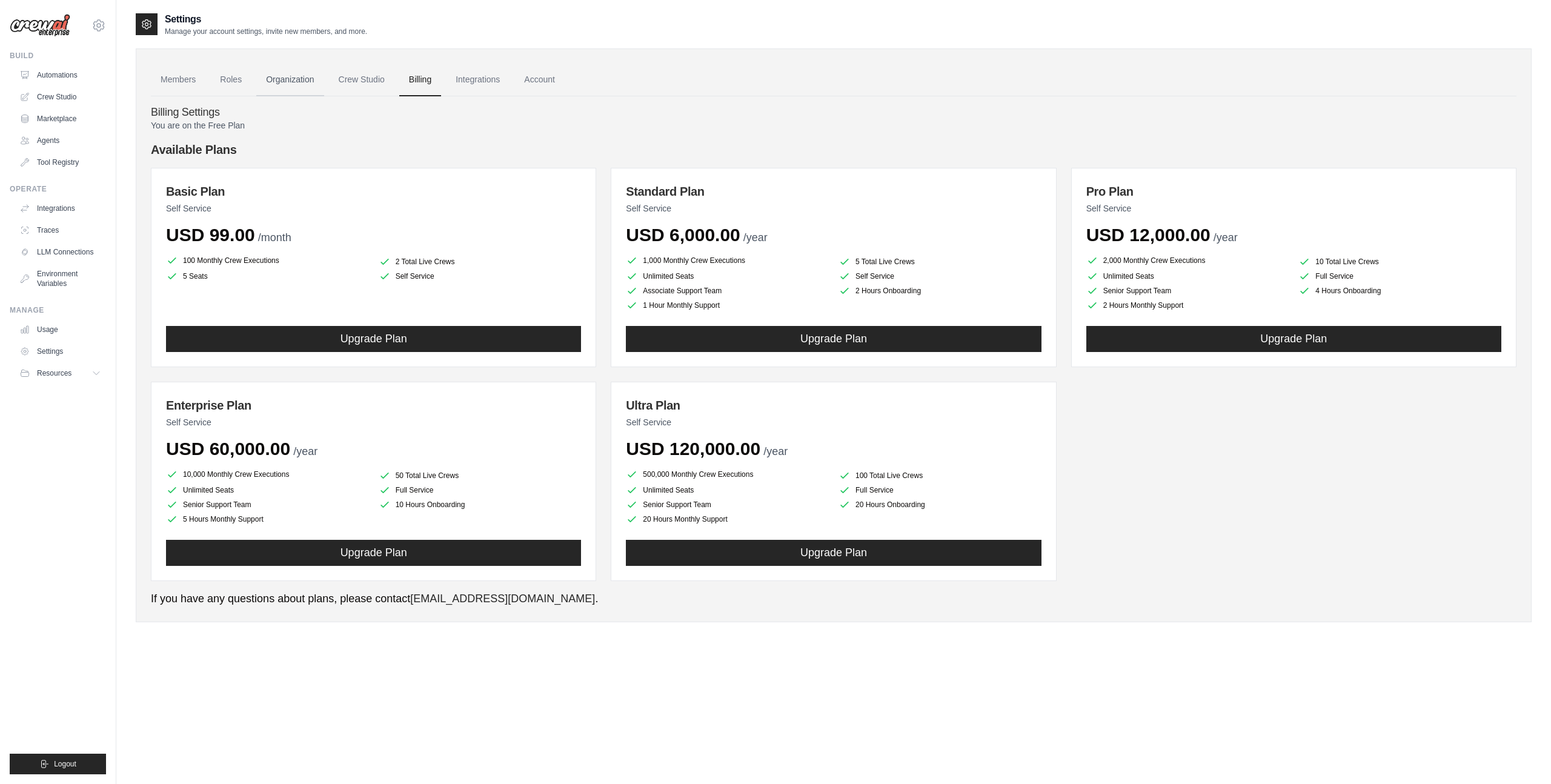
click at [301, 78] on link "Organization" at bounding box center [290, 80] width 67 height 33
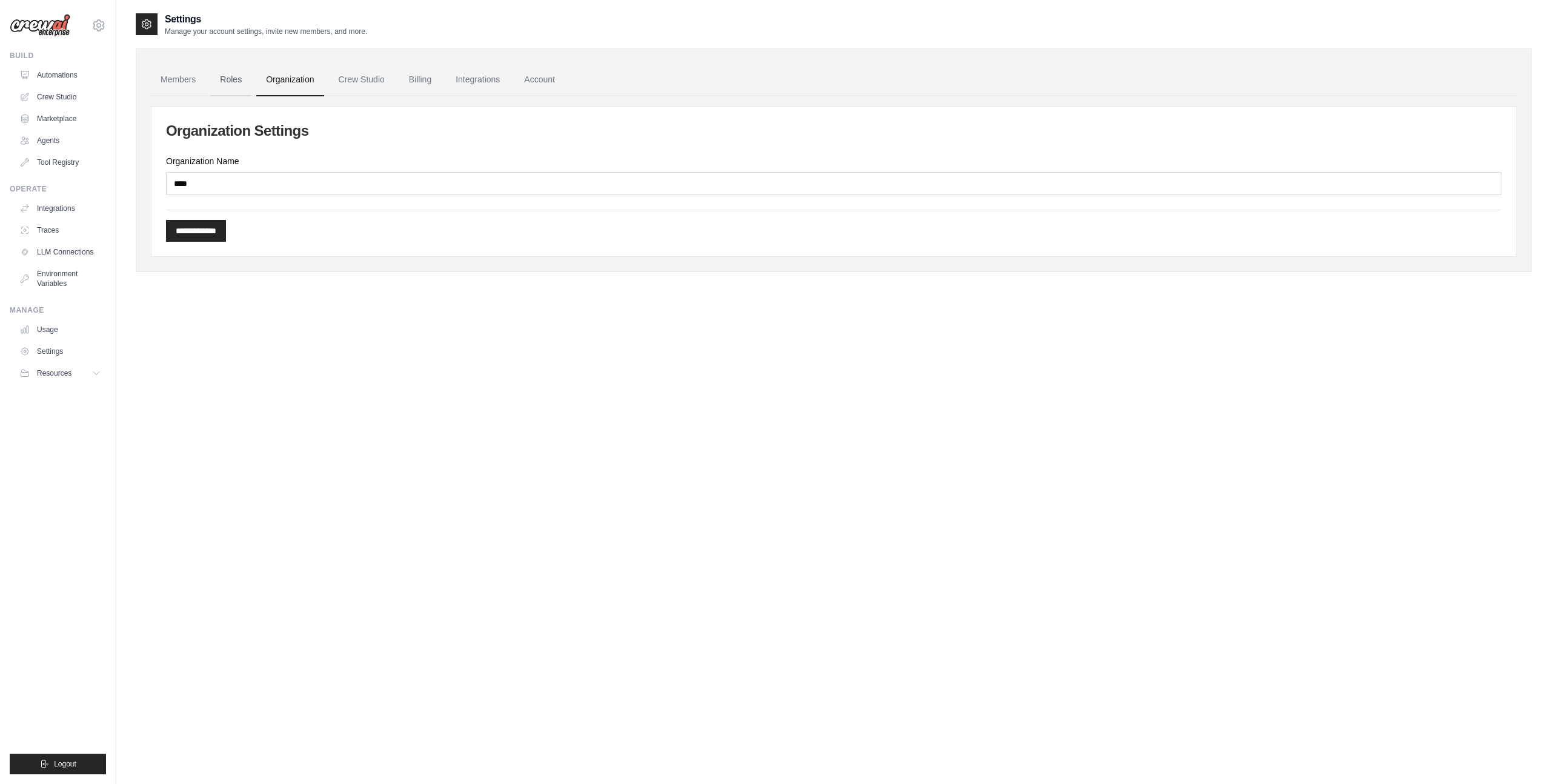
click at [224, 89] on link "Roles" at bounding box center [231, 80] width 41 height 33
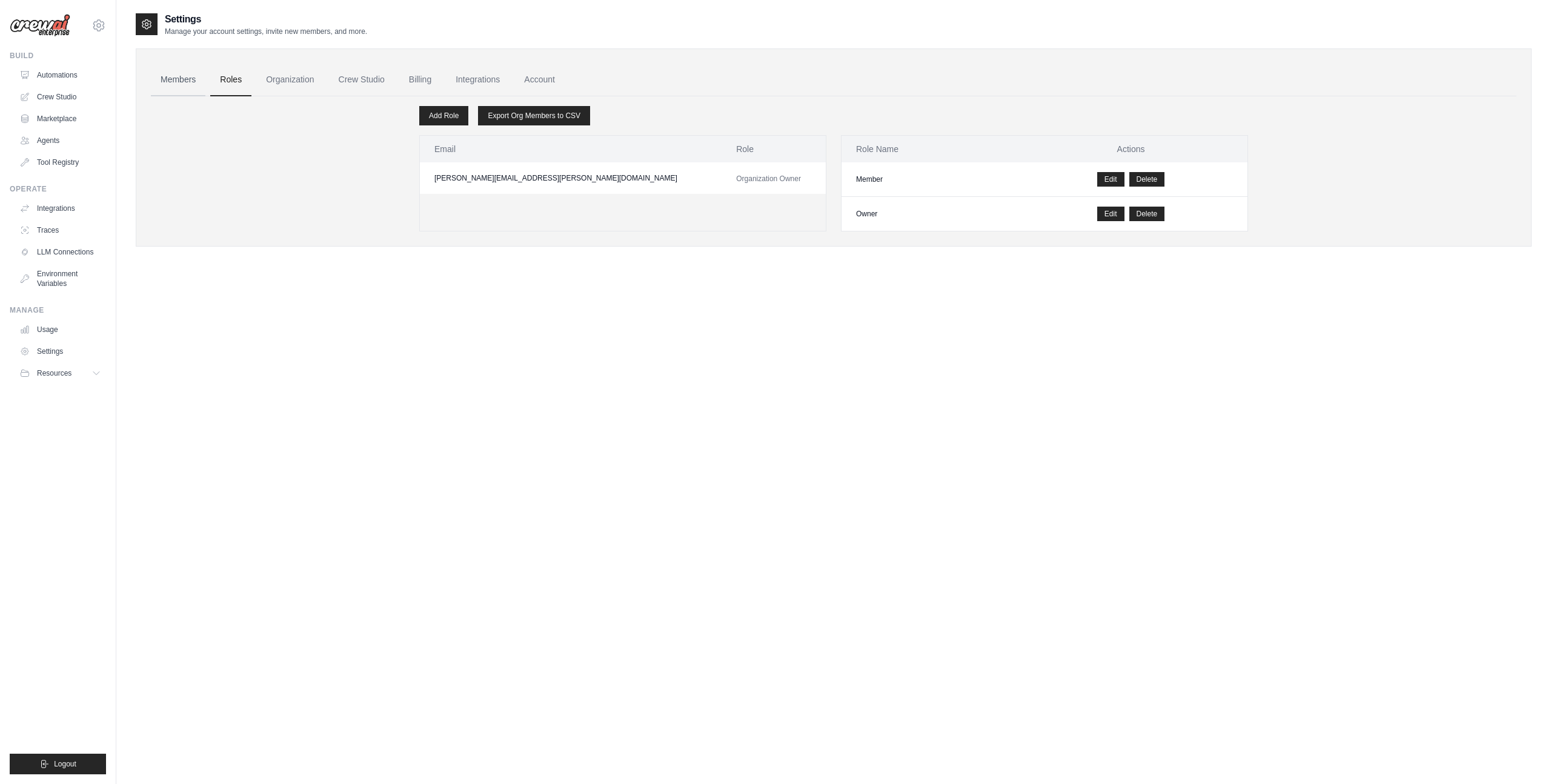
click at [178, 89] on link "Members" at bounding box center [178, 80] width 54 height 33
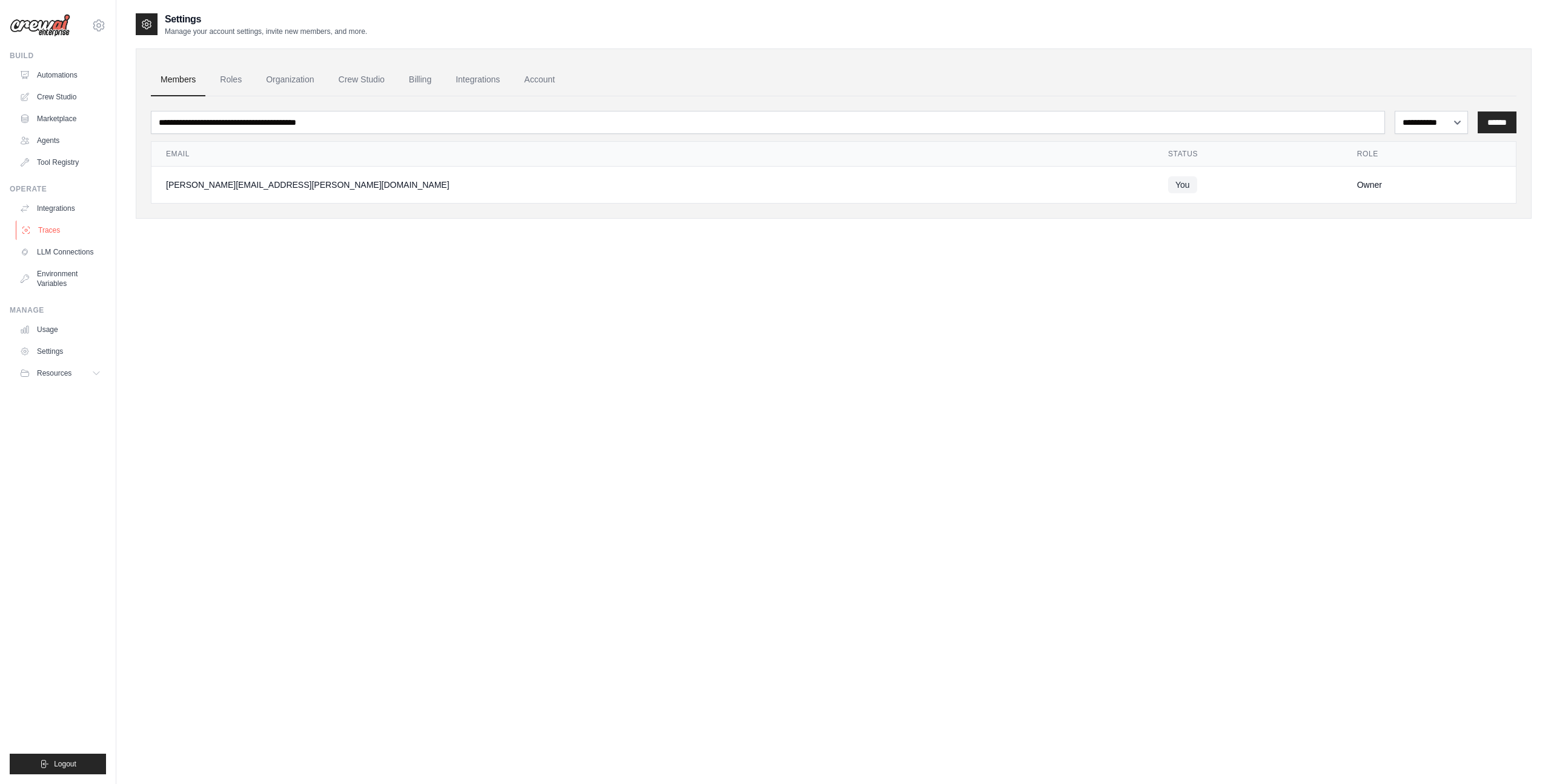
click at [81, 227] on link "Traces" at bounding box center [61, 230] width 91 height 19
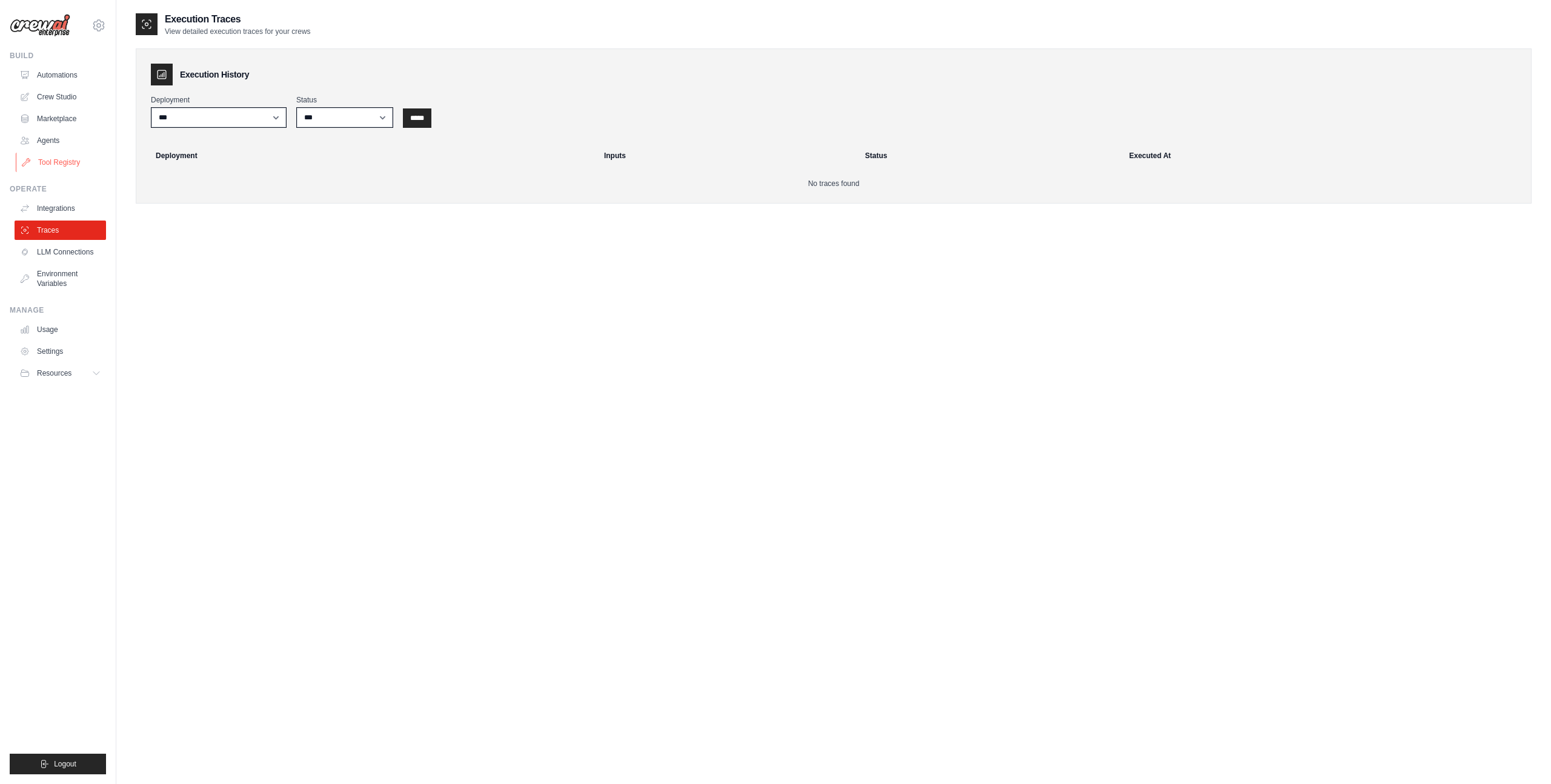
click at [74, 154] on link "Tool Registry" at bounding box center [61, 162] width 91 height 19
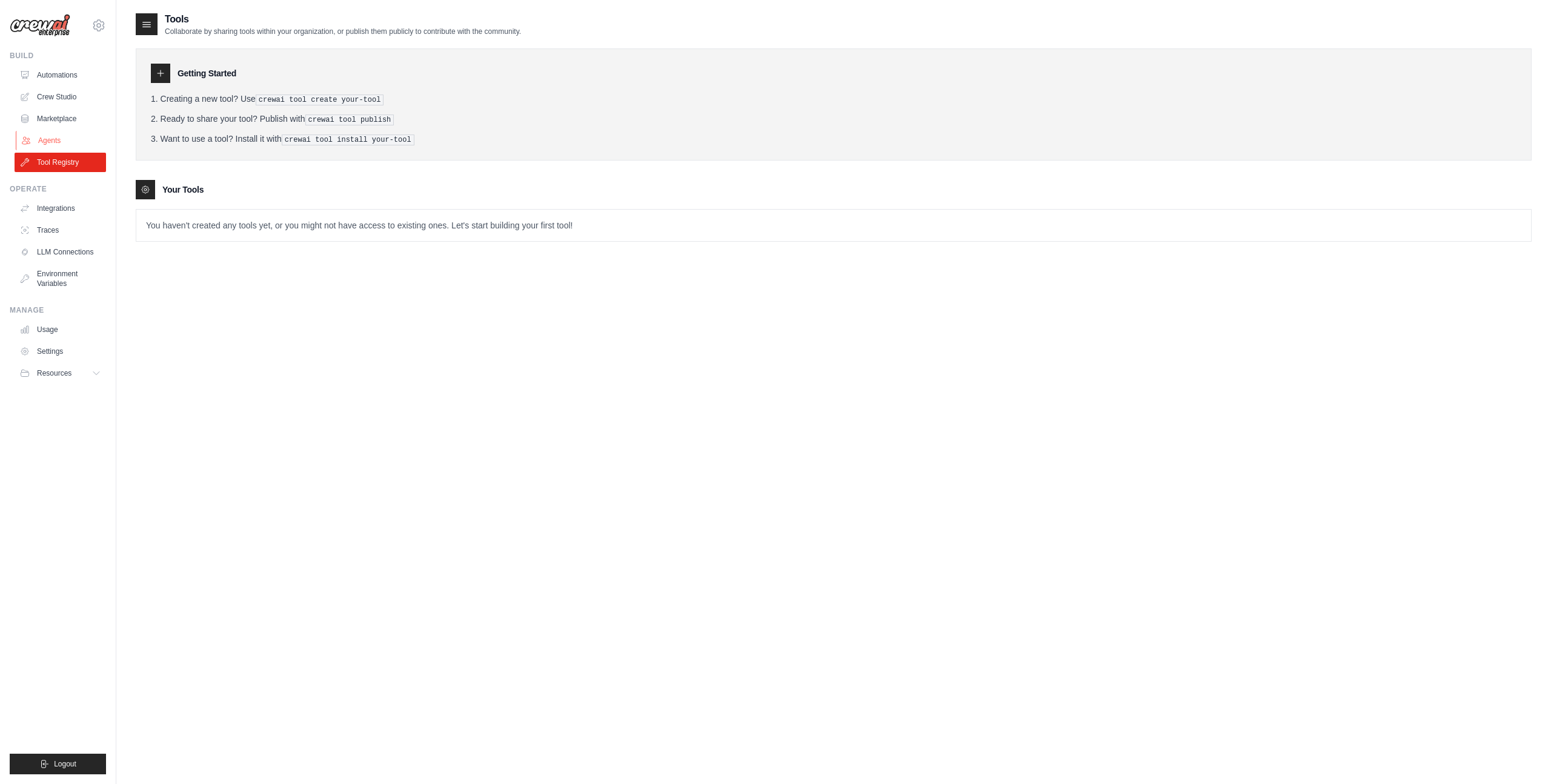
click at [67, 135] on link "Agents" at bounding box center [61, 140] width 91 height 19
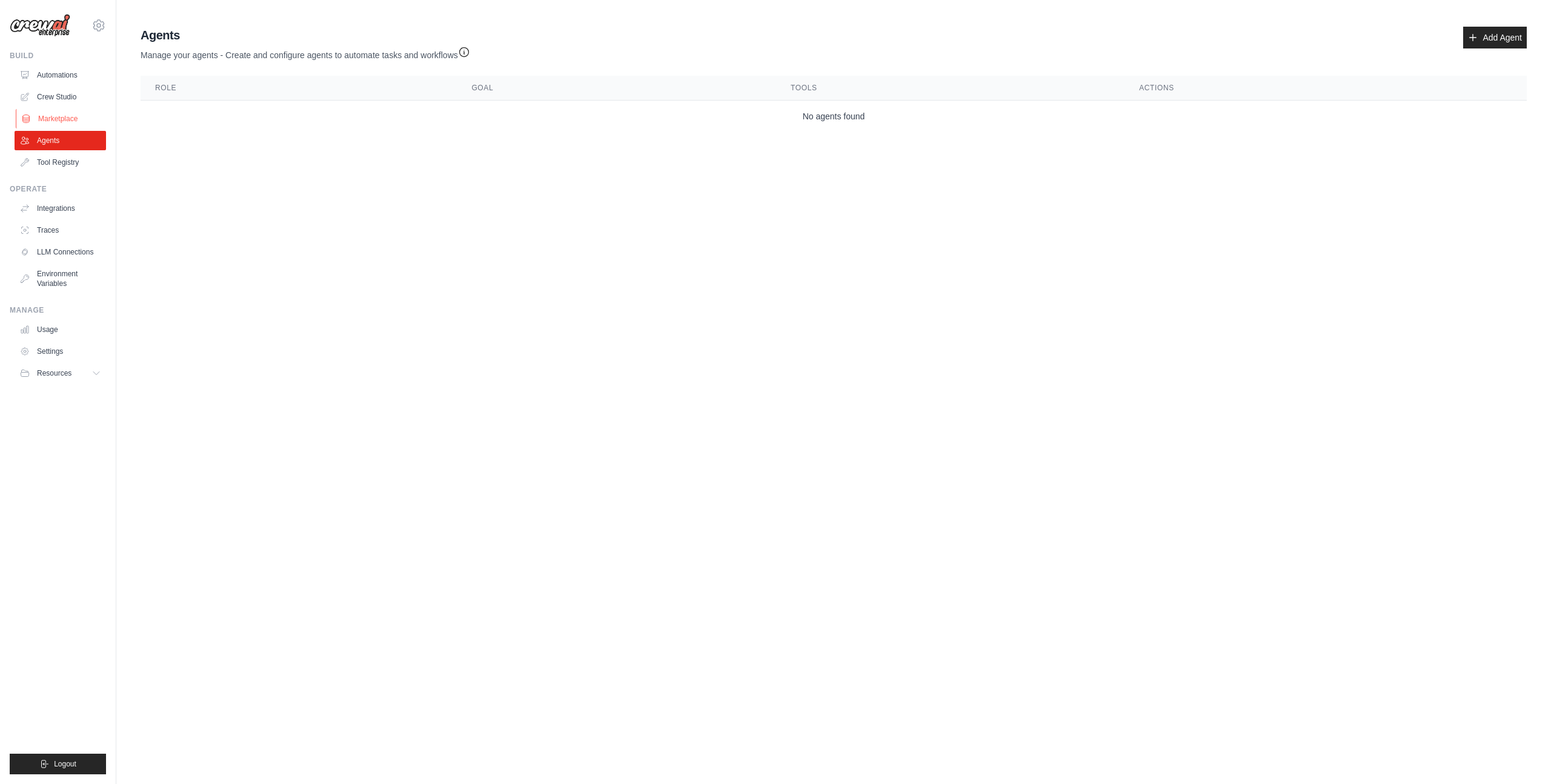
click at [71, 117] on link "Marketplace" at bounding box center [61, 119] width 91 height 19
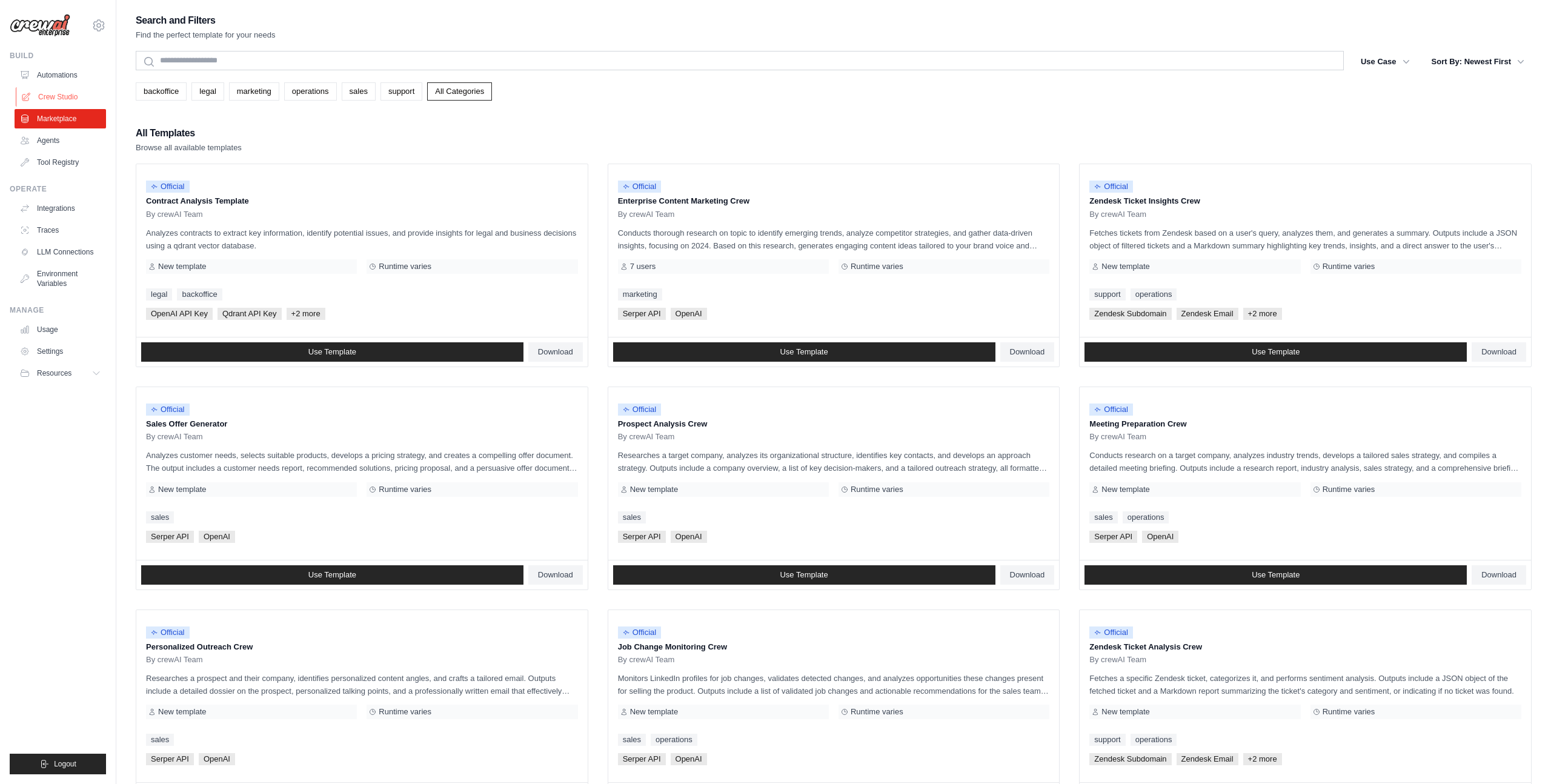
click at [69, 97] on link "Crew Studio" at bounding box center [61, 96] width 91 height 19
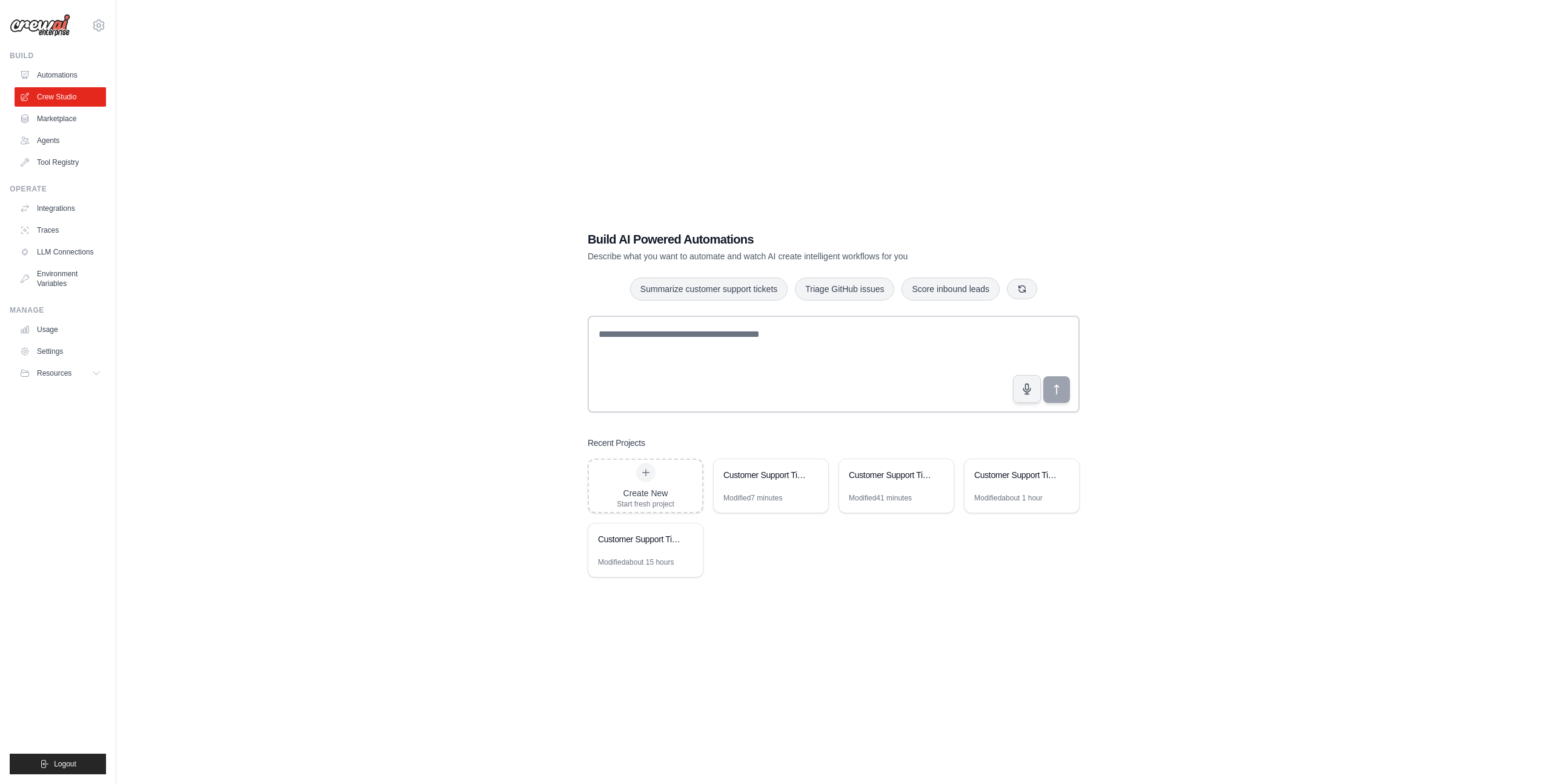
click at [1229, 221] on div "Build AI Powered Automations Describe what you want to automate and watch AI cr…" at bounding box center [833, 404] width 1396 height 784
click at [67, 78] on link "Automations" at bounding box center [61, 75] width 91 height 19
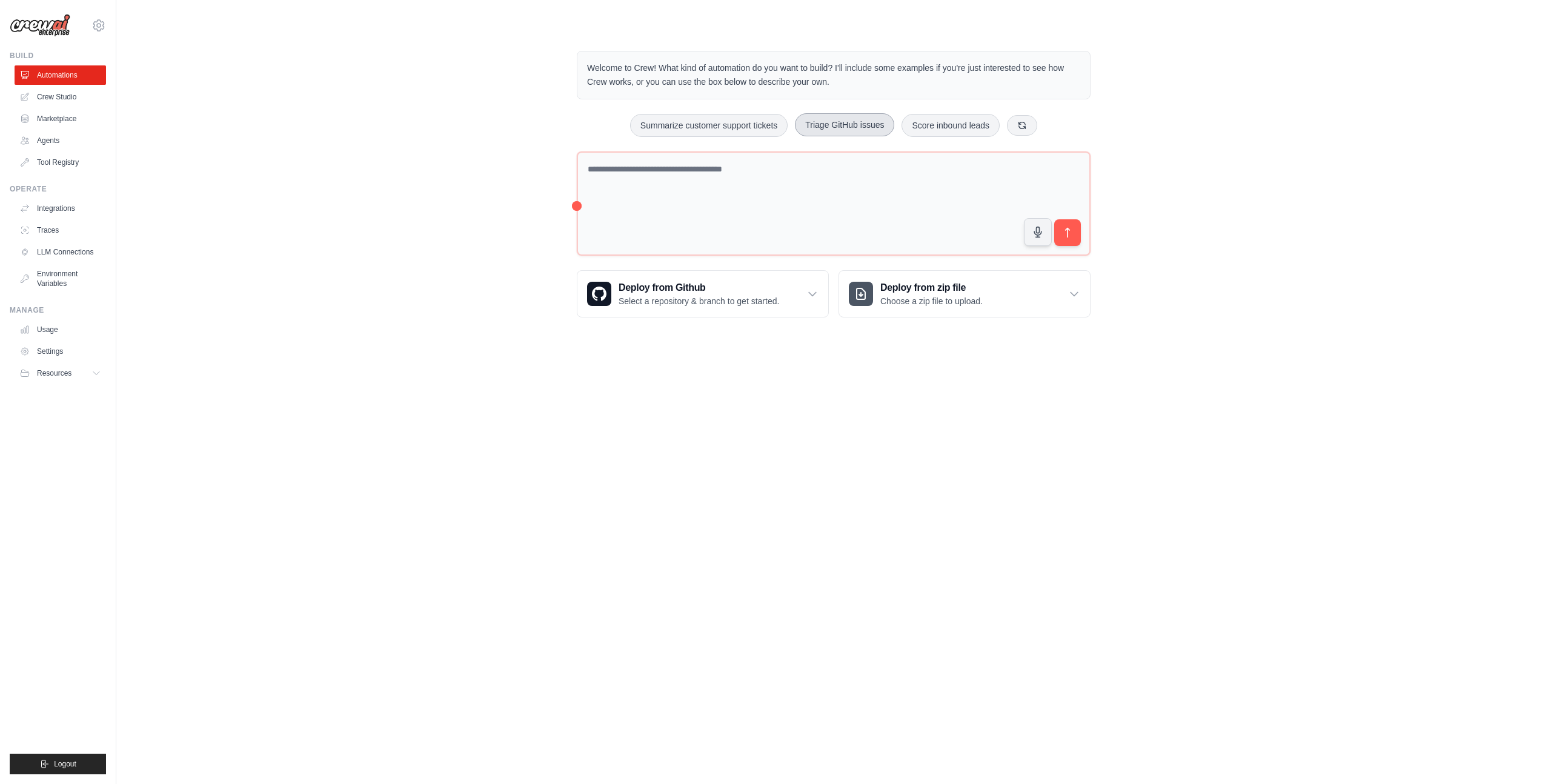
click at [869, 129] on button "Triage GitHub issues" at bounding box center [844, 125] width 99 height 23
type textarea "**********"
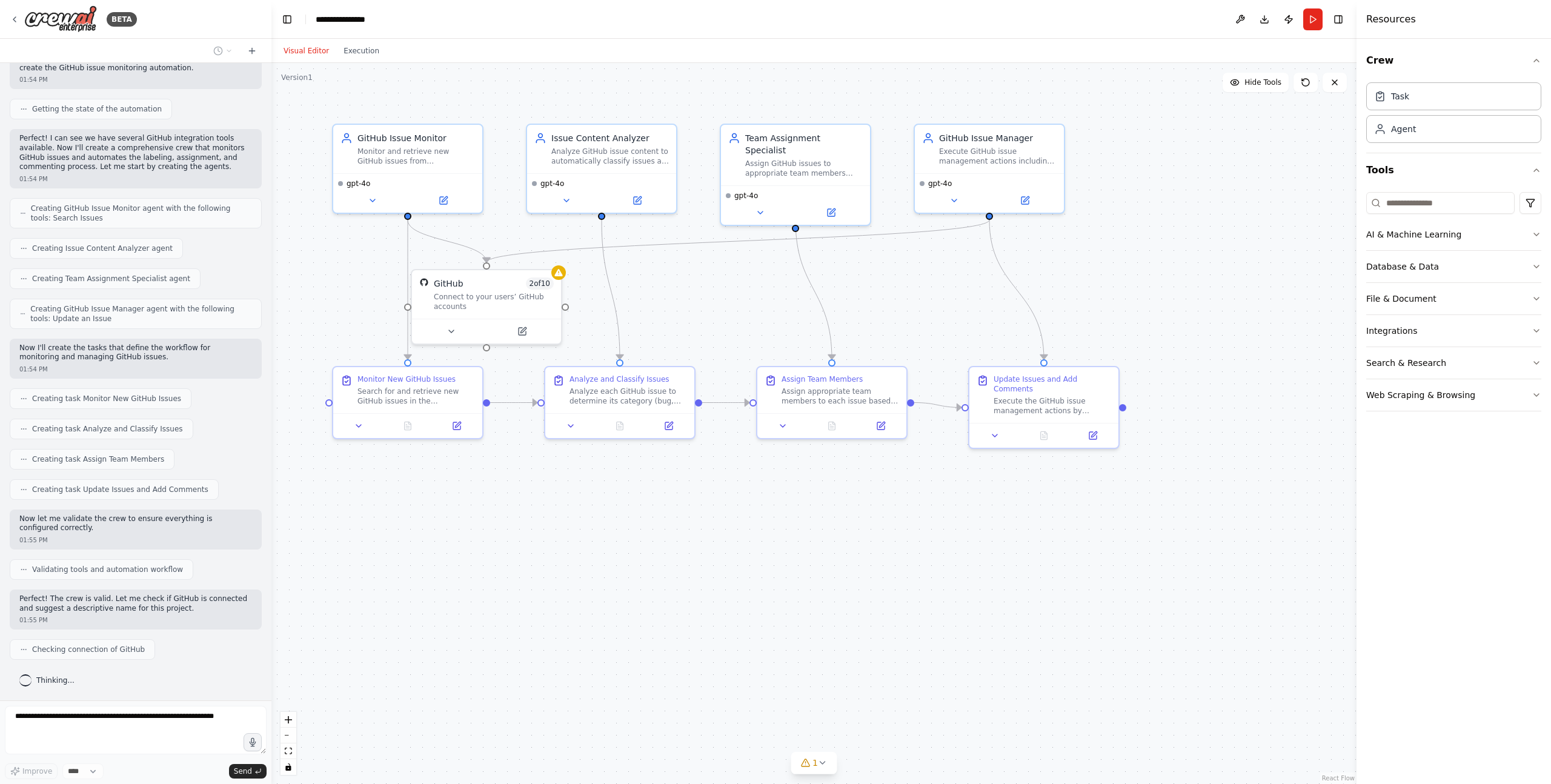
scroll to position [404, 0]
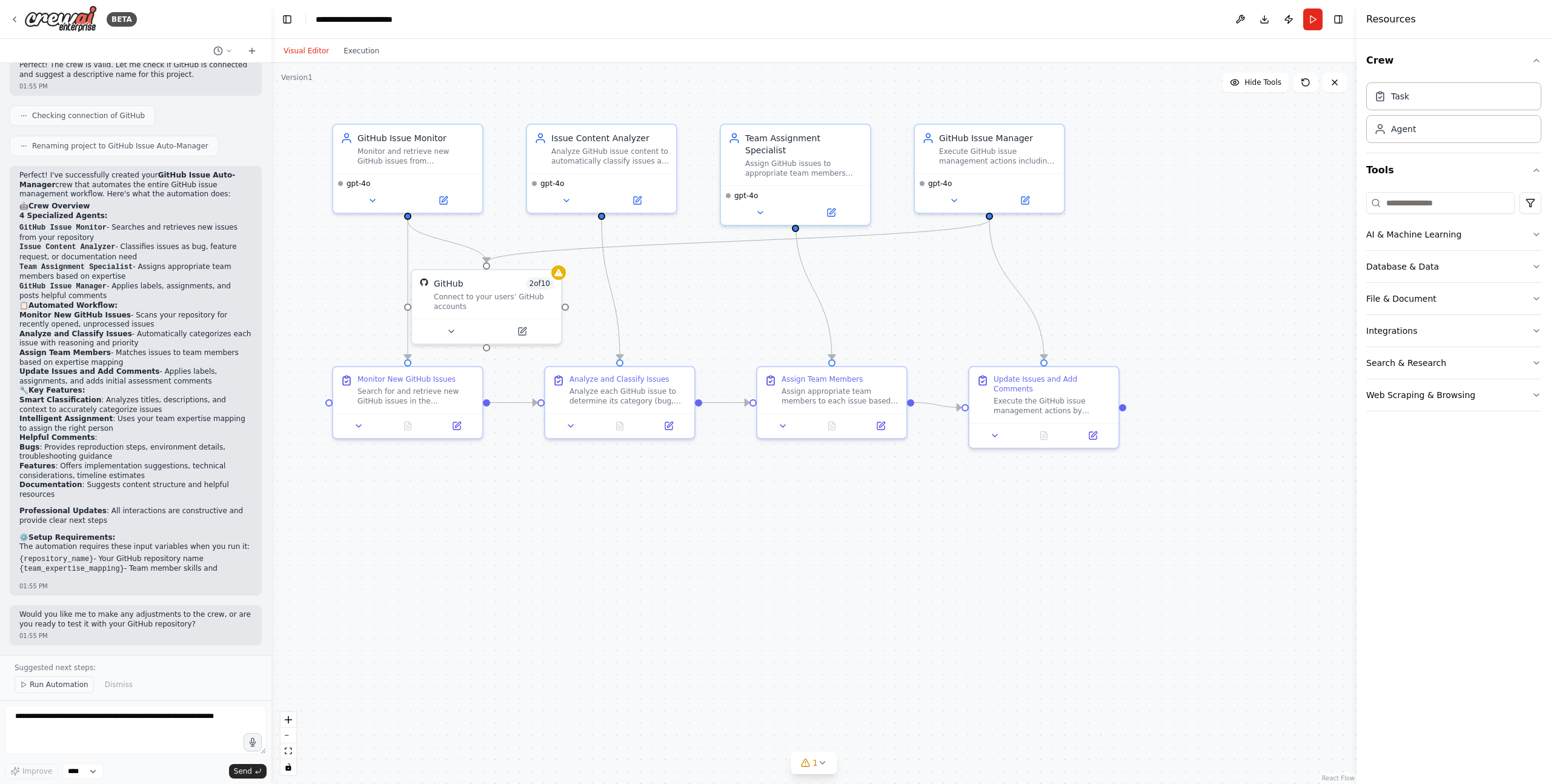
click at [46, 688] on span "Run Automation" at bounding box center [59, 685] width 59 height 10
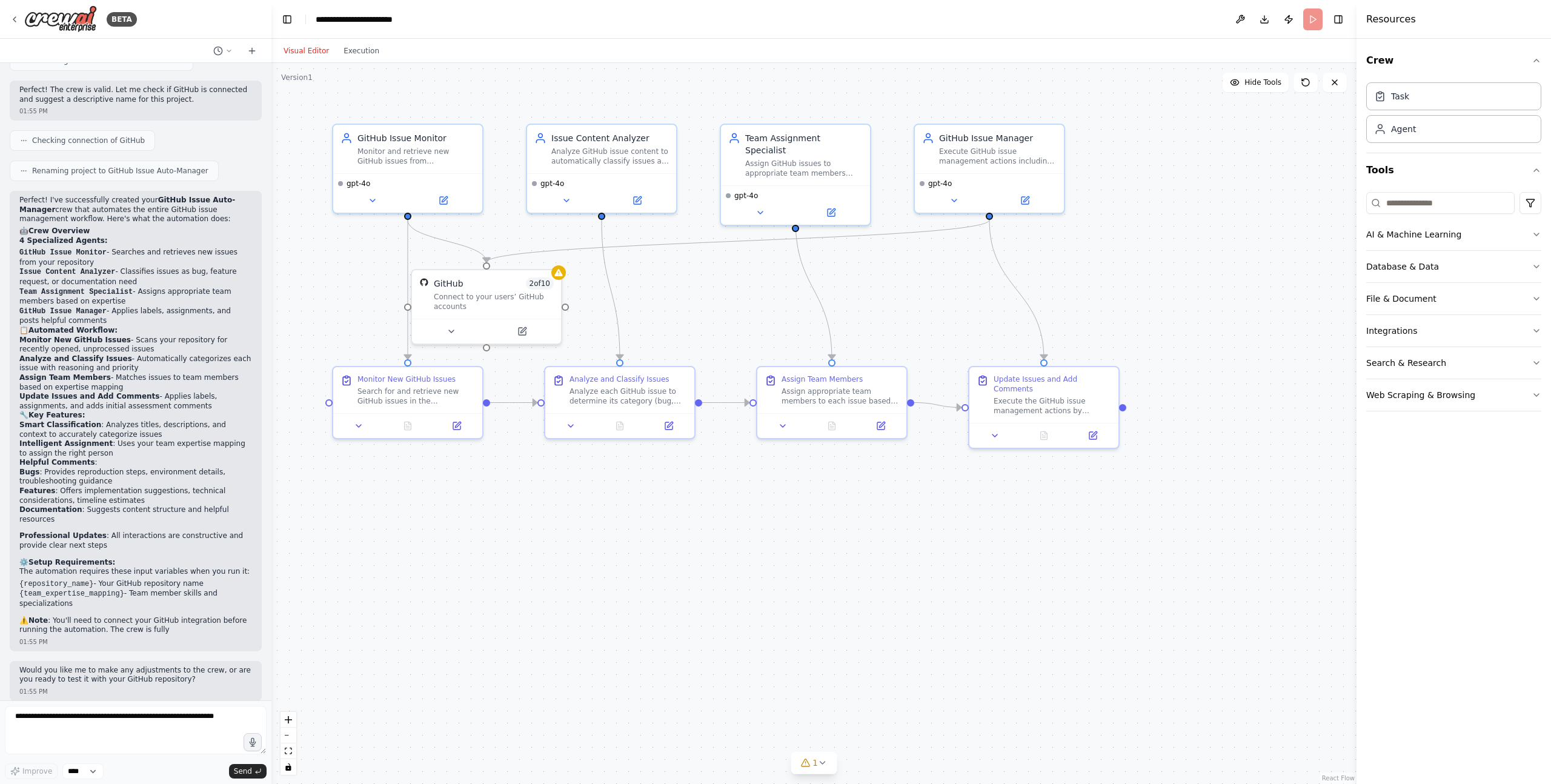
scroll to position [892, 0]
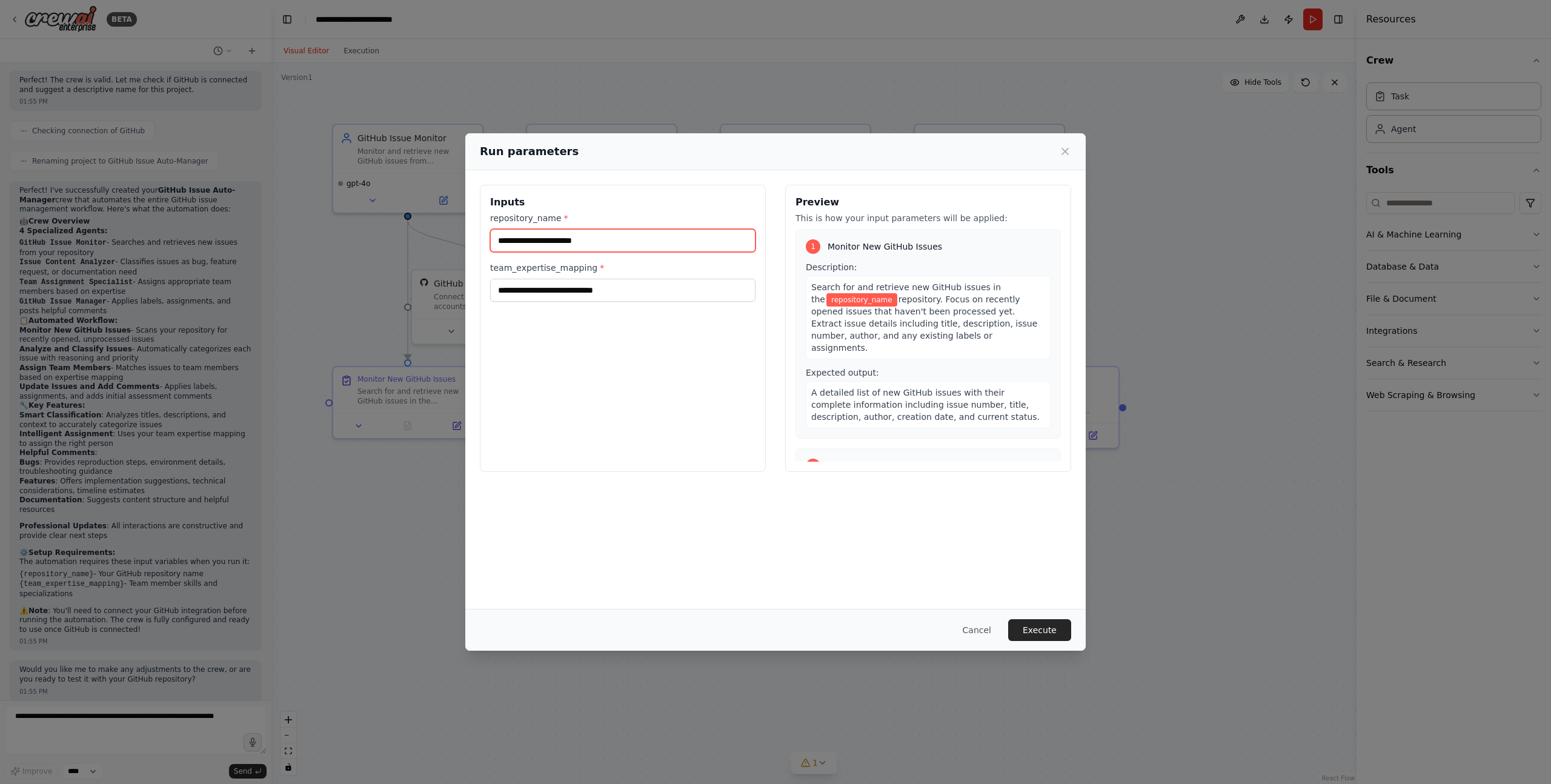
click at [618, 231] on input "repository_name *" at bounding box center [623, 240] width 265 height 23
paste input "**********"
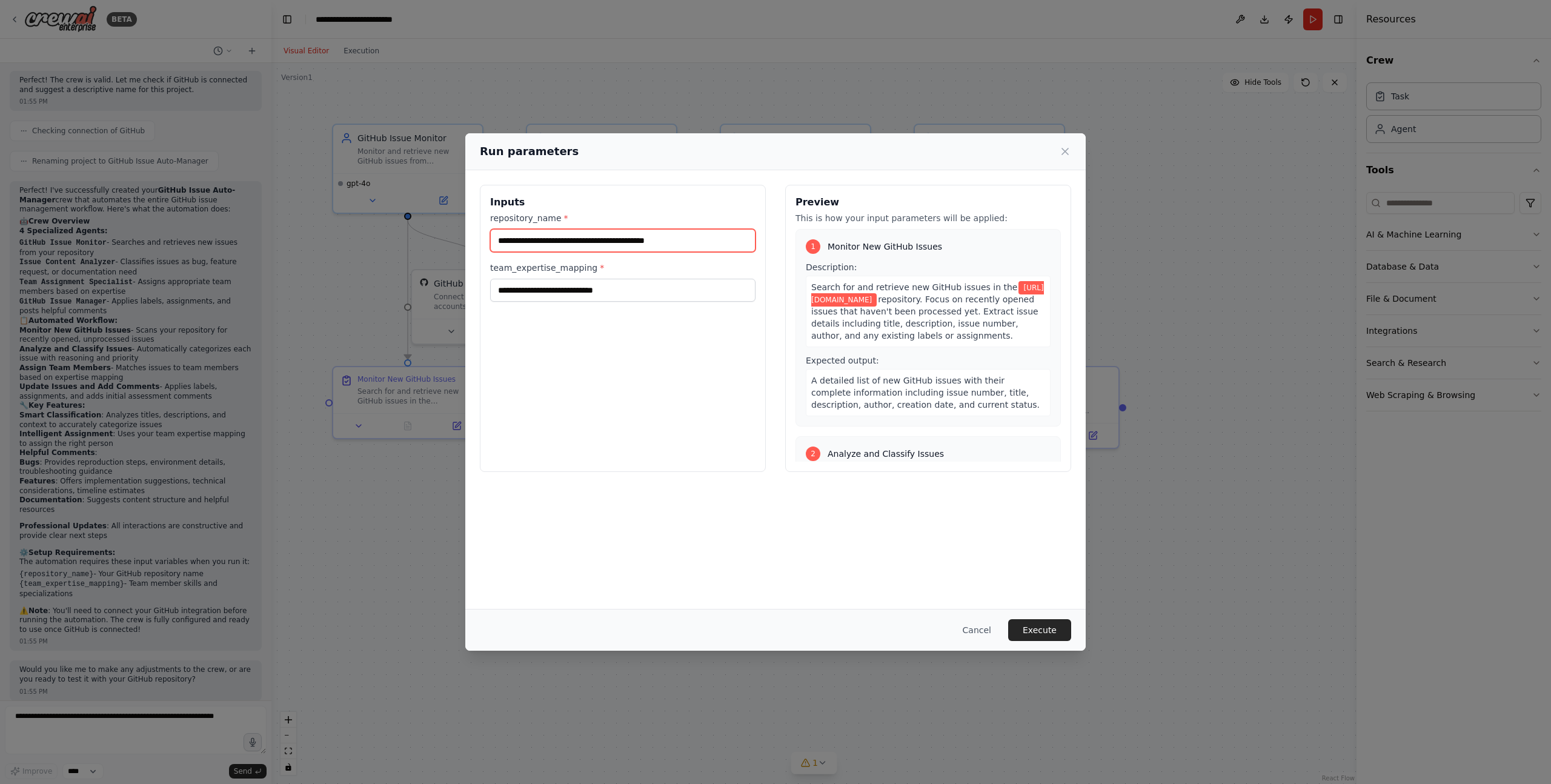
type input "**********"
click at [680, 292] on input "team_expertise_mapping *" at bounding box center [623, 290] width 265 height 23
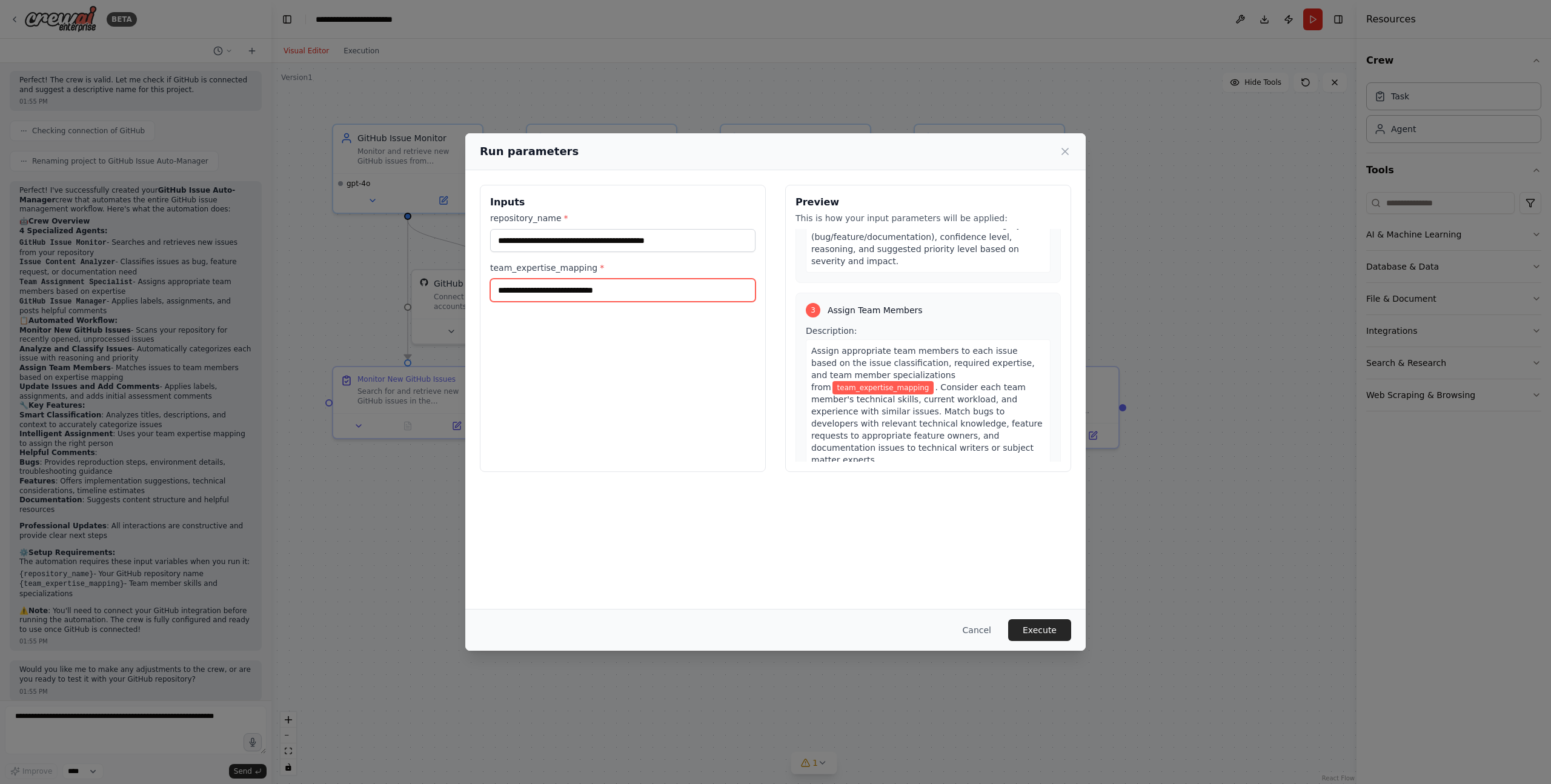
scroll to position [429, 0]
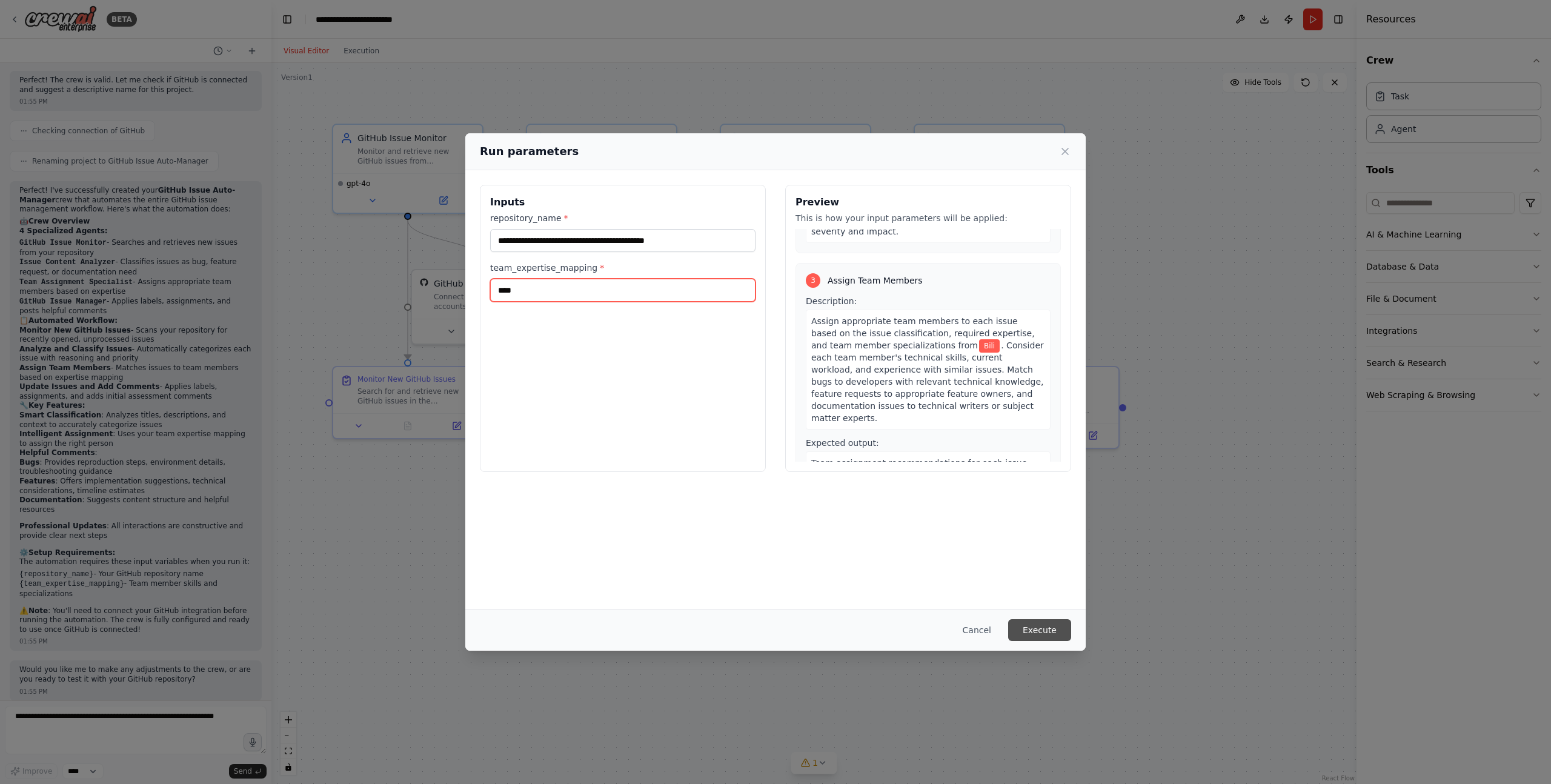
type input "****"
click at [1062, 628] on button "Execute" at bounding box center [1040, 630] width 63 height 22
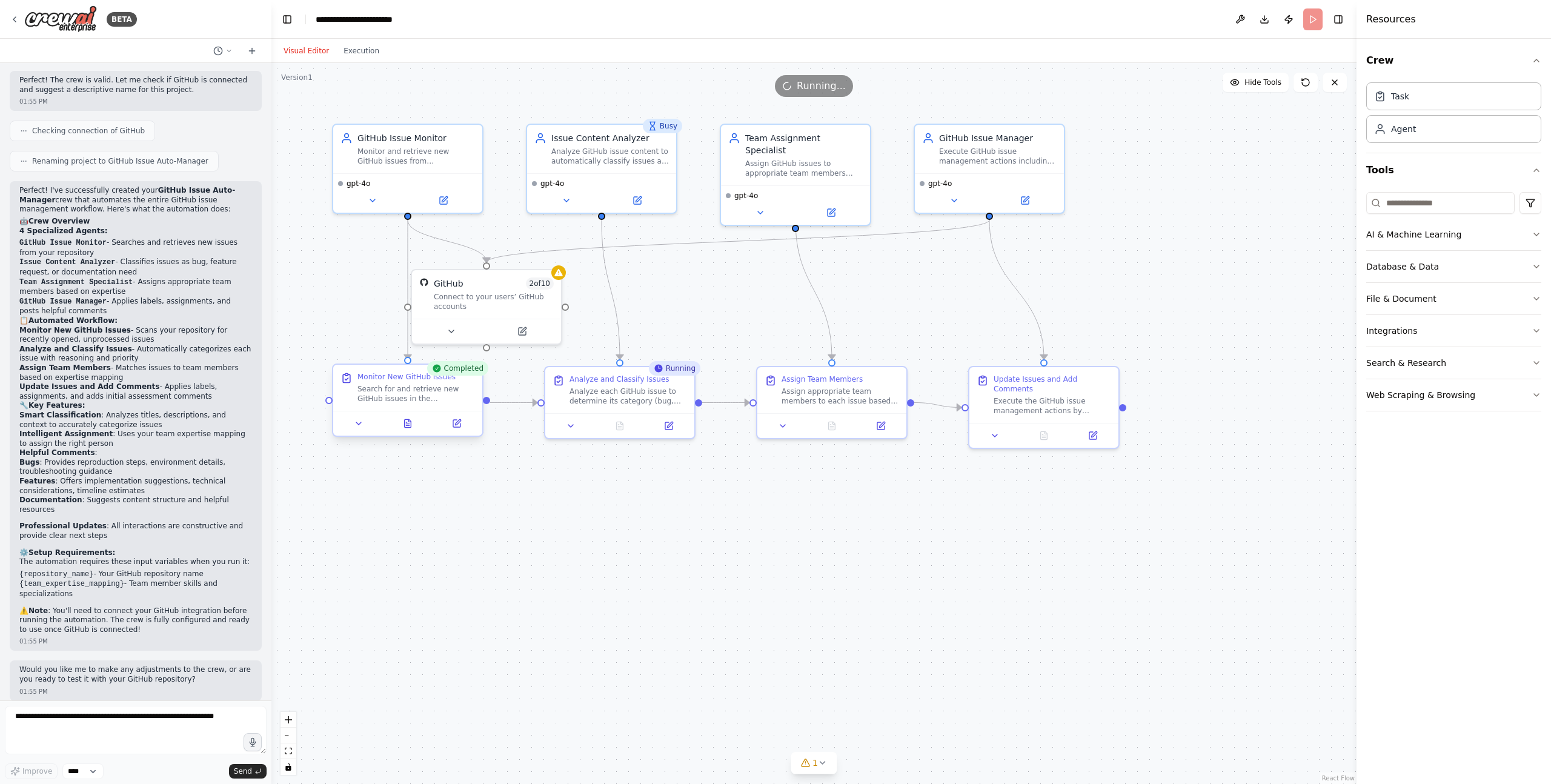
click at [457, 384] on div "Search for and retrieve new GitHub issues in the {repository_name} repository. …" at bounding box center [416, 393] width 117 height 19
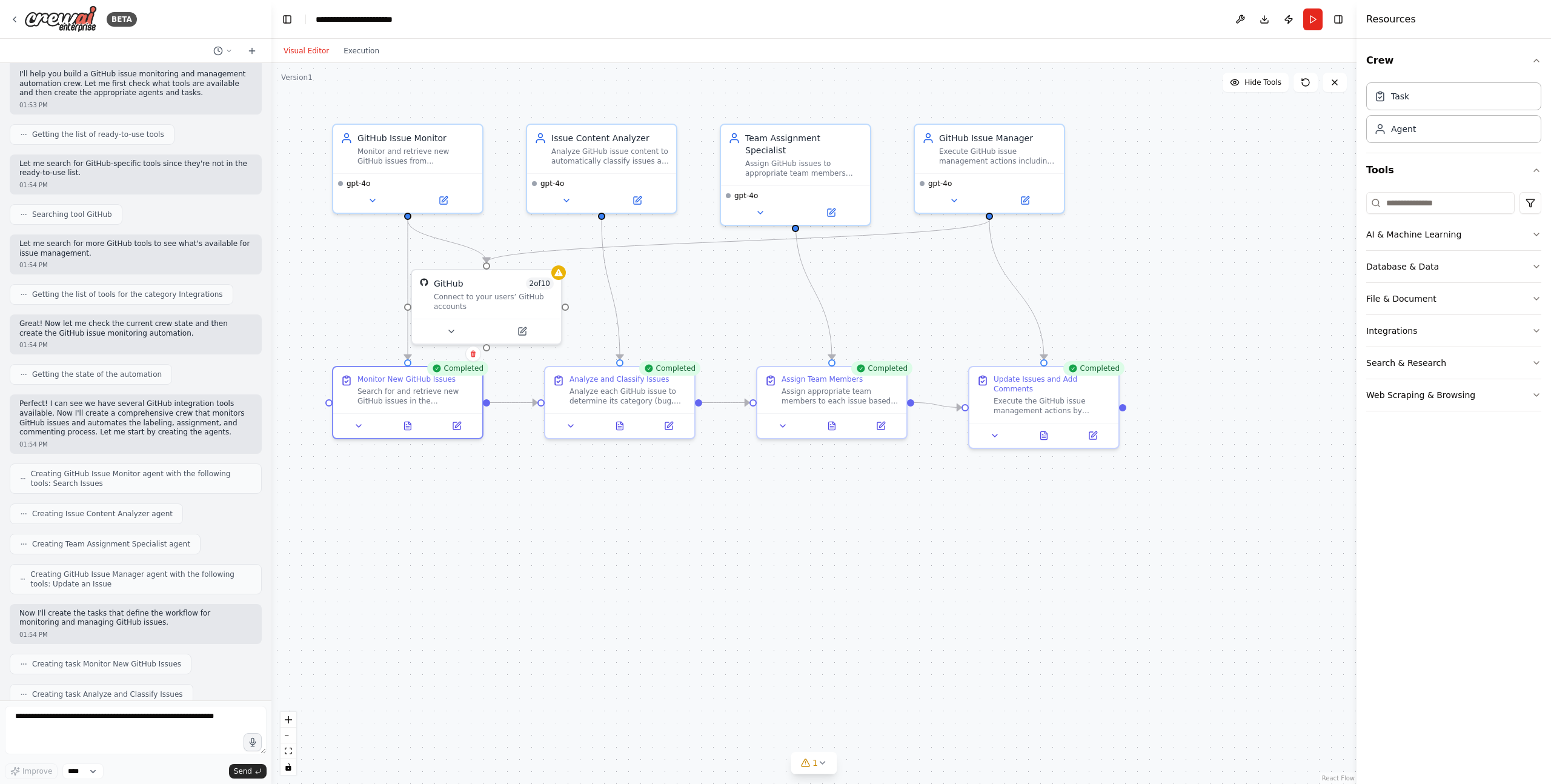
scroll to position [892, 0]
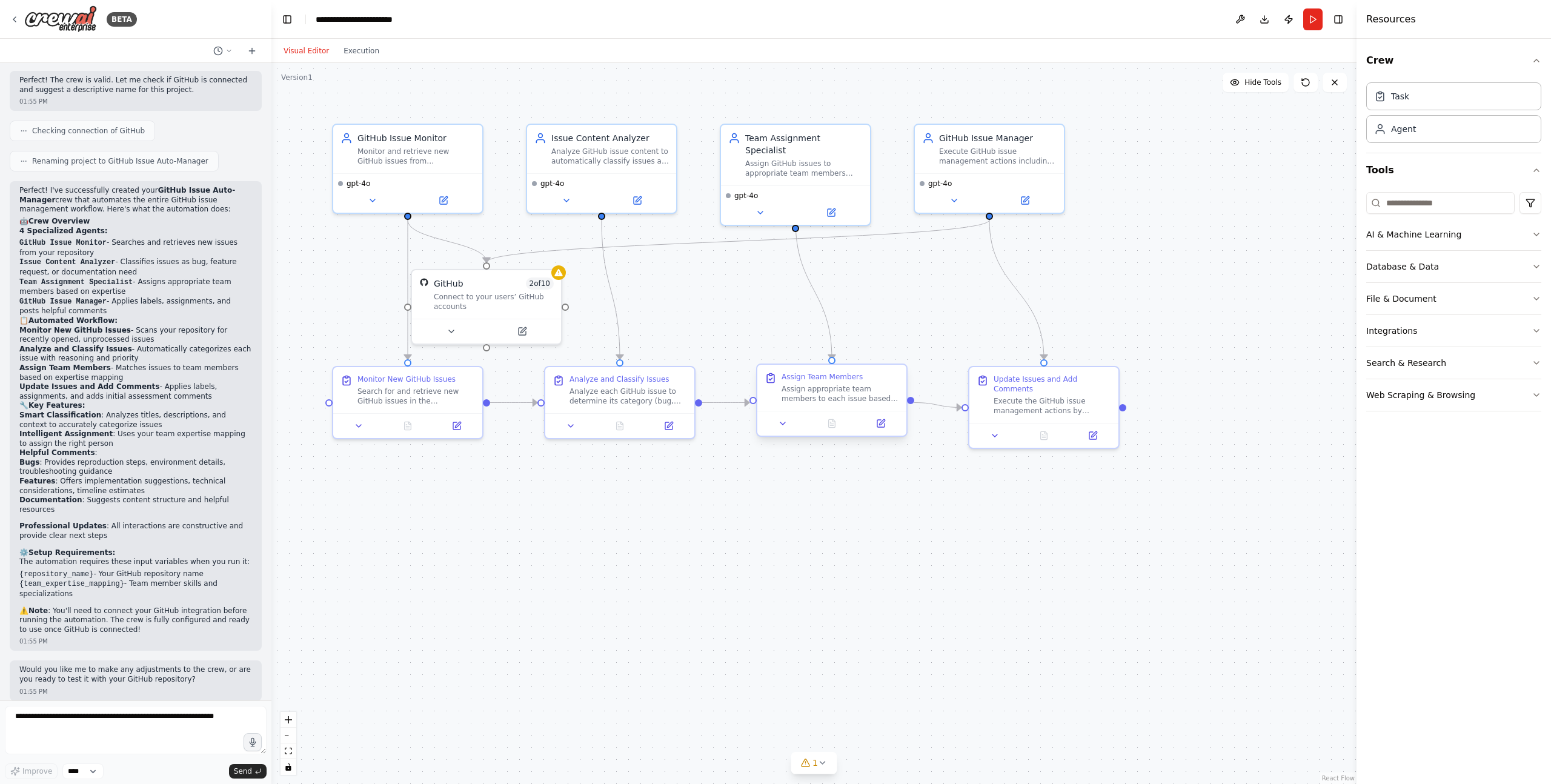
click at [838, 388] on div "Assign appropriate team members to each issue based on the issue classification…" at bounding box center [841, 393] width 117 height 19
click at [1021, 384] on div "Update Issues and Add Comments" at bounding box center [1052, 381] width 117 height 19
click at [655, 387] on div "Analyze each GitHub issue to determine its category (bug, feature request, or d…" at bounding box center [628, 393] width 117 height 19
click at [1491, 309] on button "File & Document" at bounding box center [1454, 299] width 175 height 31
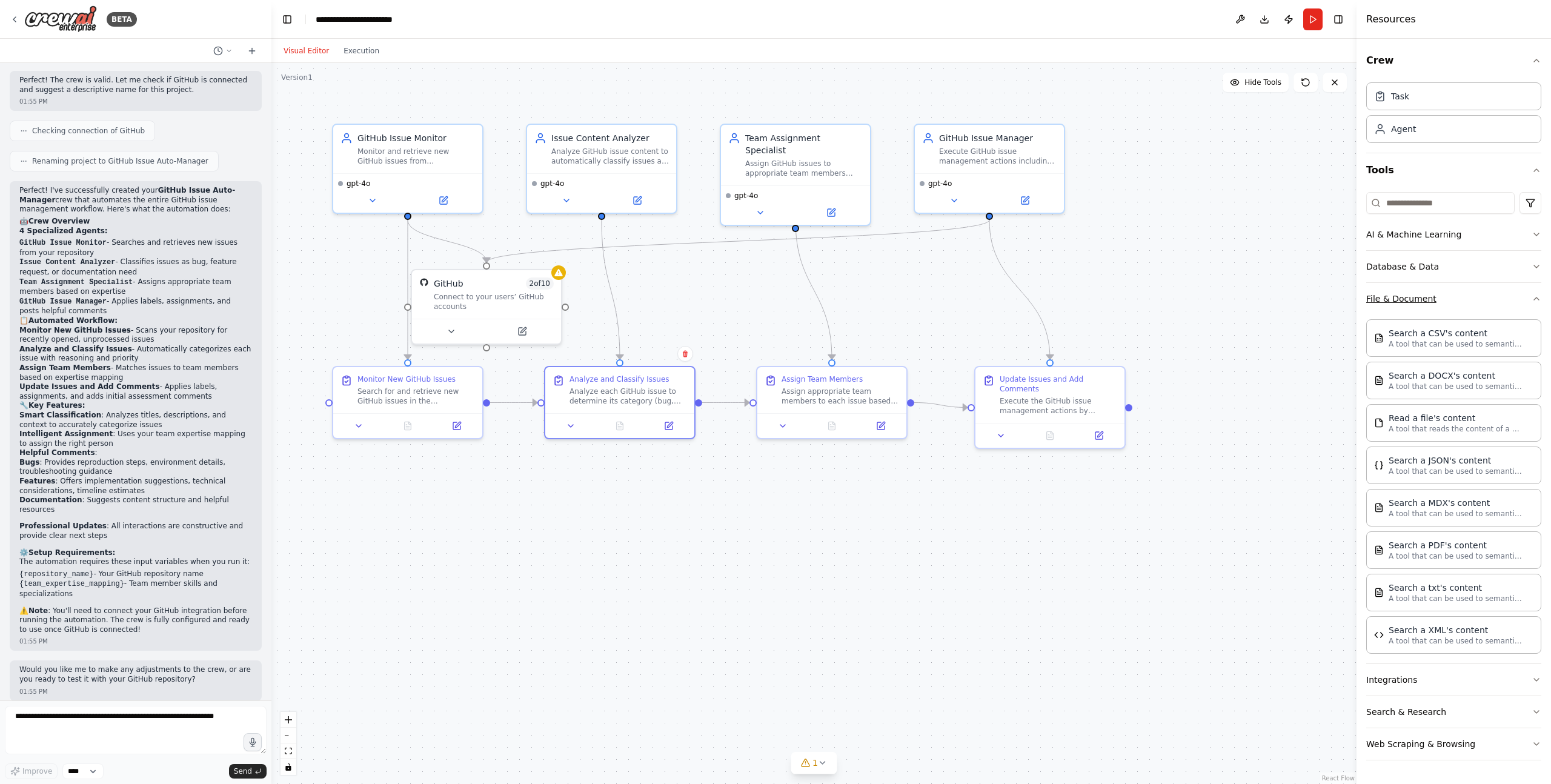
click at [1475, 302] on button "File & Document" at bounding box center [1454, 299] width 175 height 31
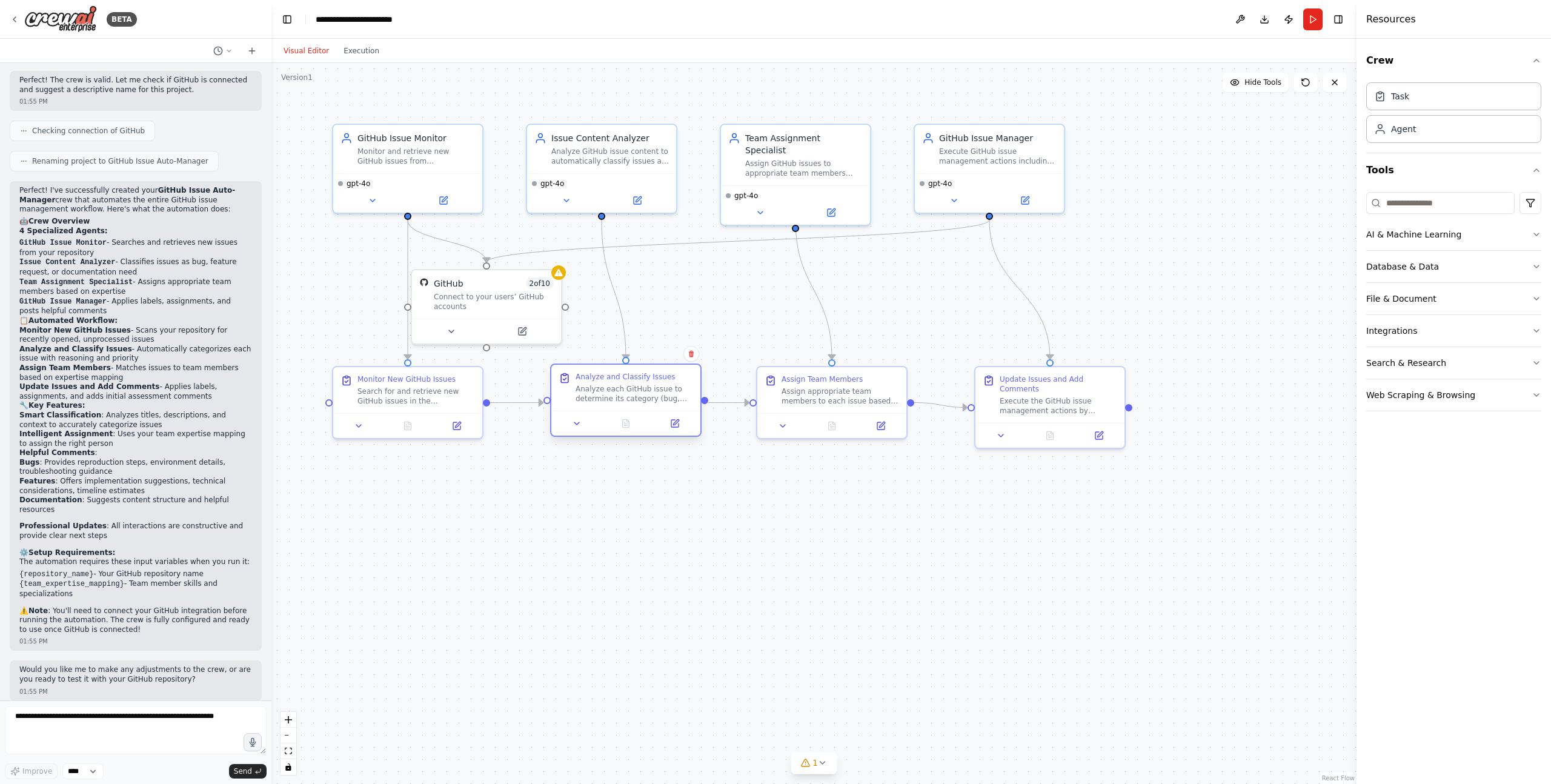
click at [646, 402] on div "Analyze each GitHub issue to determine its category (bug, feature request, or d…" at bounding box center [634, 393] width 117 height 19
click at [522, 302] on div "Connect to your users’ GitHub accounts" at bounding box center [494, 299] width 120 height 19
click at [209, 723] on textarea at bounding box center [136, 730] width 262 height 49
click at [502, 293] on div "Connect to your users’ GitHub accounts" at bounding box center [494, 299] width 120 height 19
click at [535, 300] on div "Connect to your users’ GitHub accounts" at bounding box center [494, 299] width 120 height 19
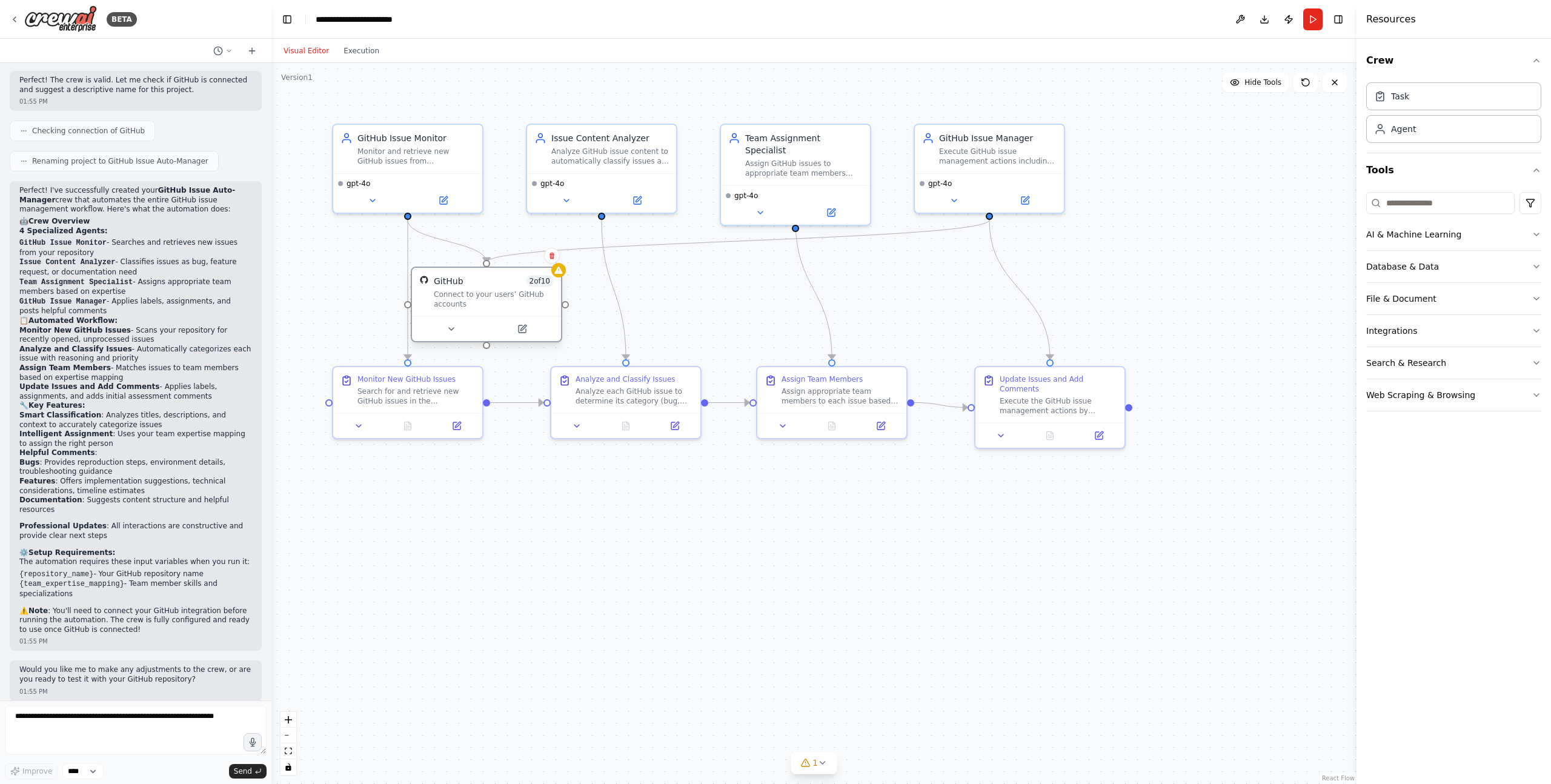
click at [535, 300] on div "Connect to your users’ GitHub accounts" at bounding box center [494, 299] width 120 height 19
click at [528, 329] on button at bounding box center [522, 329] width 69 height 14
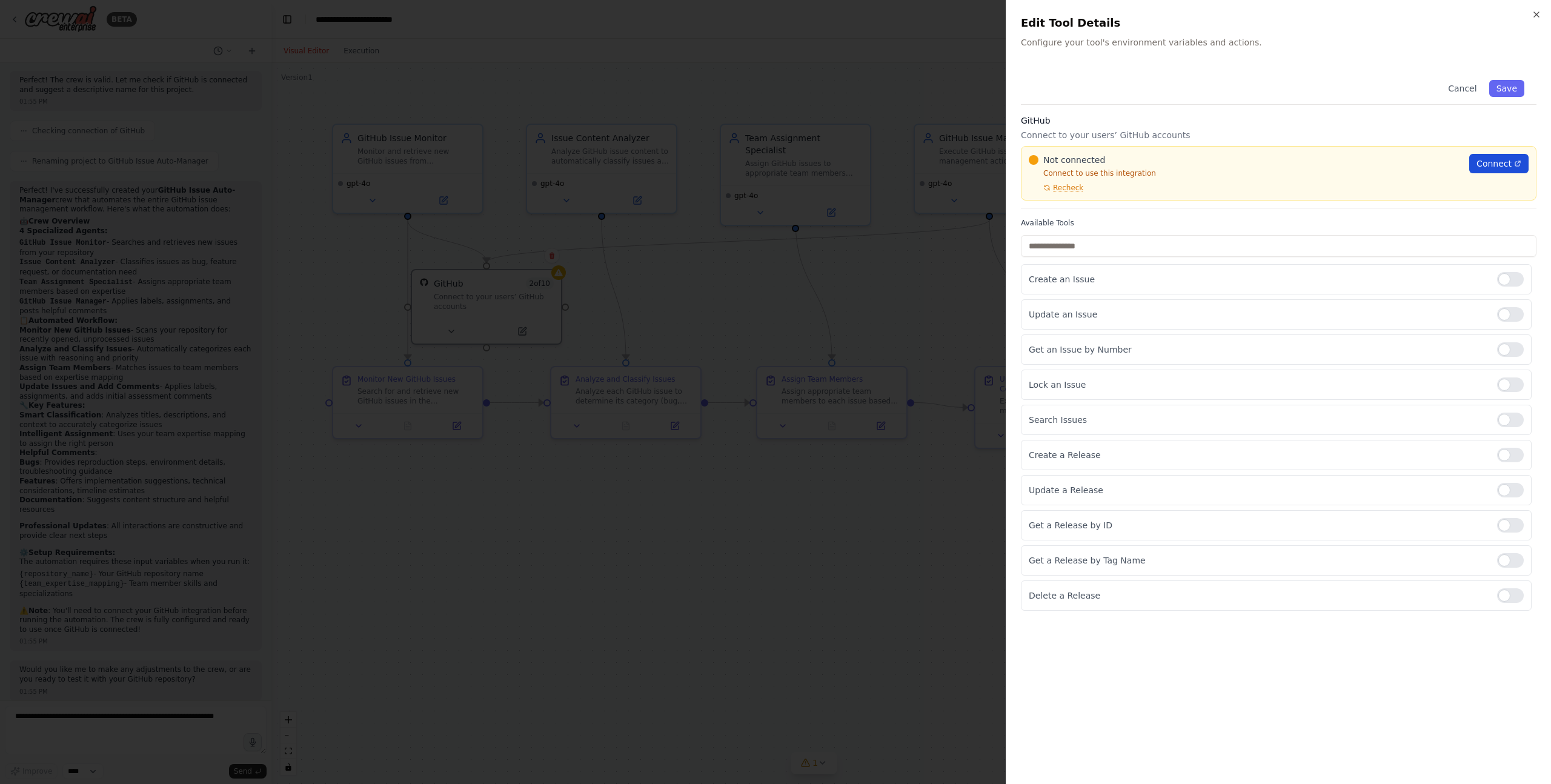
click at [1485, 164] on span "Connect" at bounding box center [1494, 163] width 35 height 12
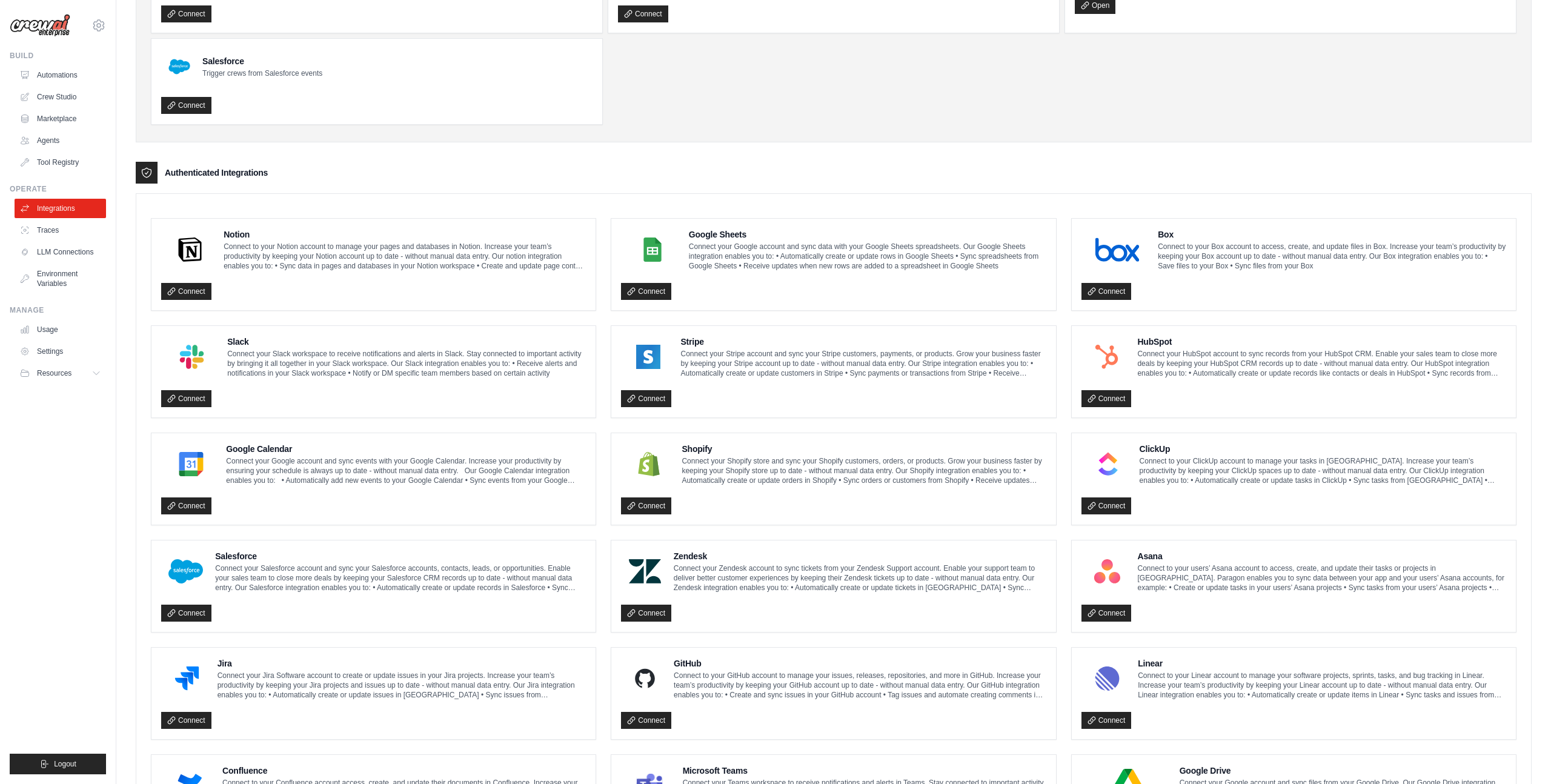
scroll to position [350, 0]
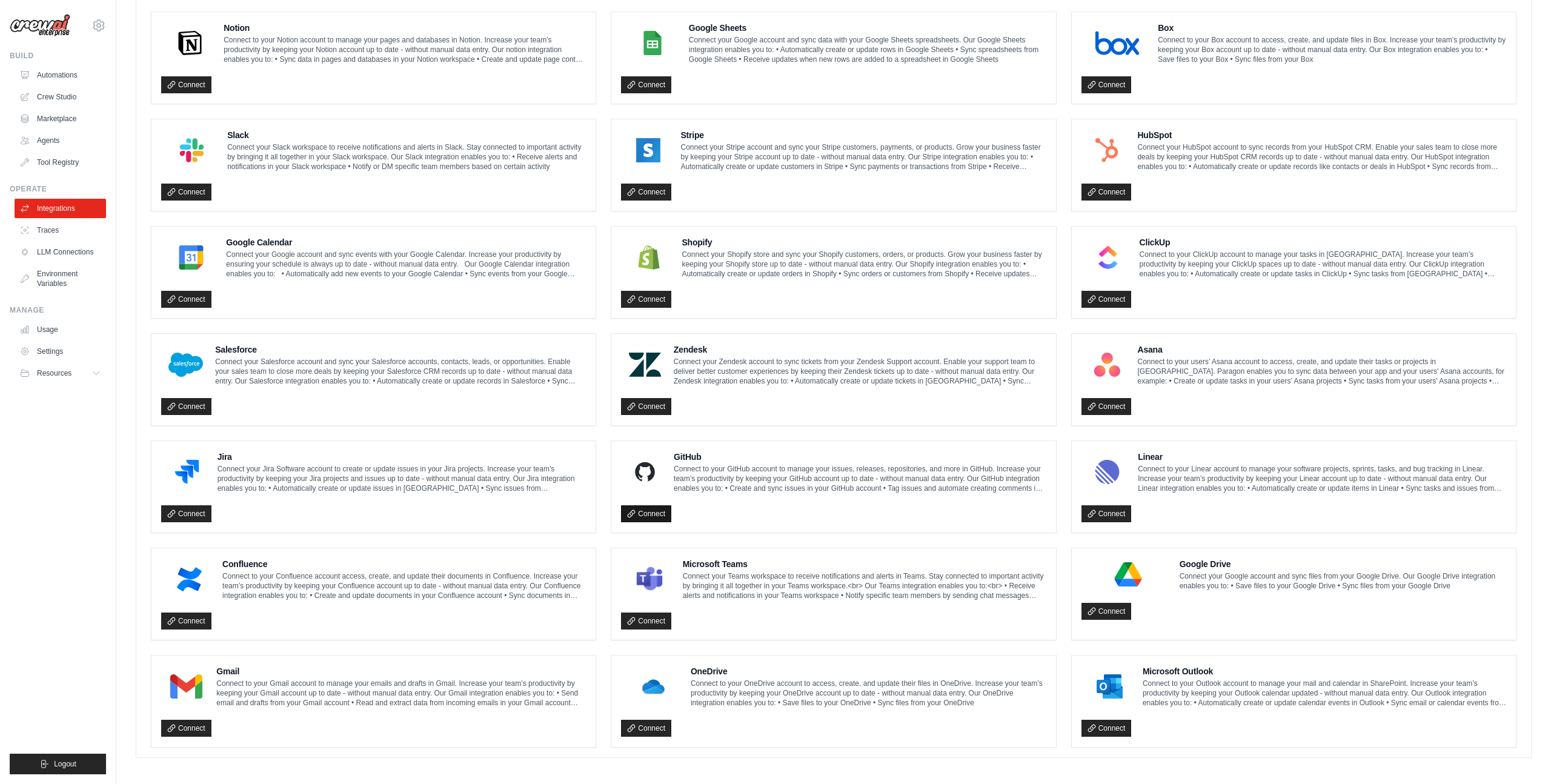
click at [658, 515] on link "Connect" at bounding box center [646, 514] width 50 height 17
click at [1111, 609] on link "Connect" at bounding box center [1106, 611] width 50 height 17
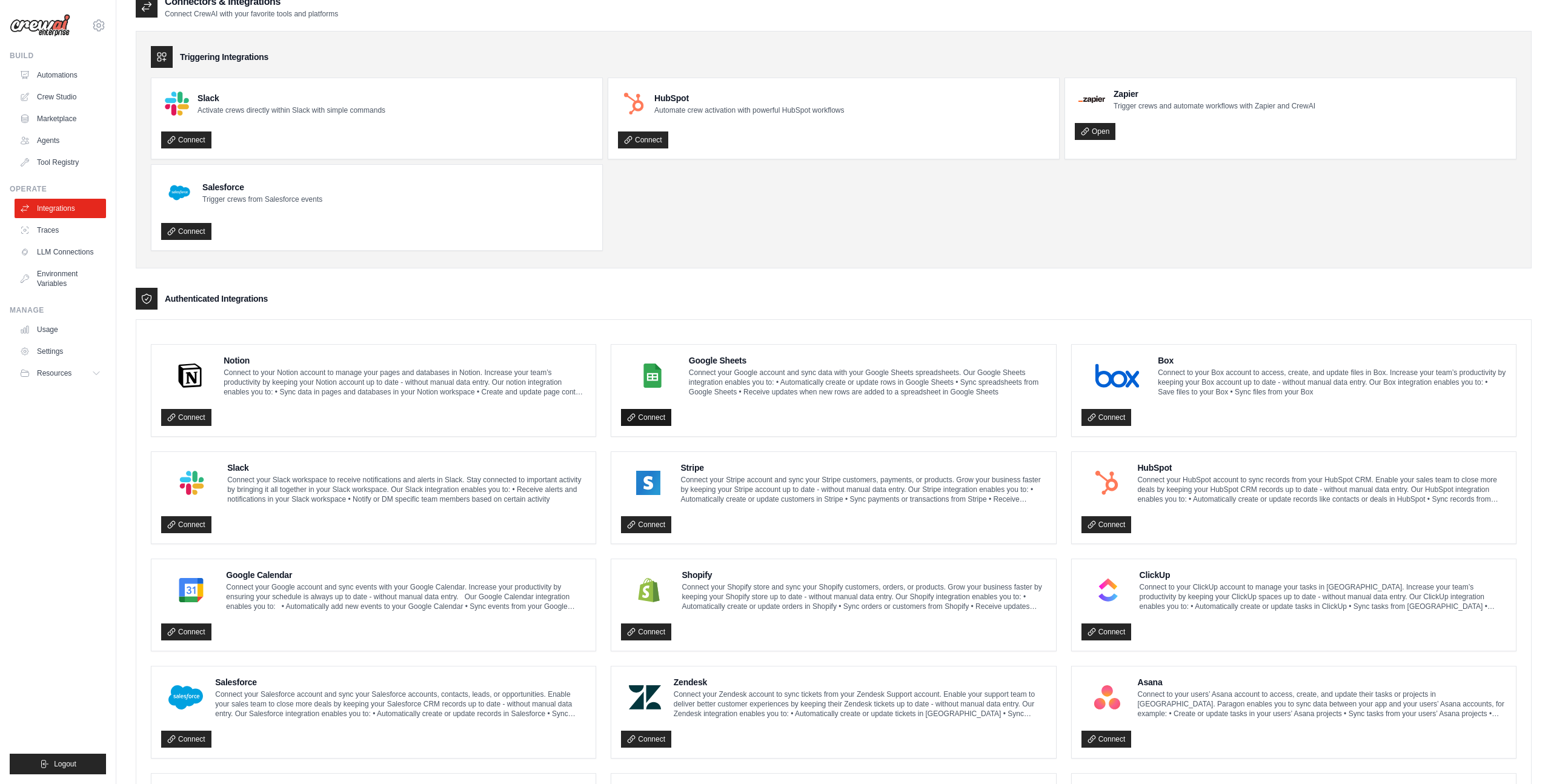
click at [654, 415] on link "Connect" at bounding box center [646, 417] width 50 height 17
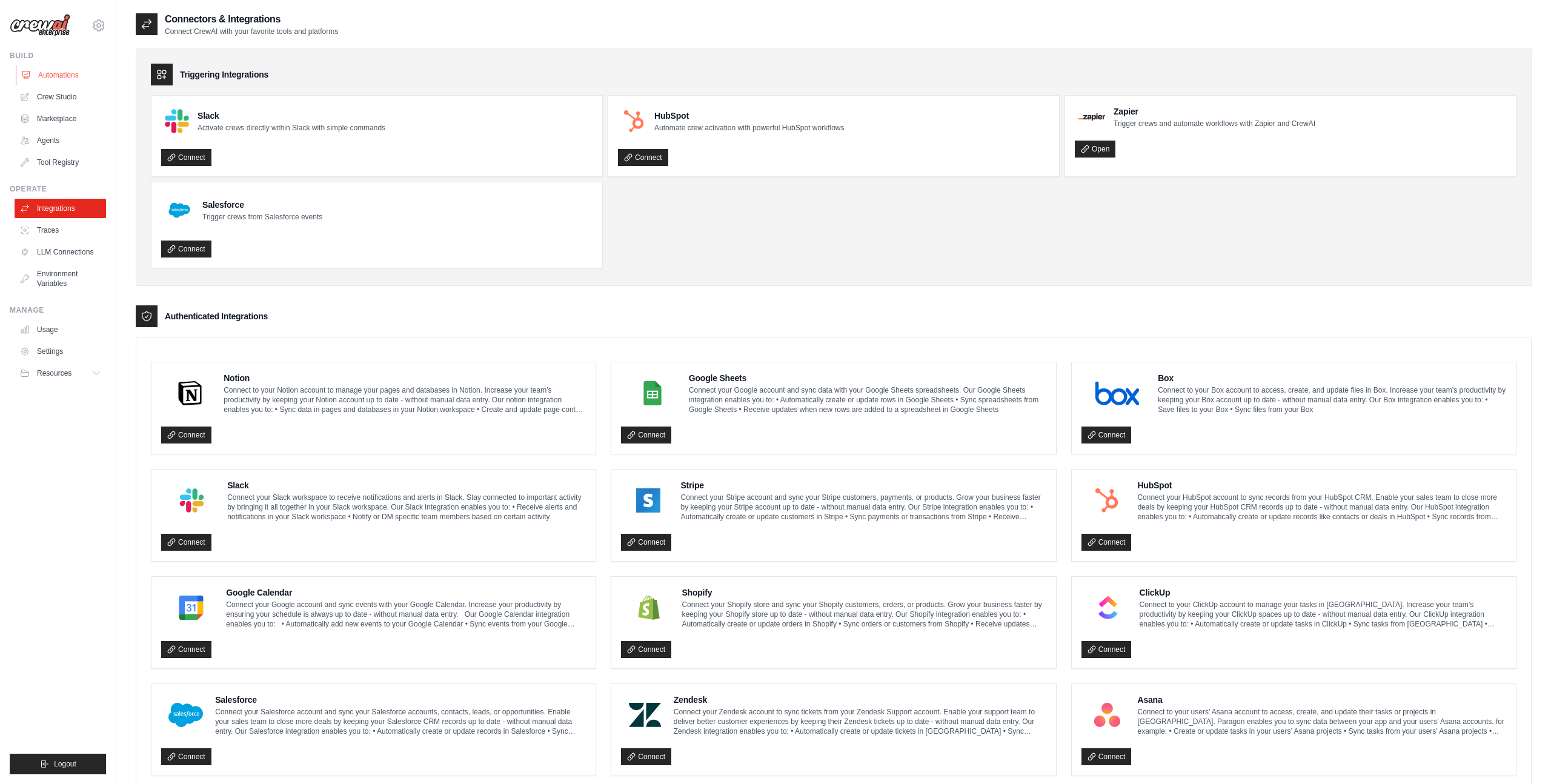
click at [64, 78] on link "Automations" at bounding box center [61, 75] width 91 height 19
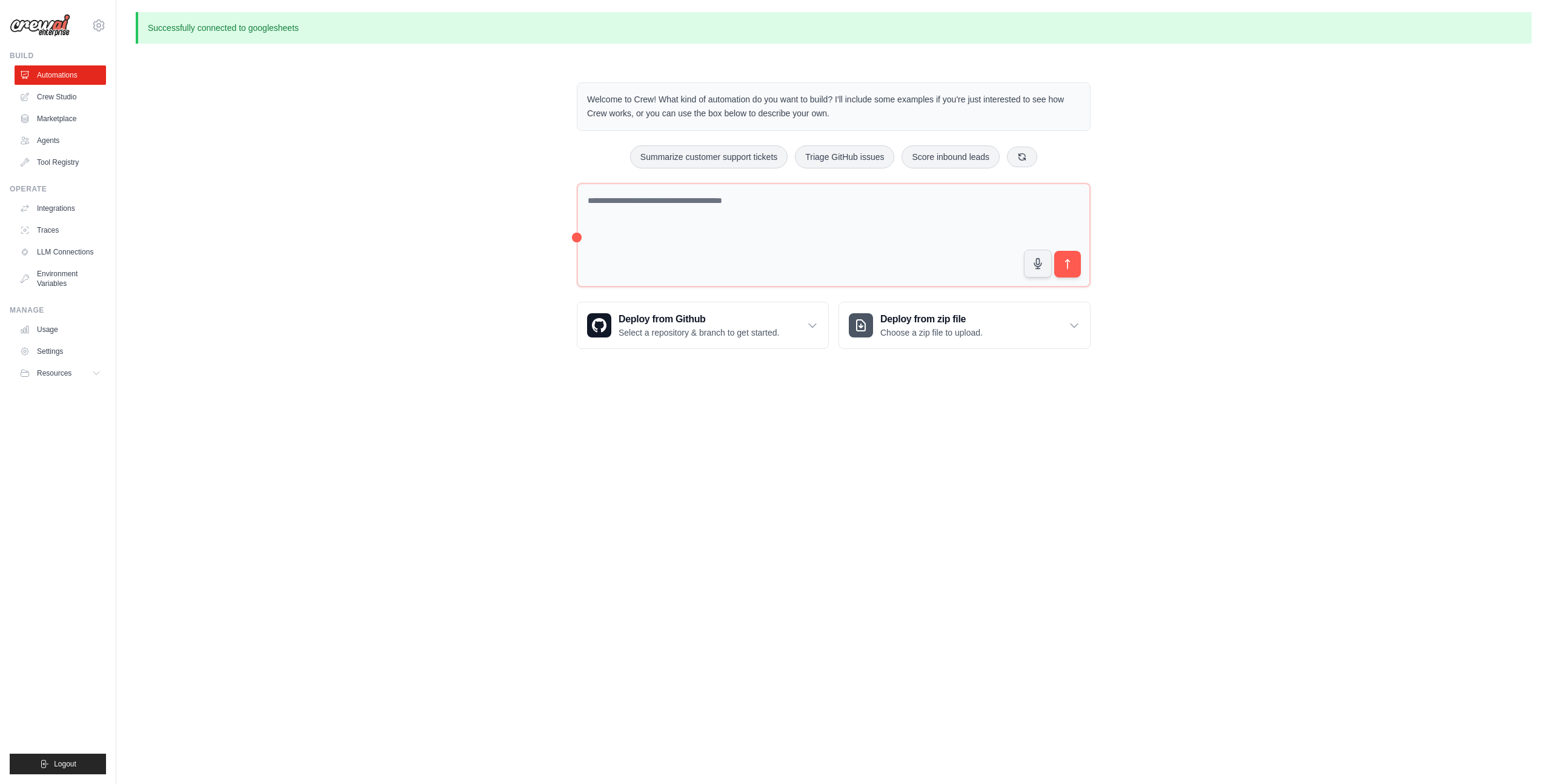
click at [1260, 522] on body "[PERSON_NAME][EMAIL_ADDRESS][PERSON_NAME][DOMAIN_NAME] Settings Build Automatio…" at bounding box center [776, 392] width 1551 height 784
